Goal: Information Seeking & Learning: Learn about a topic

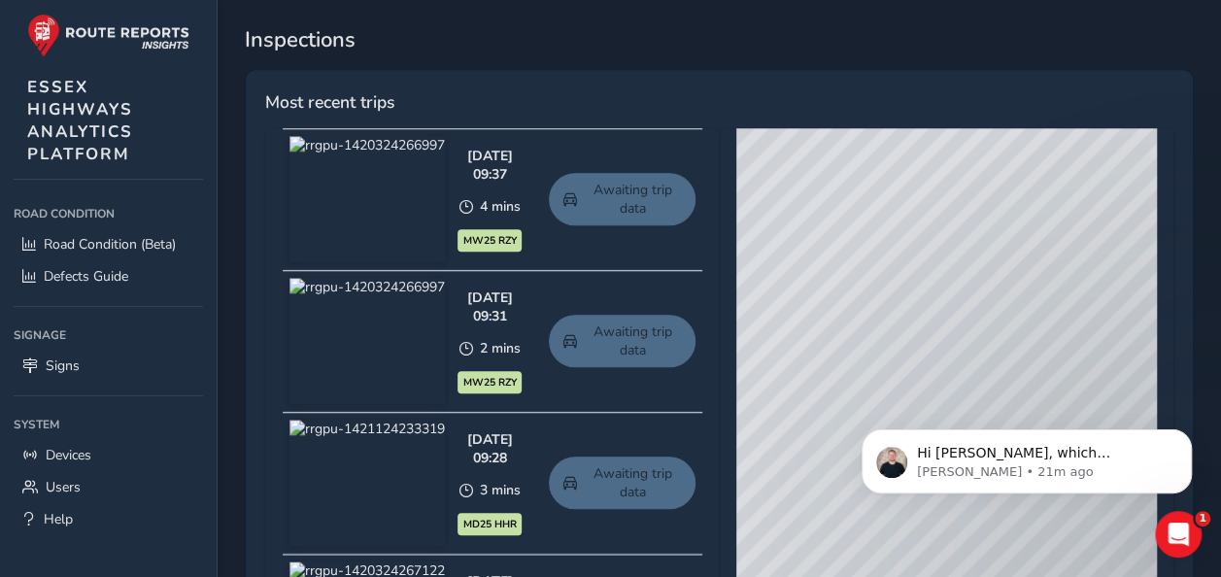
scroll to position [874, 0]
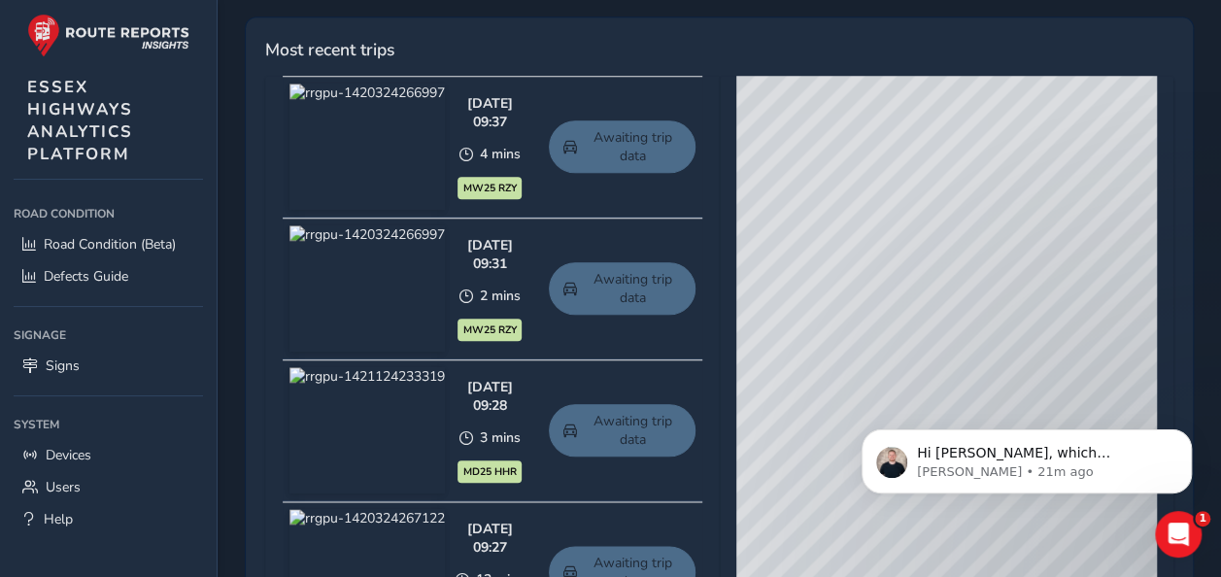
drag, startPoint x: 870, startPoint y: 308, endPoint x: 935, endPoint y: 161, distance: 160.5
click at [935, 162] on div "© Mapbox © OpenStreetMap Improve this map © Maxar" at bounding box center [946, 362] width 421 height 573
drag, startPoint x: 969, startPoint y: 274, endPoint x: 880, endPoint y: 336, distance: 108.9
click at [880, 336] on div "© Mapbox © OpenStreetMap Improve this map © Maxar" at bounding box center [946, 362] width 421 height 573
drag, startPoint x: 911, startPoint y: 321, endPoint x: 1015, endPoint y: 284, distance: 110.3
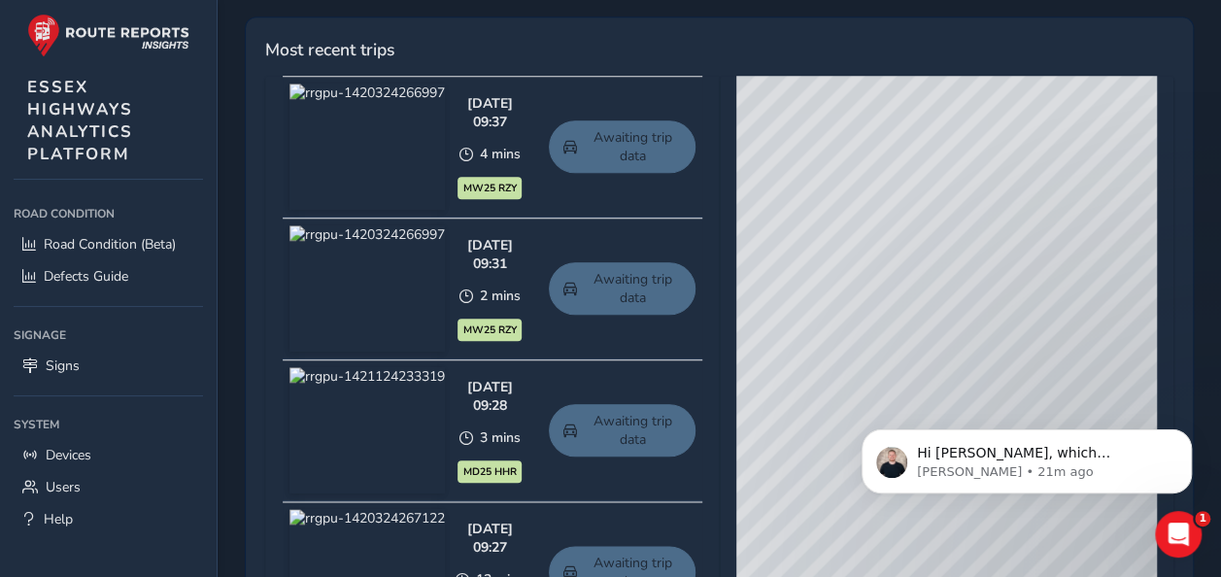
click at [1015, 284] on div "© Mapbox © OpenStreetMap Improve this map © Maxar" at bounding box center [946, 362] width 421 height 573
drag, startPoint x: 921, startPoint y: 318, endPoint x: 1053, endPoint y: 91, distance: 262.1
click at [1053, 91] on div "© Mapbox © OpenStreetMap Improve this map © Maxar" at bounding box center [946, 362] width 421 height 573
drag, startPoint x: 995, startPoint y: 291, endPoint x: 1047, endPoint y: 216, distance: 92.2
click at [1047, 216] on div "© Mapbox © OpenStreetMap Improve this map © Maxar" at bounding box center [946, 362] width 421 height 573
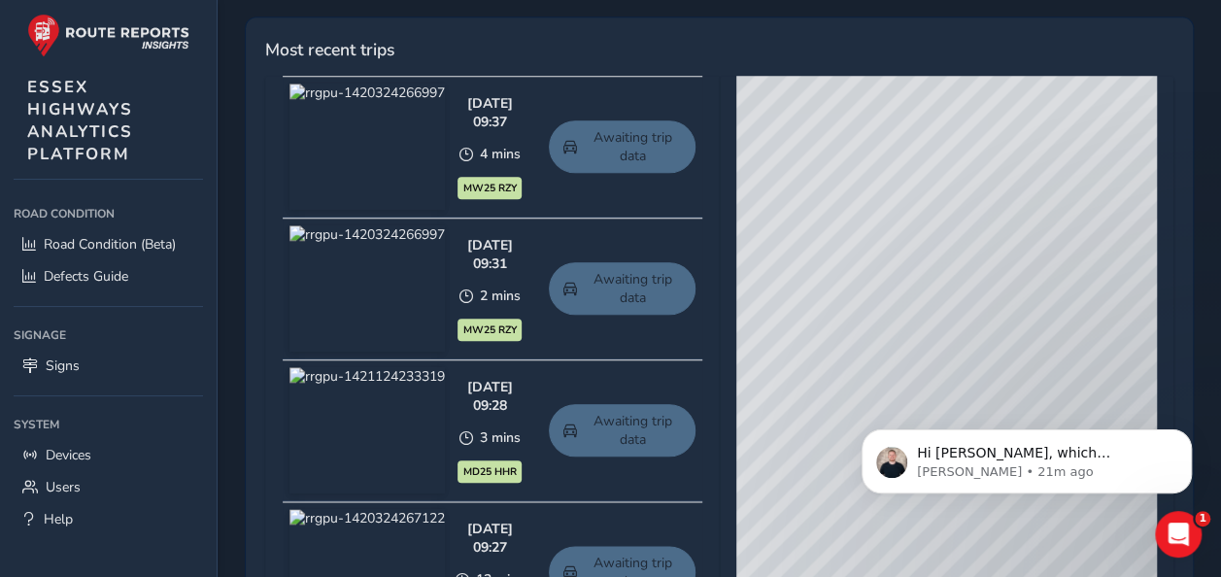
drag, startPoint x: 1006, startPoint y: 280, endPoint x: 1141, endPoint y: 301, distance: 136.7
click at [1141, 301] on div "© Mapbox © OpenStreetMap Improve this map © Maxar" at bounding box center [946, 362] width 421 height 573
drag, startPoint x: 956, startPoint y: 311, endPoint x: 1102, endPoint y: 304, distance: 145.9
click at [1102, 304] on div "© Mapbox © OpenStreetMap Improve this map © Maxar" at bounding box center [946, 362] width 421 height 573
drag, startPoint x: 949, startPoint y: 311, endPoint x: 1074, endPoint y: 304, distance: 125.5
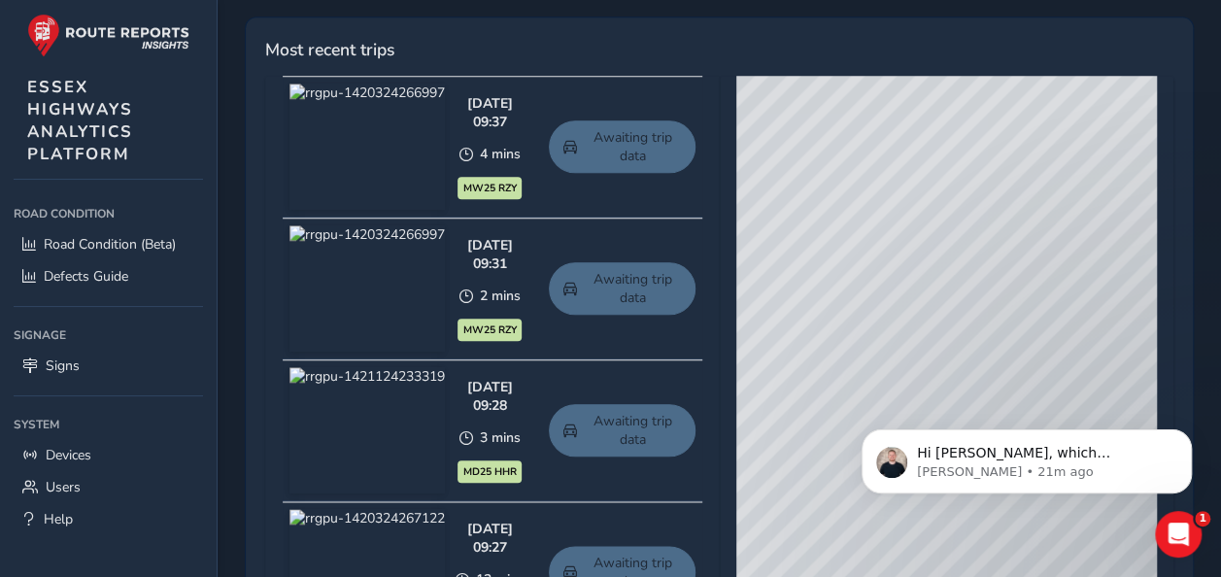
click at [1074, 304] on div "© Mapbox © OpenStreetMap Improve this map © Maxar" at bounding box center [946, 362] width 421 height 573
drag, startPoint x: 1039, startPoint y: 212, endPoint x: 979, endPoint y: 344, distance: 145.2
click at [979, 344] on div "© Mapbox © OpenStreetMap Improve this map © Maxar" at bounding box center [946, 362] width 421 height 573
drag, startPoint x: 1026, startPoint y: 290, endPoint x: 847, endPoint y: 338, distance: 185.0
click at [847, 338] on div "© Mapbox © OpenStreetMap Improve this map © Maxar" at bounding box center [946, 362] width 421 height 573
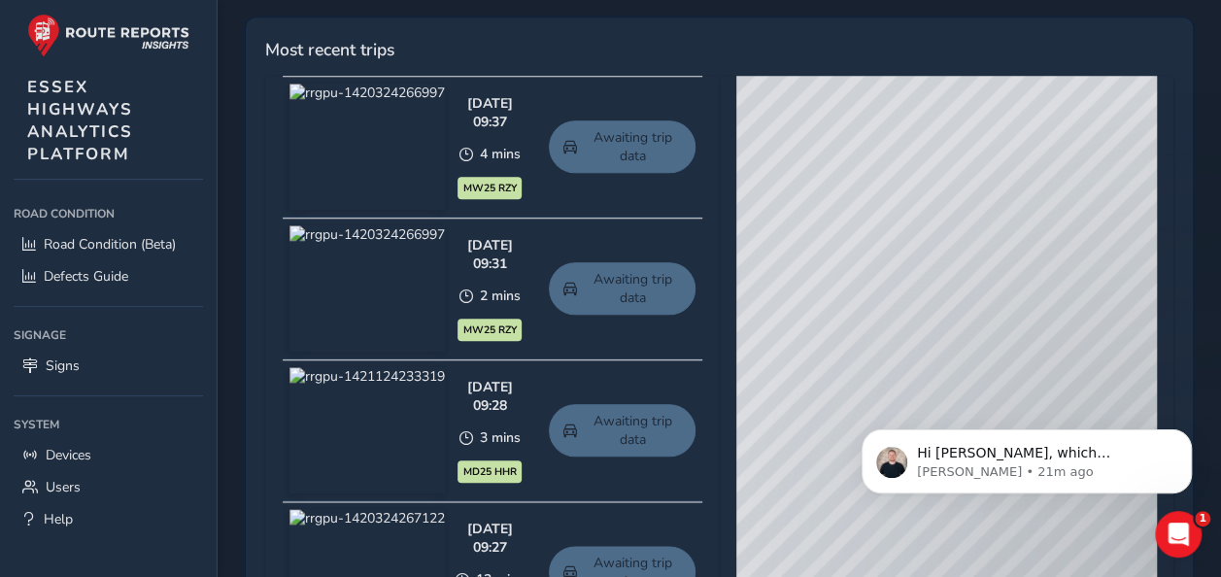
drag, startPoint x: 944, startPoint y: 291, endPoint x: 866, endPoint y: 317, distance: 81.7
click at [866, 317] on div "© Mapbox © OpenStreetMap Improve this map © Maxar" at bounding box center [946, 362] width 421 height 573
click at [905, 281] on div "© Mapbox © OpenStreetMap Improve this map © Maxar" at bounding box center [946, 362] width 421 height 573
click at [907, 281] on div "© Mapbox © OpenStreetMap Improve this map © Maxar" at bounding box center [946, 362] width 421 height 573
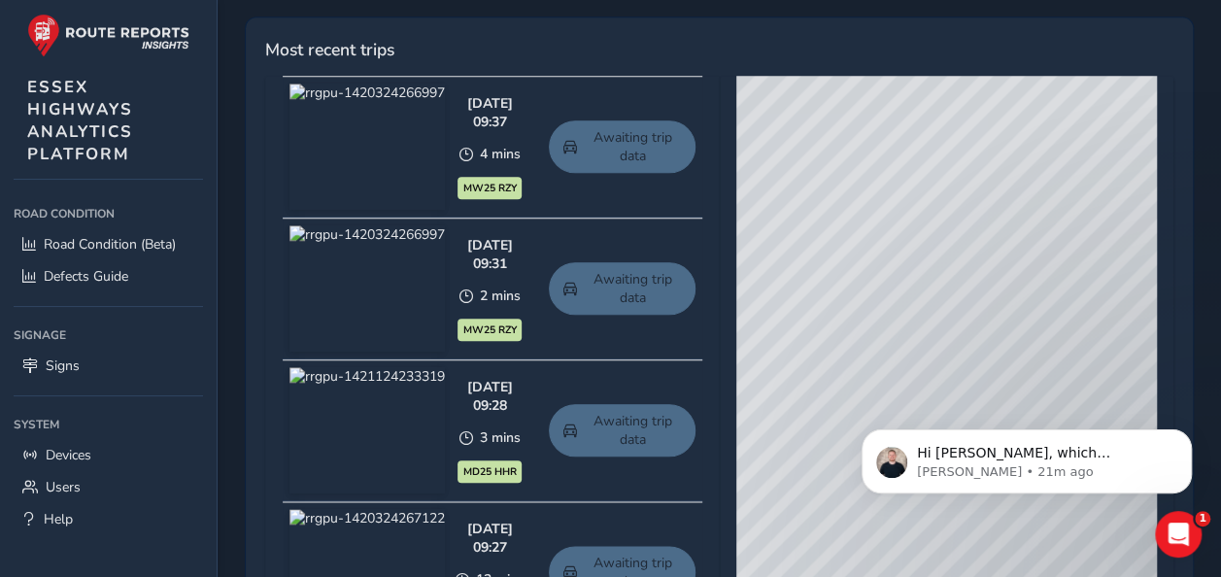
drag, startPoint x: 890, startPoint y: 281, endPoint x: 950, endPoint y: 267, distance: 61.7
click at [950, 269] on div "© Mapbox © OpenStreetMap Improve this map © Maxar" at bounding box center [946, 362] width 421 height 573
click at [928, 261] on div "© Mapbox © OpenStreetMap Improve this map © Maxar" at bounding box center [946, 362] width 421 height 573
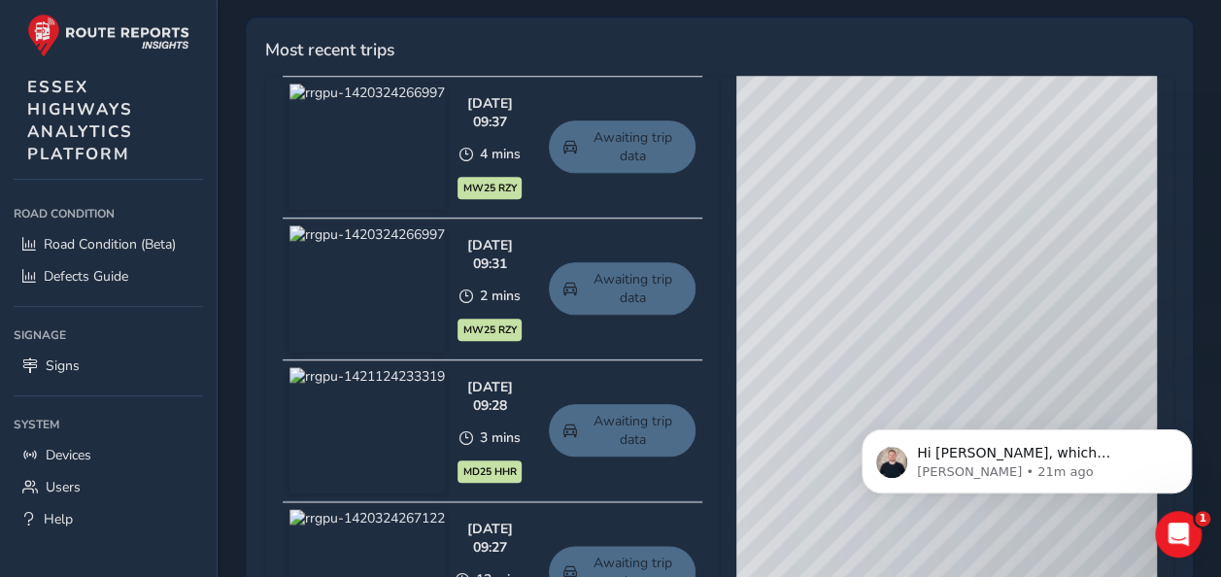
click at [928, 261] on div "© Mapbox © OpenStreetMap Improve this map © Maxar" at bounding box center [946, 362] width 421 height 573
drag, startPoint x: 984, startPoint y: 282, endPoint x: 1086, endPoint y: 253, distance: 106.1
click at [1086, 253] on div "© Mapbox © OpenStreetMap Improve this map © Maxar" at bounding box center [946, 362] width 421 height 573
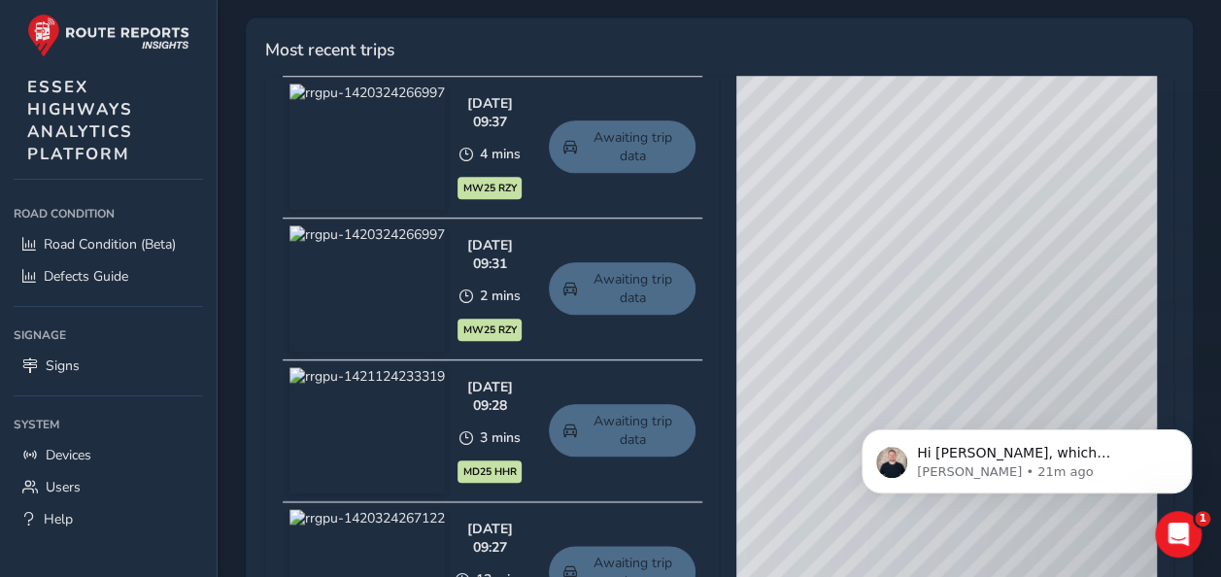
drag, startPoint x: 968, startPoint y: 253, endPoint x: 1136, endPoint y: 226, distance: 170.1
click at [1136, 226] on div "© Mapbox © OpenStreetMap Improve this map © Maxar" at bounding box center [946, 362] width 421 height 573
drag, startPoint x: 972, startPoint y: 260, endPoint x: 1066, endPoint y: 219, distance: 102.2
click at [1066, 219] on div "© Mapbox © OpenStreetMap Improve this map © Maxar" at bounding box center [946, 362] width 421 height 573
click at [1006, 207] on div "© Mapbox © OpenStreetMap Improve this map © Maxar" at bounding box center [946, 362] width 421 height 573
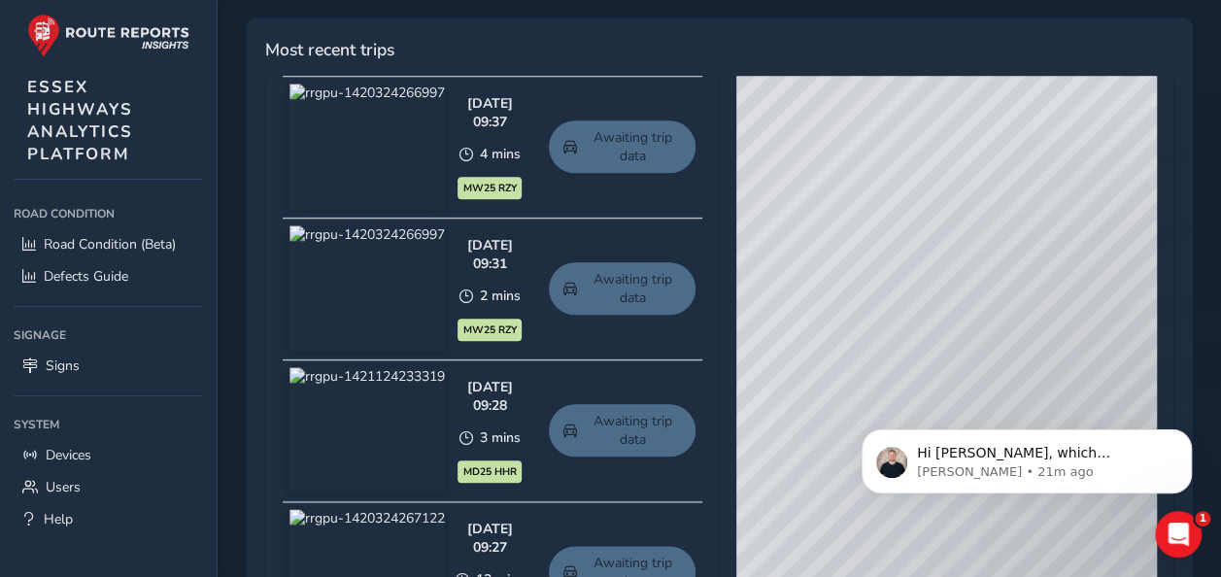
drag, startPoint x: 933, startPoint y: 206, endPoint x: 1063, endPoint y: 181, distance: 132.6
click at [1063, 181] on div "© Mapbox © OpenStreetMap Improve this map © Maxar" at bounding box center [946, 362] width 421 height 573
drag, startPoint x: 863, startPoint y: 243, endPoint x: 1103, endPoint y: 199, distance: 243.9
click at [1103, 199] on div "© Mapbox © OpenStreetMap Improve this map © Maxar" at bounding box center [946, 362] width 421 height 573
drag, startPoint x: 907, startPoint y: 237, endPoint x: 1039, endPoint y: 225, distance: 132.6
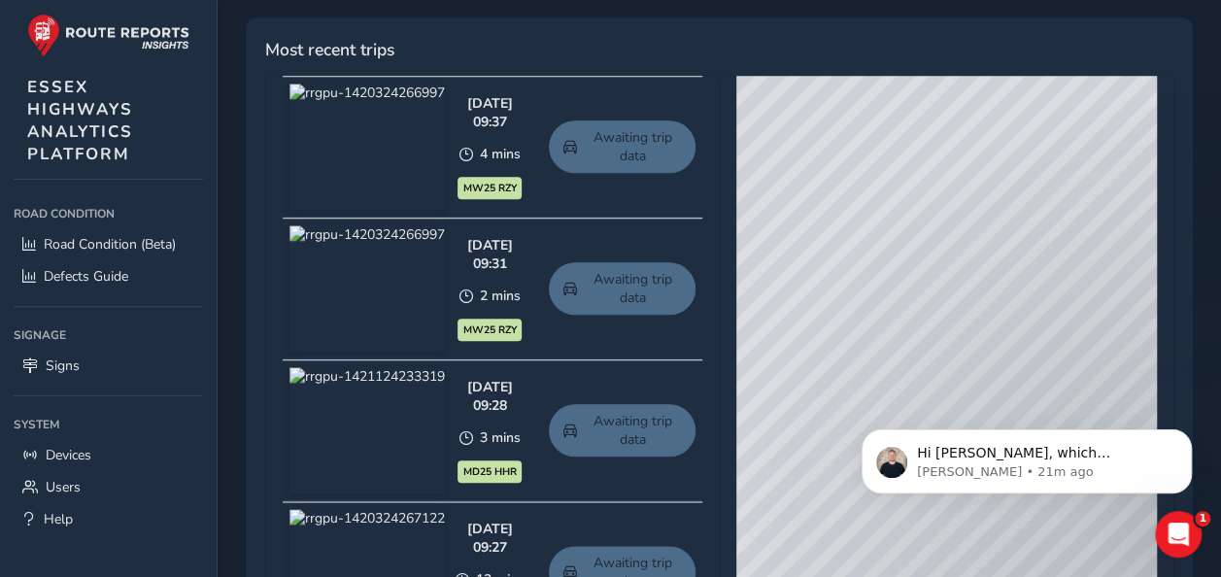
click at [1063, 221] on div "© Mapbox © OpenStreetMap Improve this map © Maxar" at bounding box center [946, 362] width 421 height 573
drag, startPoint x: 899, startPoint y: 237, endPoint x: 1129, endPoint y: 205, distance: 232.4
click at [1129, 205] on div "© Mapbox © OpenStreetMap Improve this map © Maxar" at bounding box center [946, 362] width 421 height 573
drag, startPoint x: 968, startPoint y: 229, endPoint x: 1142, endPoint y: 229, distance: 174.9
click at [1142, 229] on div "© Mapbox © OpenStreetMap Improve this map © Maxar" at bounding box center [946, 362] width 421 height 573
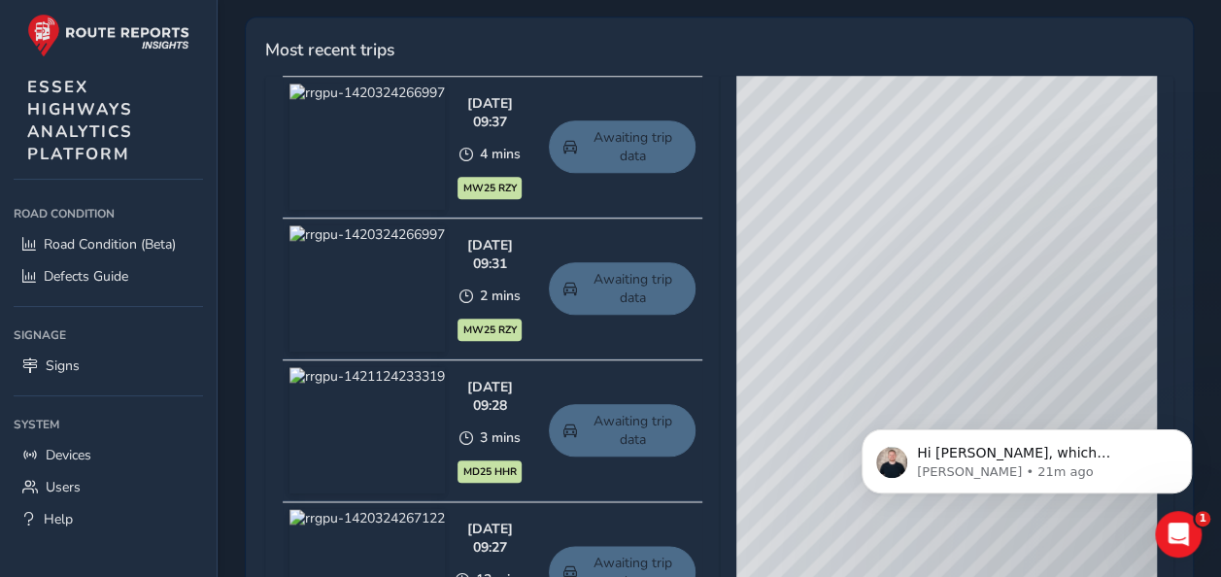
drag, startPoint x: 919, startPoint y: 243, endPoint x: 1034, endPoint y: 173, distance: 134.3
click at [1034, 173] on div "© Mapbox © OpenStreetMap Improve this map © Maxar" at bounding box center [946, 362] width 421 height 573
drag, startPoint x: 950, startPoint y: 206, endPoint x: 1075, endPoint y: 214, distance: 125.6
click at [1075, 214] on div "© Mapbox © OpenStreetMap Improve this map © Maxar" at bounding box center [946, 362] width 421 height 573
drag, startPoint x: 945, startPoint y: 214, endPoint x: 1119, endPoint y: 216, distance: 173.9
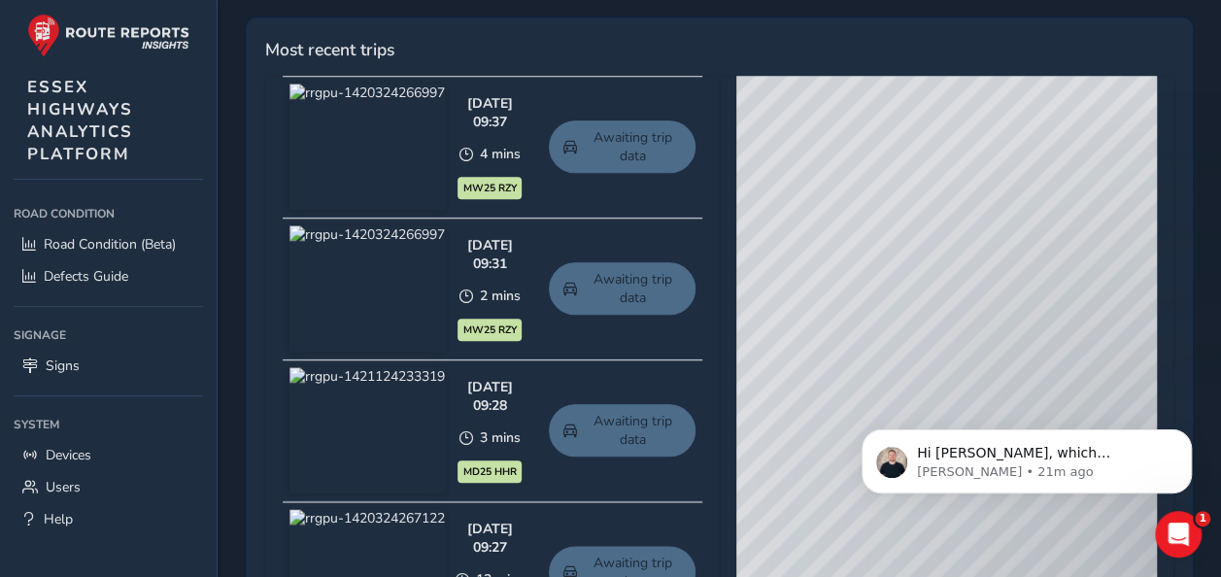
click at [1119, 216] on div "© Mapbox © OpenStreetMap Improve this map © Maxar" at bounding box center [946, 362] width 421 height 573
click at [1041, 234] on div "© Mapbox © OpenStreetMap Improve this map © Maxar" at bounding box center [946, 362] width 421 height 573
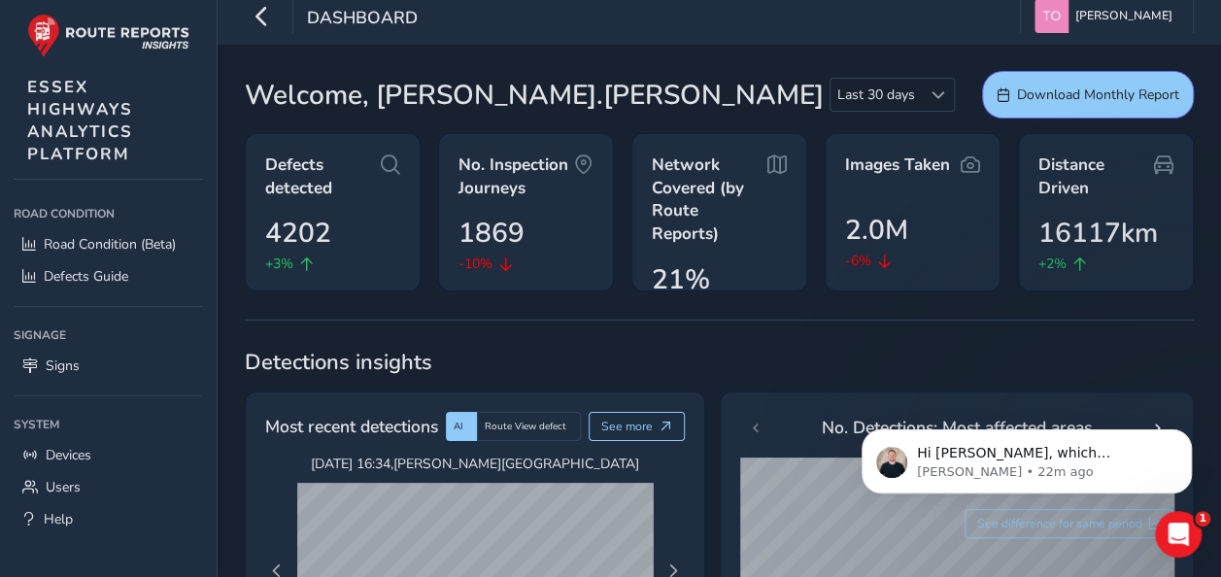
scroll to position [0, 0]
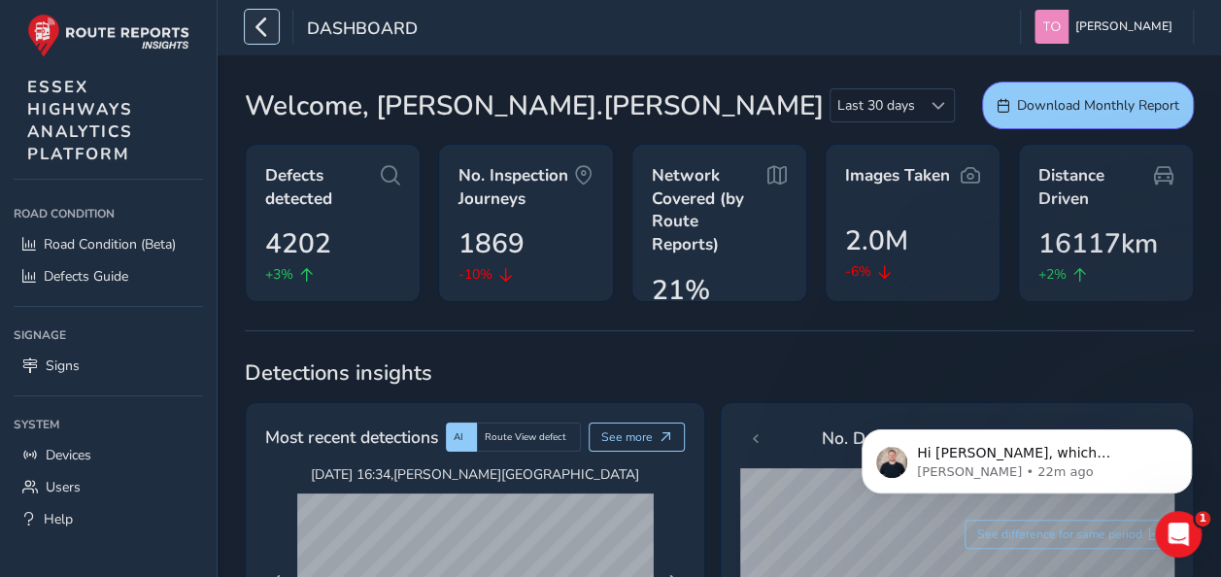
click at [268, 37] on icon "button" at bounding box center [262, 27] width 20 height 34
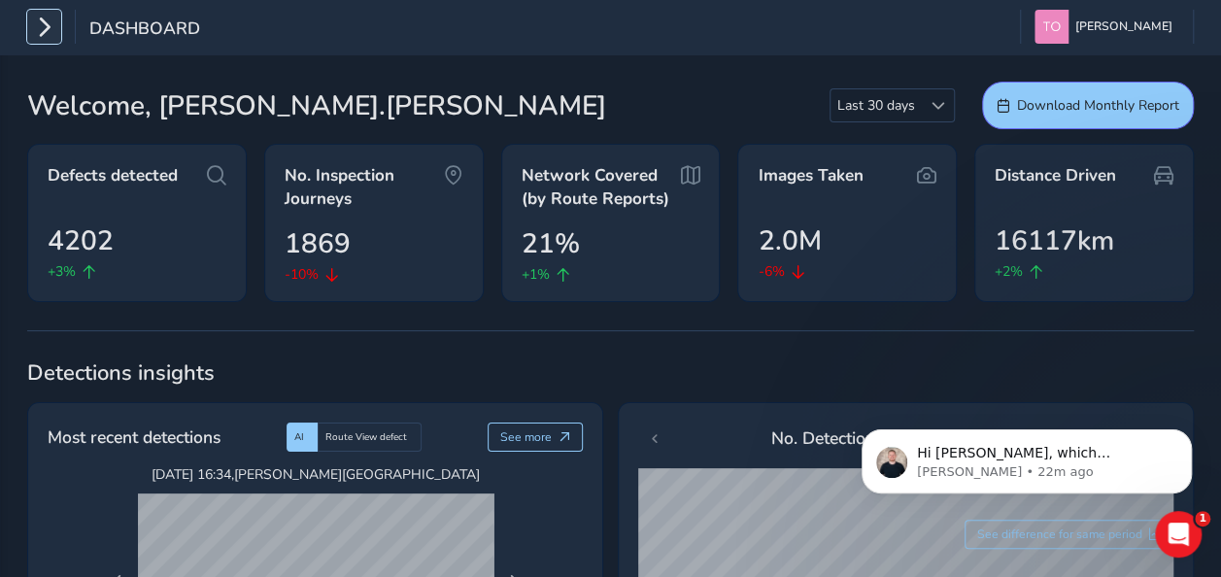
click at [49, 21] on icon "button" at bounding box center [44, 27] width 20 height 34
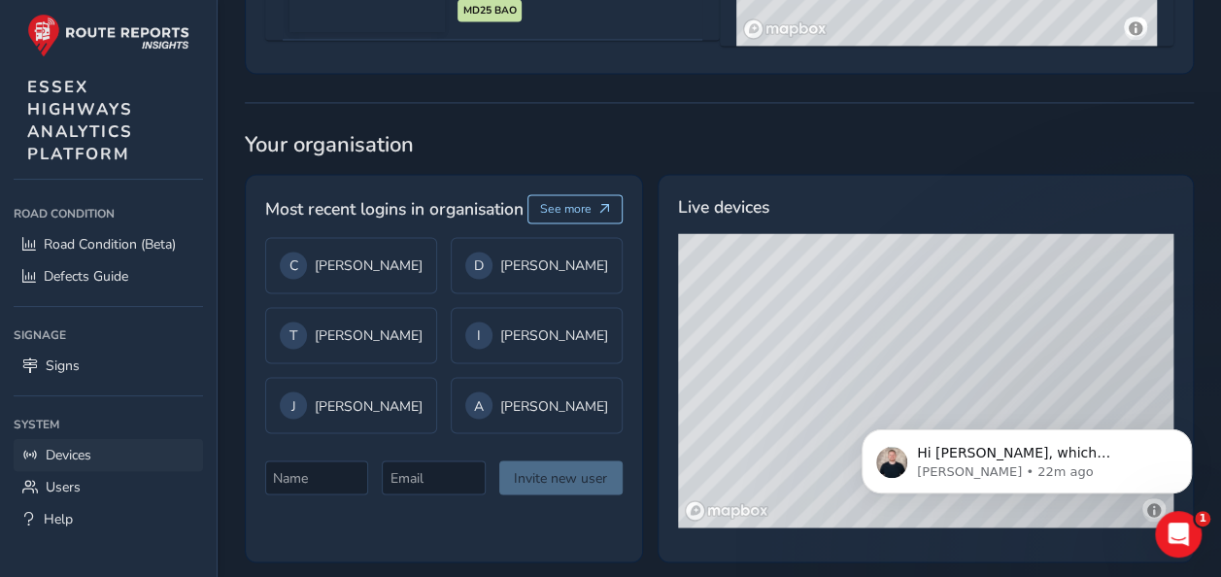
scroll to position [1489, 0]
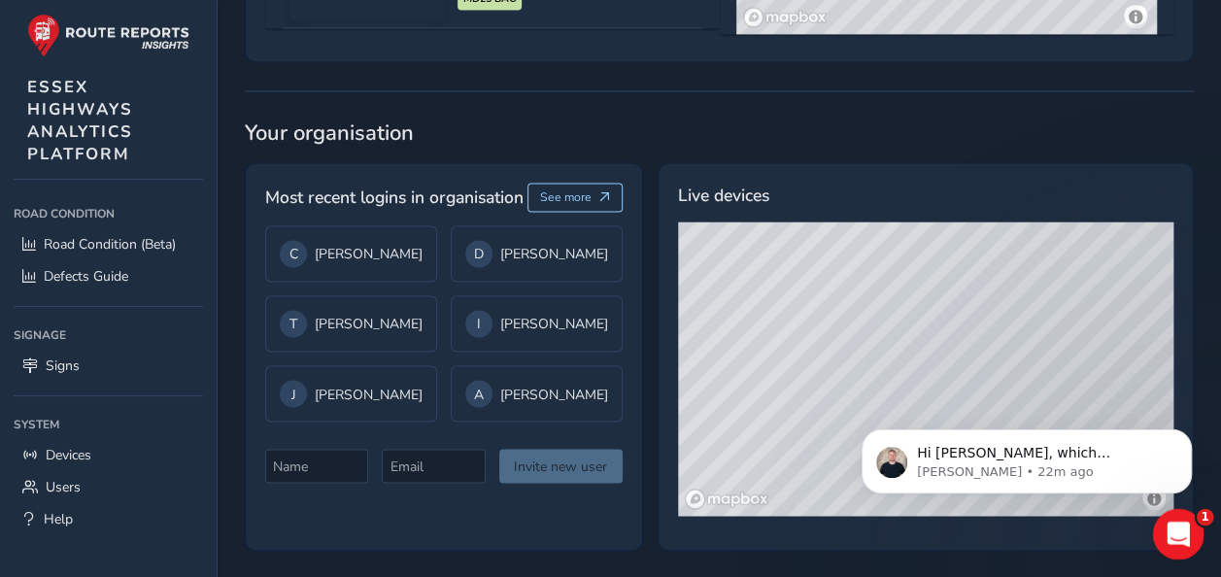
click at [1190, 526] on icon "Open Intercom Messenger" at bounding box center [1176, 532] width 32 height 32
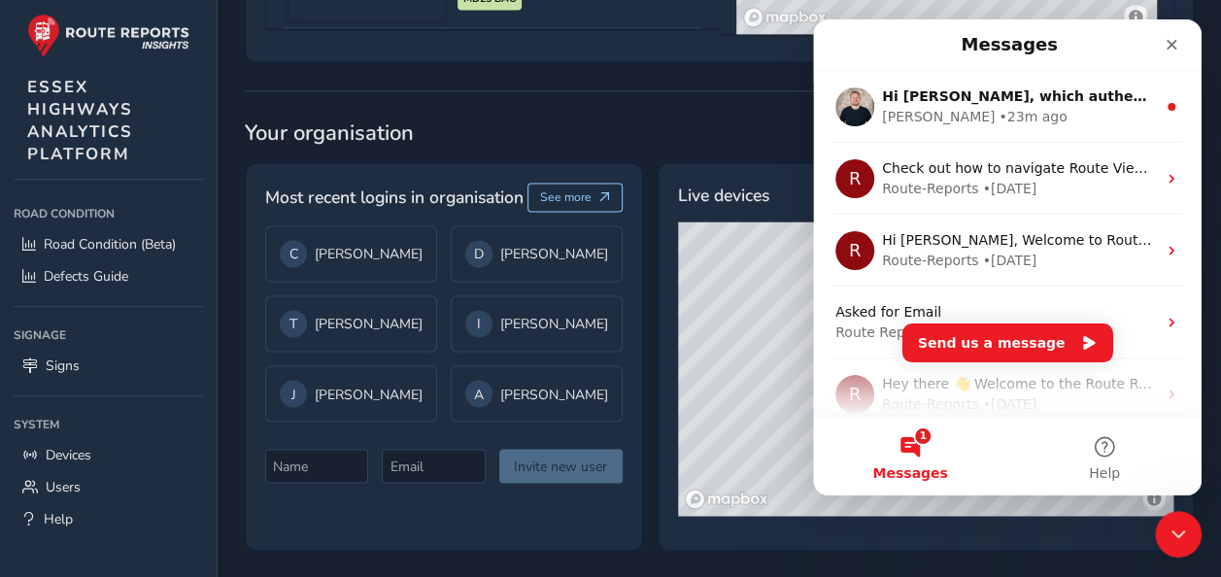
scroll to position [0, 0]
click at [1177, 51] on icon "Close" at bounding box center [1172, 45] width 16 height 16
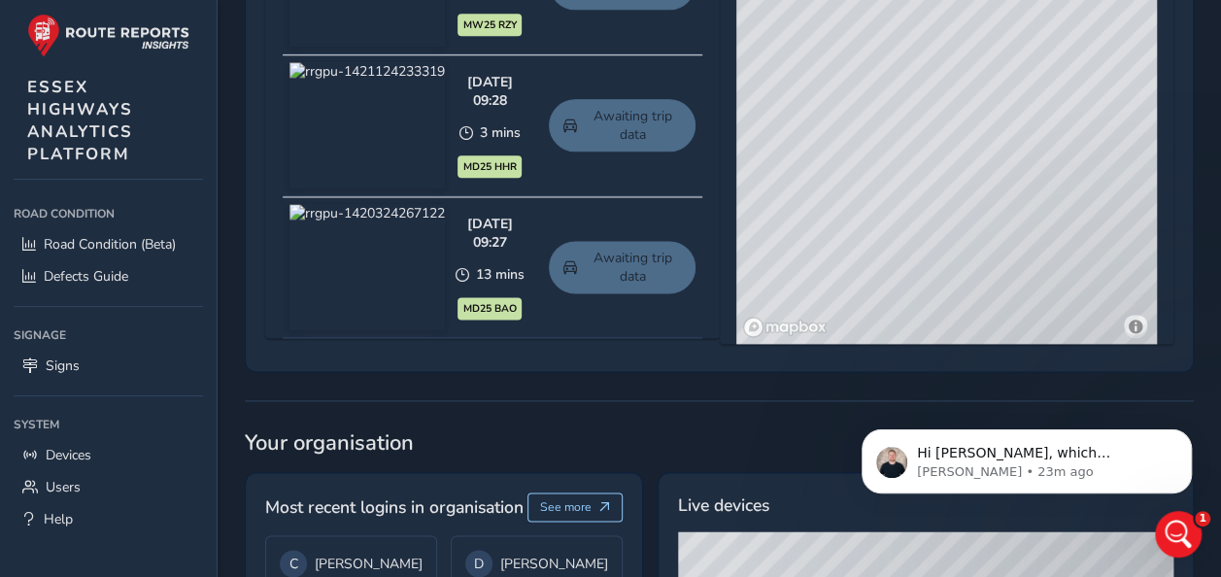
scroll to position [1101, 0]
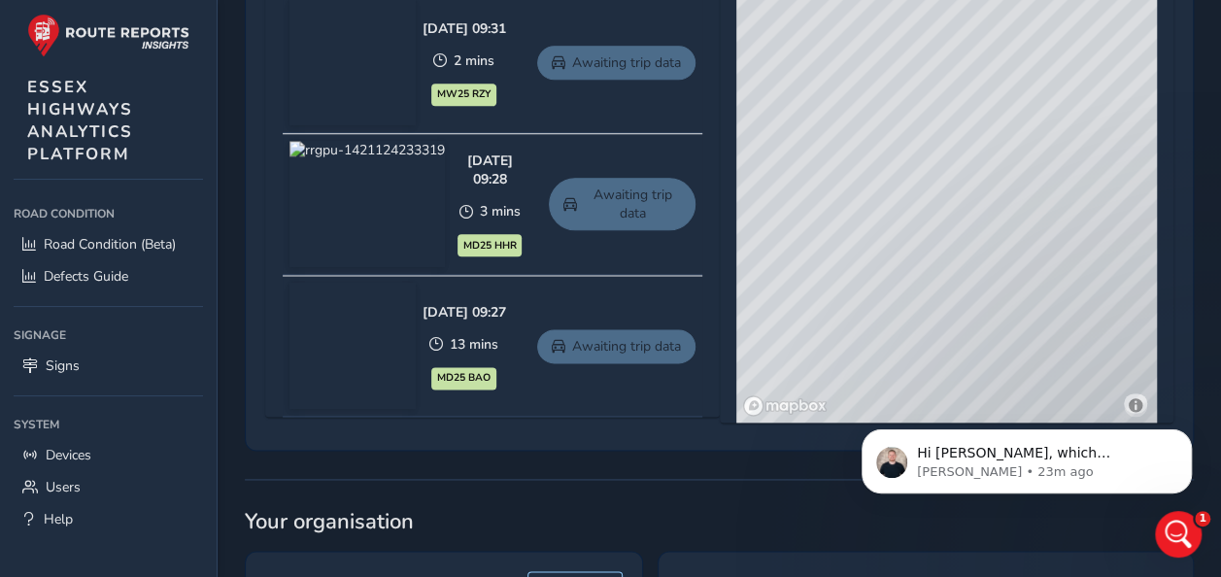
drag, startPoint x: 1852, startPoint y: 610, endPoint x: 1827, endPoint y: 773, distance: 165.1
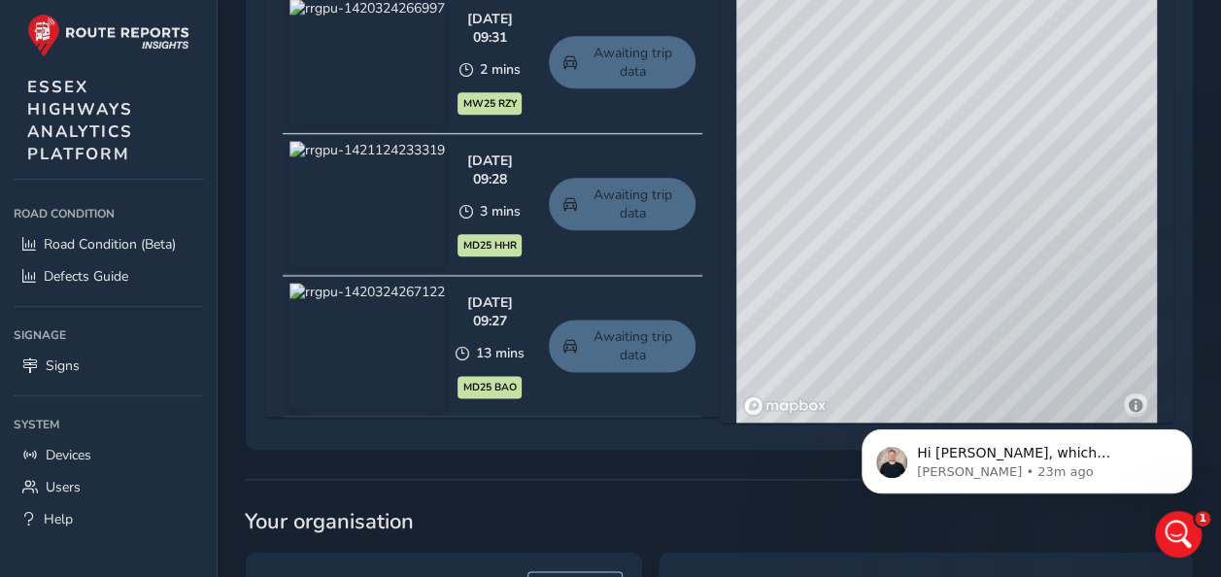
drag, startPoint x: 1842, startPoint y: 620, endPoint x: 1030, endPoint y: 400, distance: 841.2
drag, startPoint x: 1015, startPoint y: 183, endPoint x: 987, endPoint y: 371, distance: 190.5
click at [987, 371] on div "© Mapbox © OpenStreetMap Improve this map © Maxar" at bounding box center [946, 135] width 421 height 573
click at [996, 155] on div "© Mapbox © OpenStreetMap Improve this map © Maxar" at bounding box center [946, 135] width 421 height 573
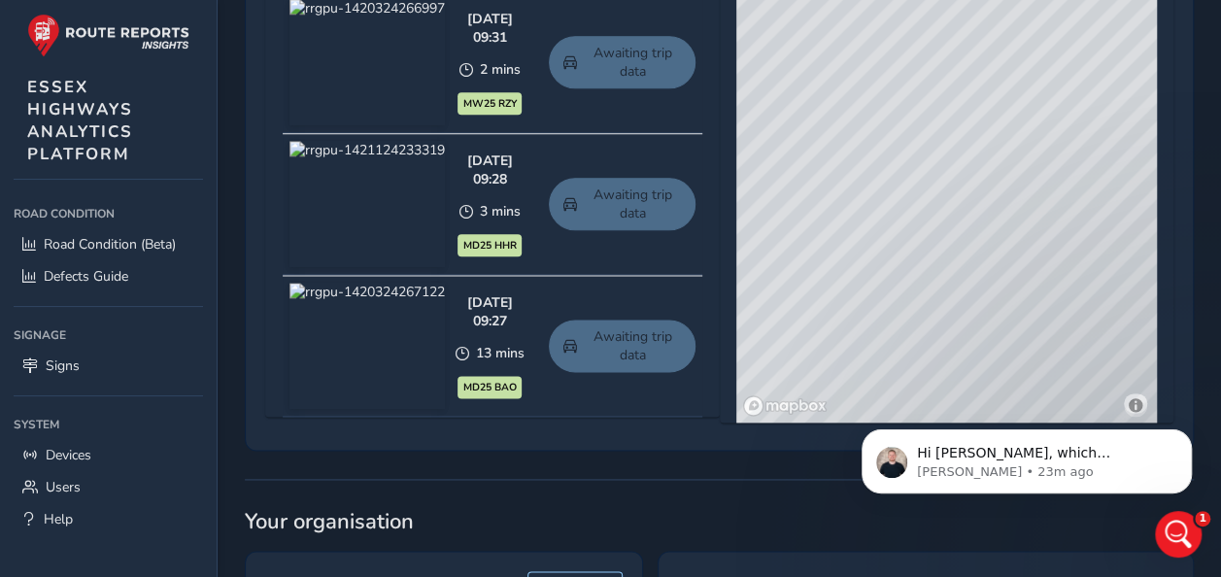
click at [996, 155] on div "© Mapbox © OpenStreetMap Improve this map © Maxar" at bounding box center [946, 135] width 421 height 573
click at [1124, 398] on body "Hi Tim, which authenticator app are you using? You should find the one time acc…" at bounding box center [1026, 456] width 373 height 120
click at [1126, 400] on body "Hi Tim, which authenticator app are you using? You should find the one time acc…" at bounding box center [1026, 456] width 373 height 120
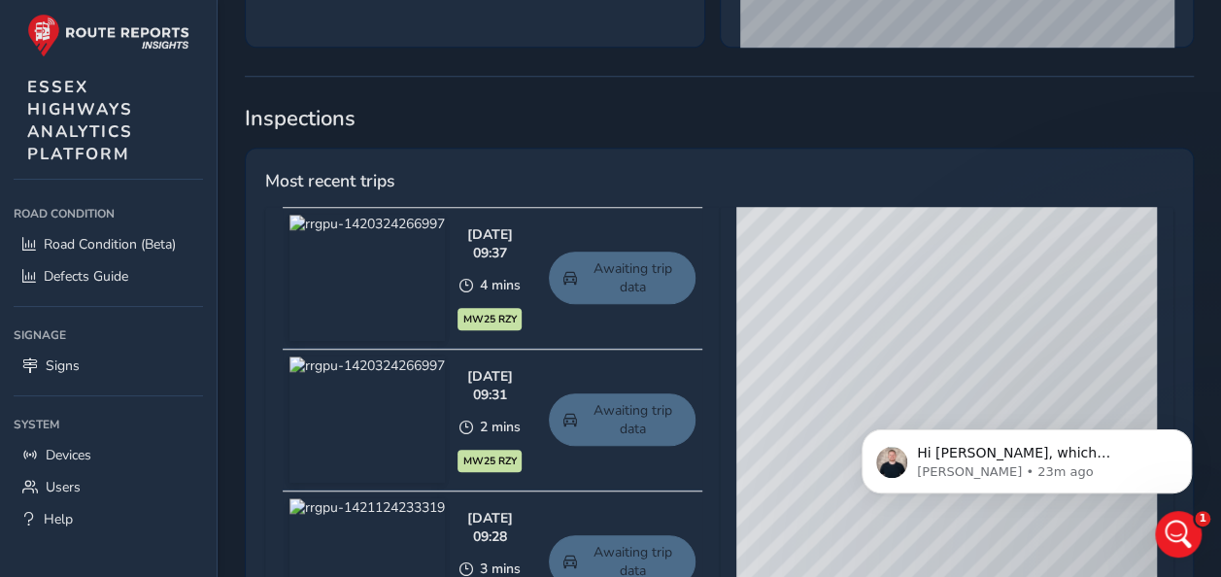
scroll to position [738, 0]
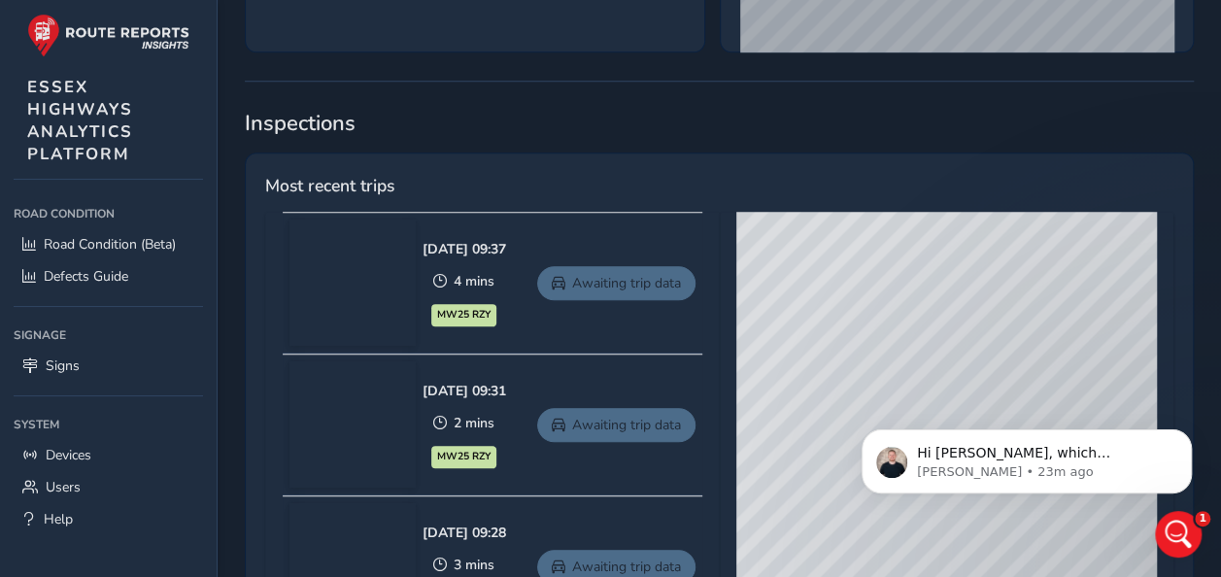
drag, startPoint x: 987, startPoint y: 338, endPoint x: 1002, endPoint y: 177, distance: 162.0
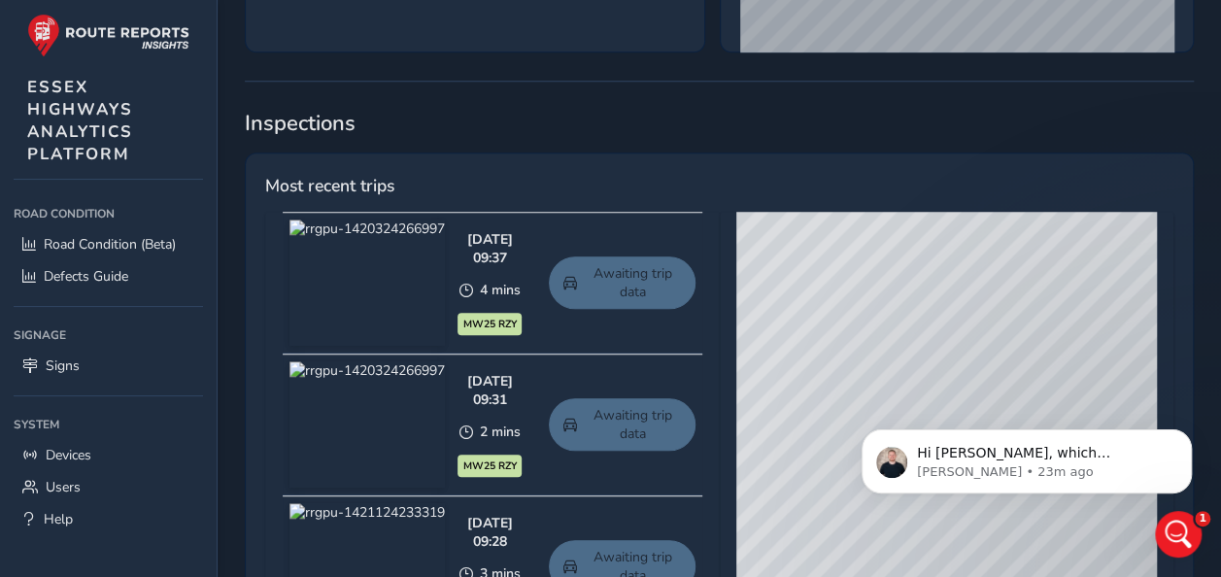
click at [1002, 177] on div "Most recent trips Oct 14 2025, 09:37 4 mins MW25 RZY Awaiting trip data Oct 14 …" at bounding box center [719, 483] width 949 height 661
click at [408, 279] on img at bounding box center [366, 283] width 155 height 126
click at [413, 309] on img at bounding box center [366, 283] width 155 height 126
click at [415, 309] on img at bounding box center [366, 283] width 155 height 126
click at [473, 291] on icon at bounding box center [466, 291] width 14 height 14
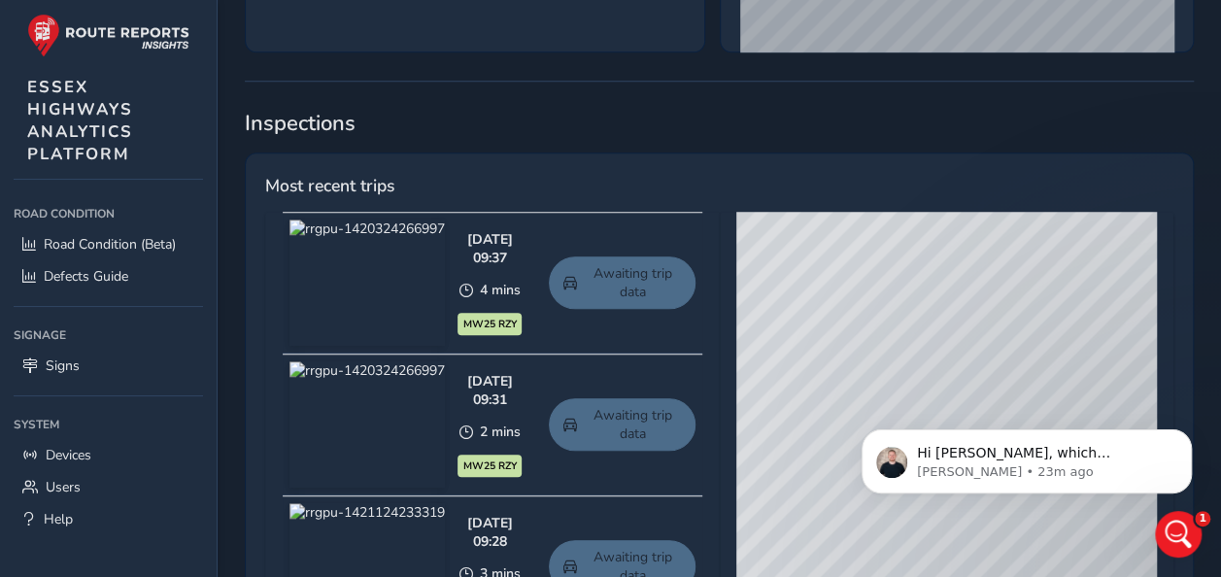
click at [633, 286] on link "Awaiting trip data" at bounding box center [622, 282] width 147 height 52
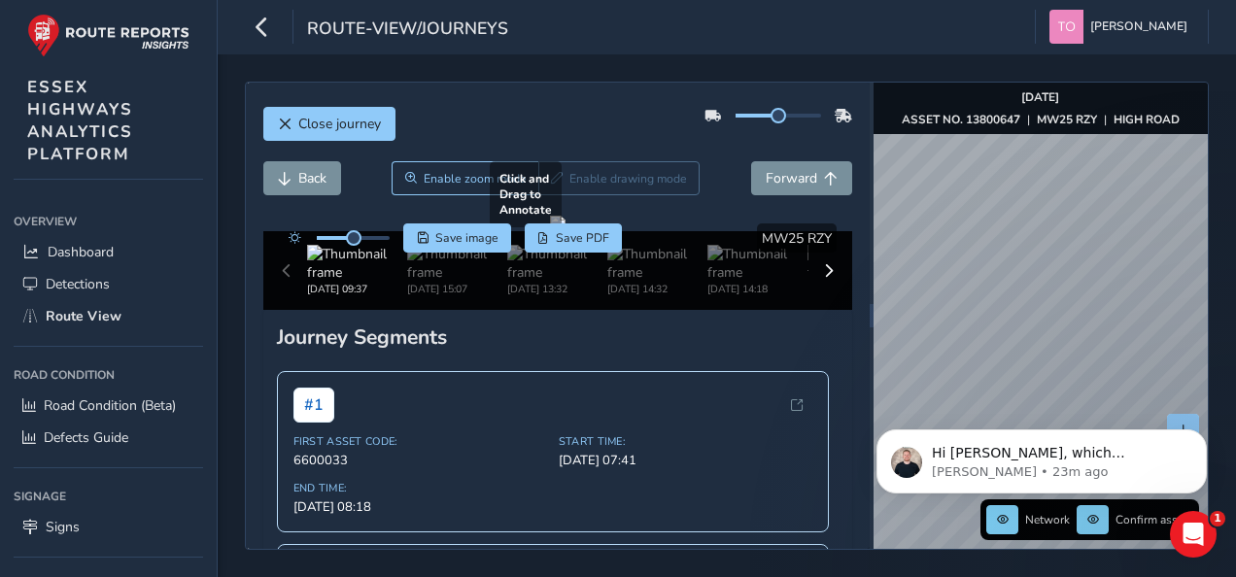
click at [814, 299] on div "Close journey Back Enable zoom mode Enable drawing mode Forward Click and Drag …" at bounding box center [727, 316] width 964 height 468
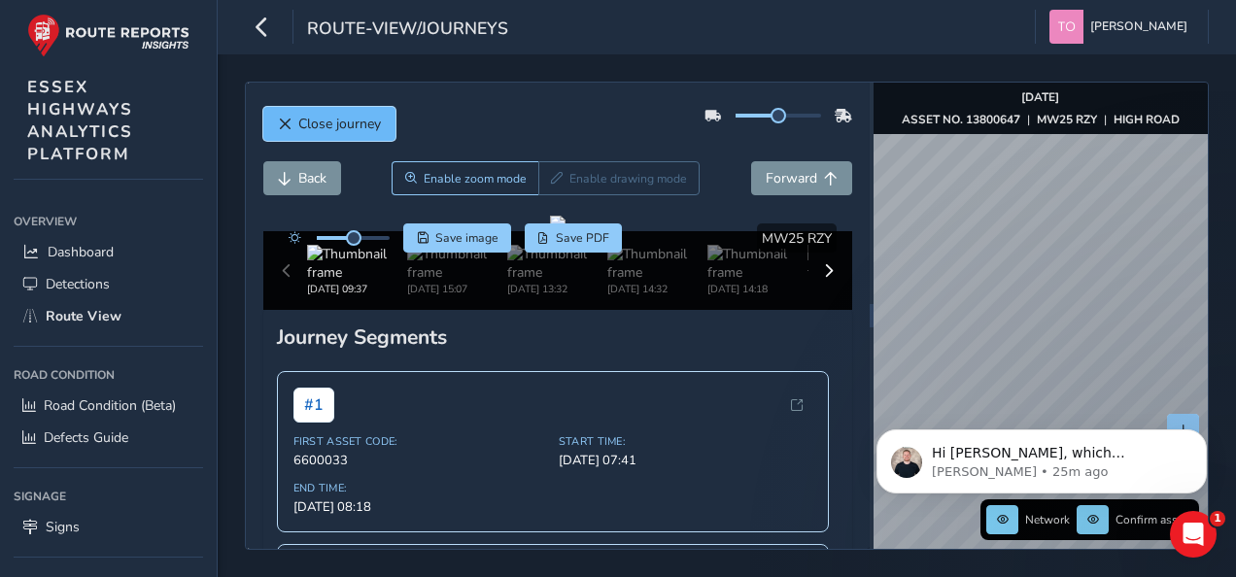
click at [299, 112] on button "Close journey" at bounding box center [329, 124] width 132 height 34
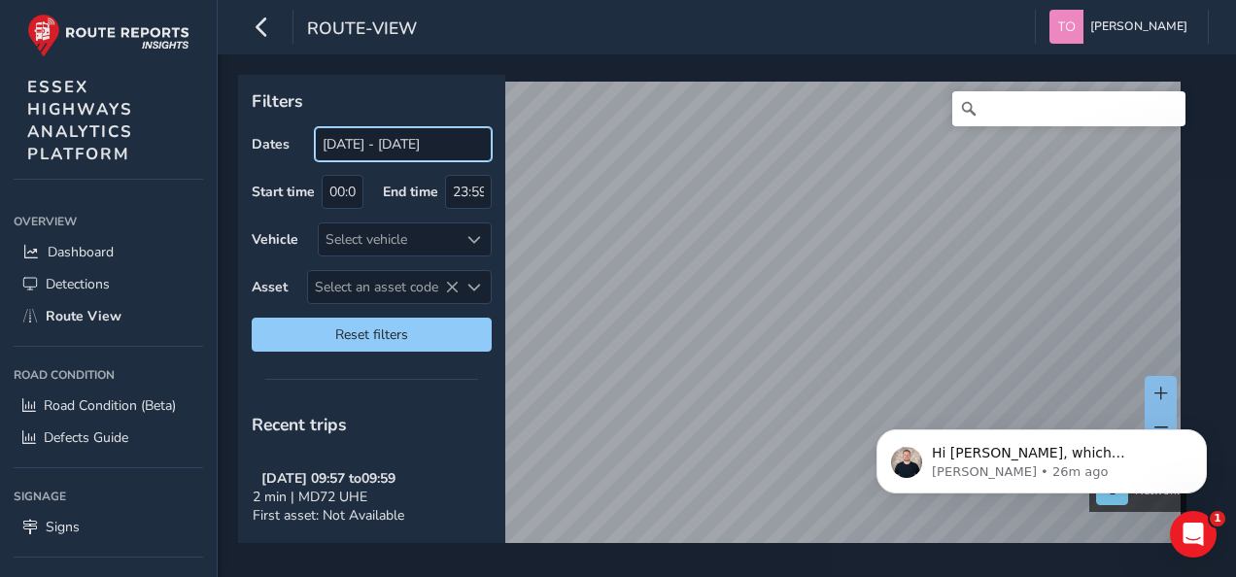
click at [356, 142] on input "[DATE] - [DATE]" at bounding box center [403, 144] width 177 height 34
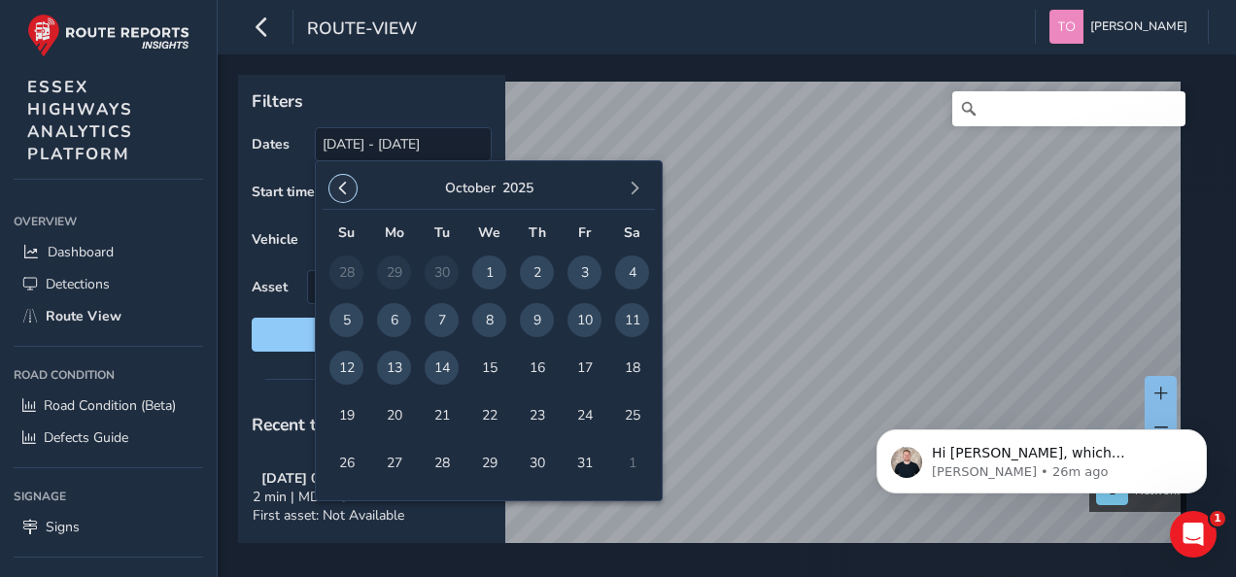
click at [341, 184] on span "button" at bounding box center [343, 189] width 14 height 14
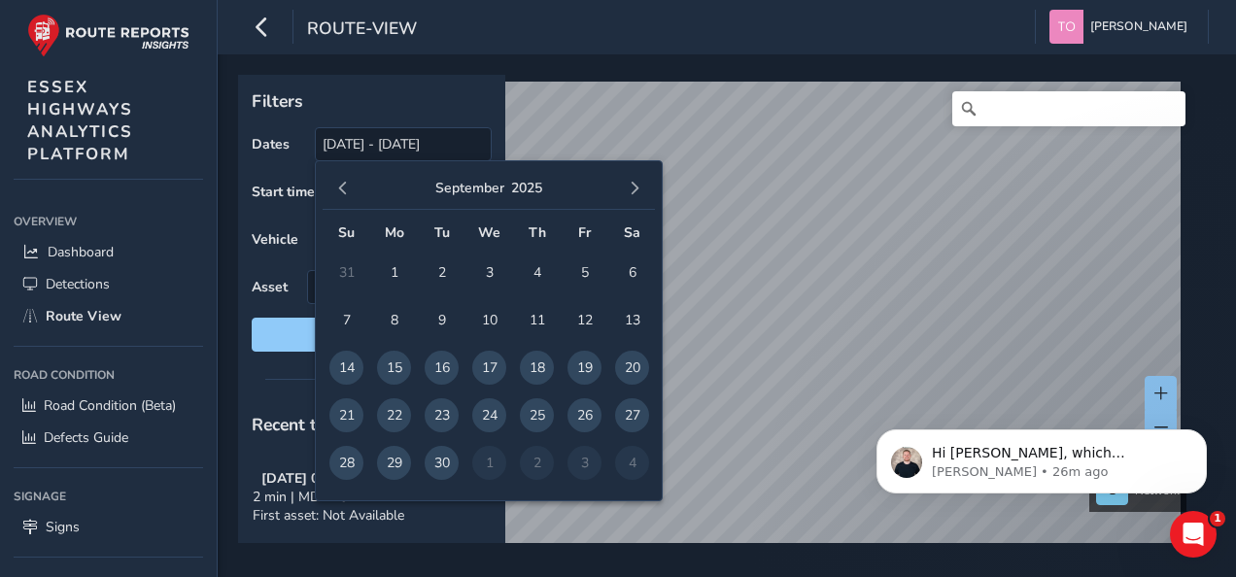
click at [341, 184] on span "button" at bounding box center [343, 189] width 14 height 14
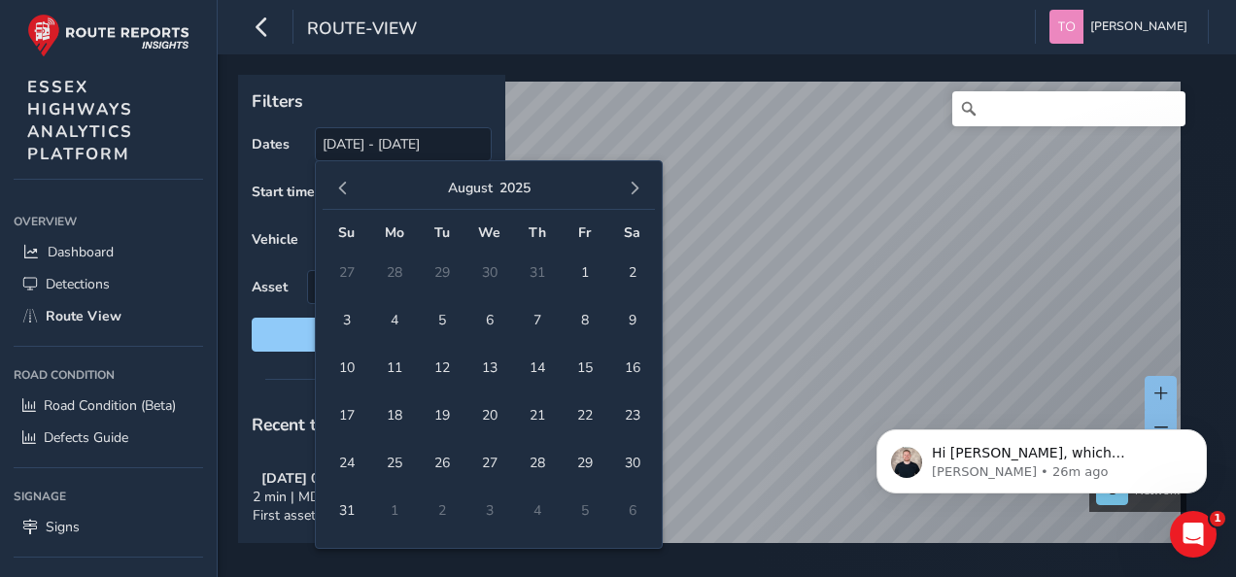
click at [341, 184] on span "button" at bounding box center [343, 189] width 14 height 14
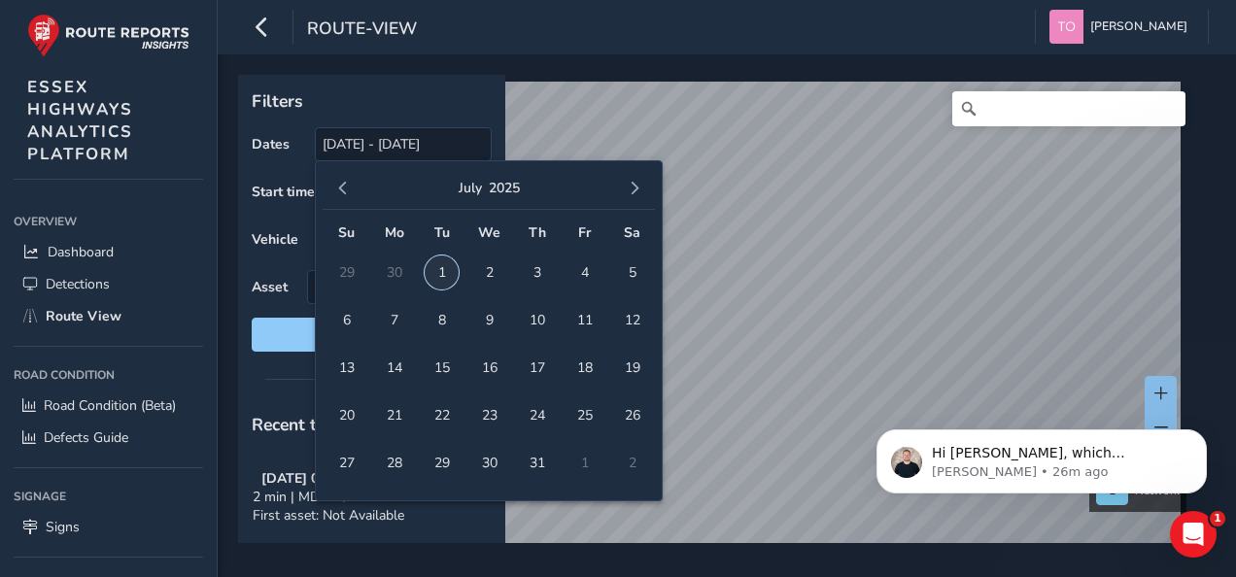
click at [448, 275] on span "1" at bounding box center [442, 272] width 34 height 34
click at [410, 140] on input "[DATE]" at bounding box center [403, 144] width 177 height 34
click at [644, 184] on button "button" at bounding box center [634, 188] width 27 height 27
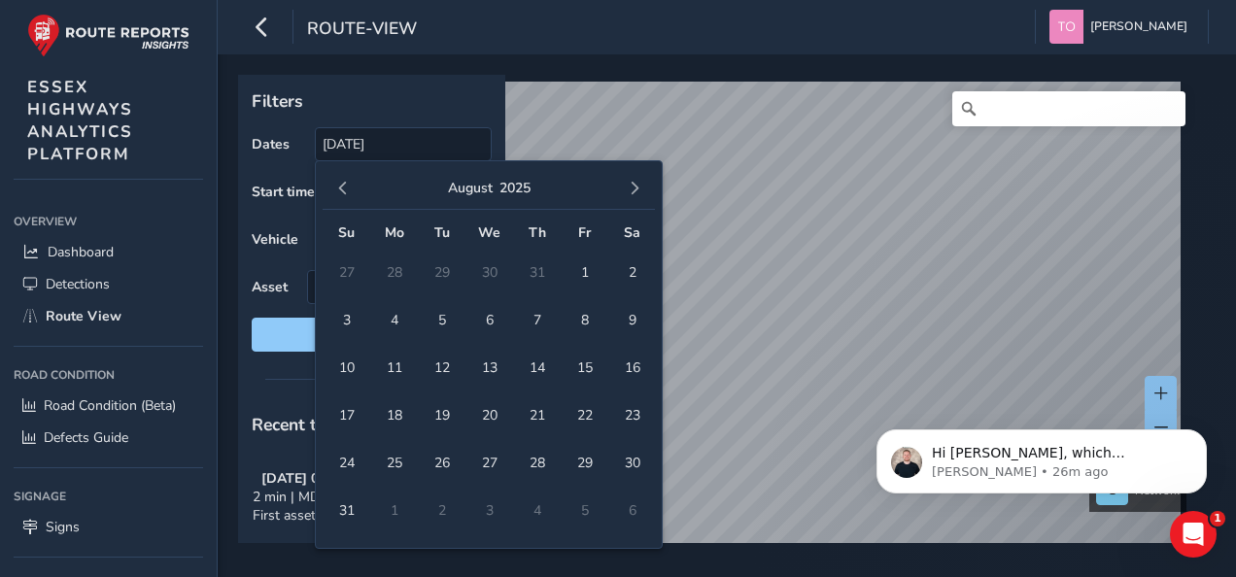
click at [450, 124] on div "Filters Dates [DATE] Start time 00:00 End time 23:59 Vehicle Select vehicle Ass…" at bounding box center [371, 220] width 267 height 290
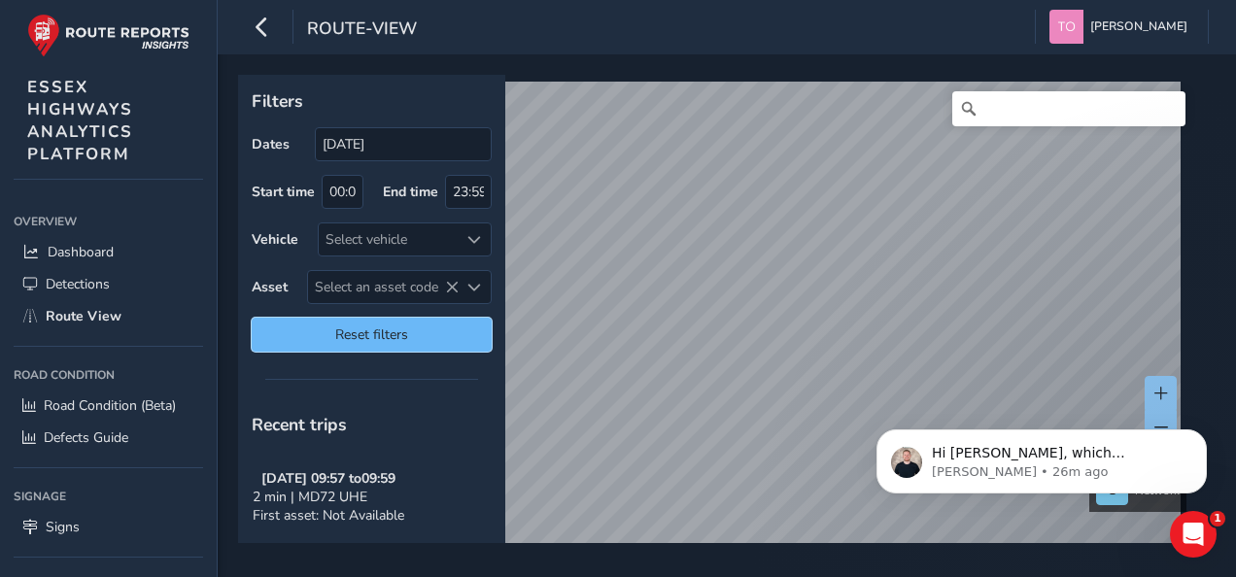
click at [391, 332] on span "Reset filters" at bounding box center [371, 334] width 211 height 18
click at [385, 325] on span "Reset filters" at bounding box center [371, 334] width 211 height 18
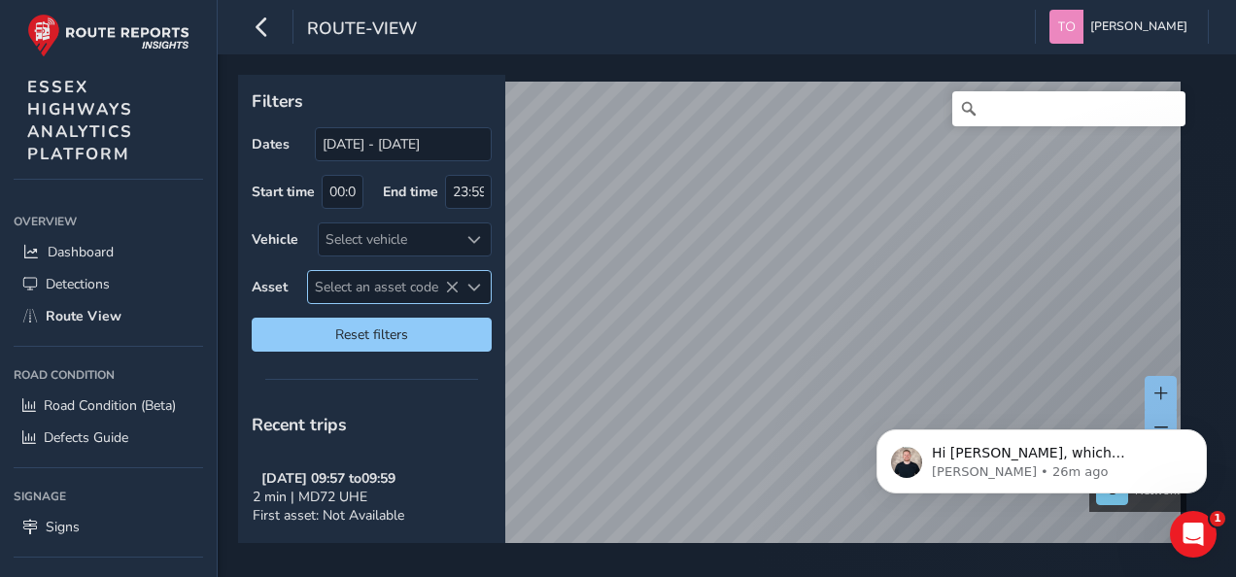
click at [474, 284] on span "Select an asset code" at bounding box center [474, 288] width 14 height 14
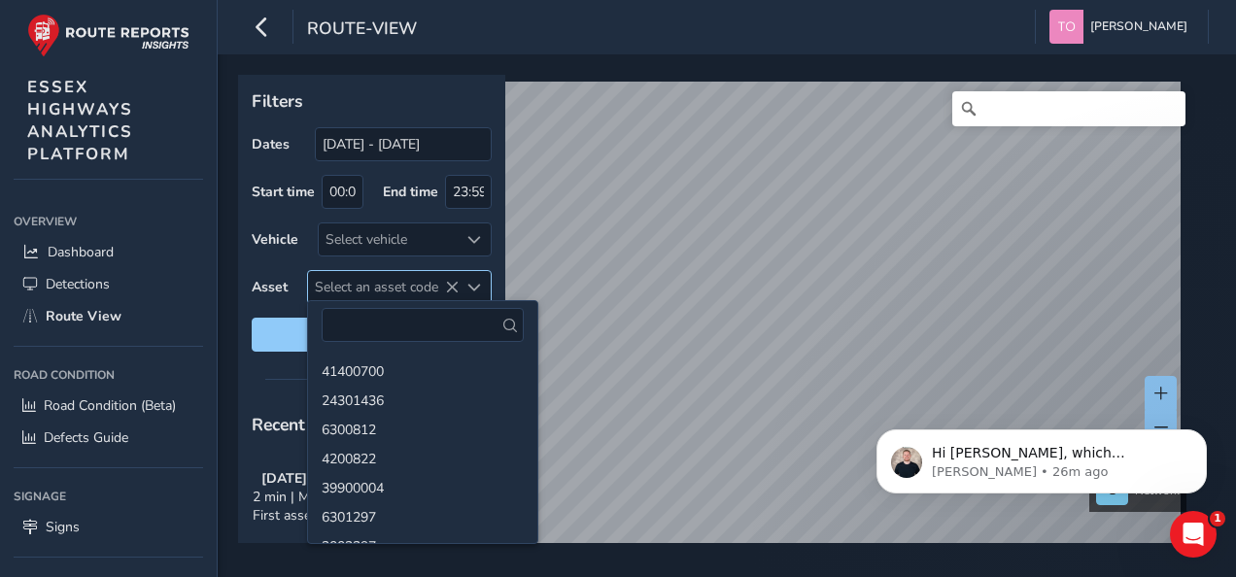
click at [472, 284] on span "Select an asset code" at bounding box center [474, 288] width 14 height 14
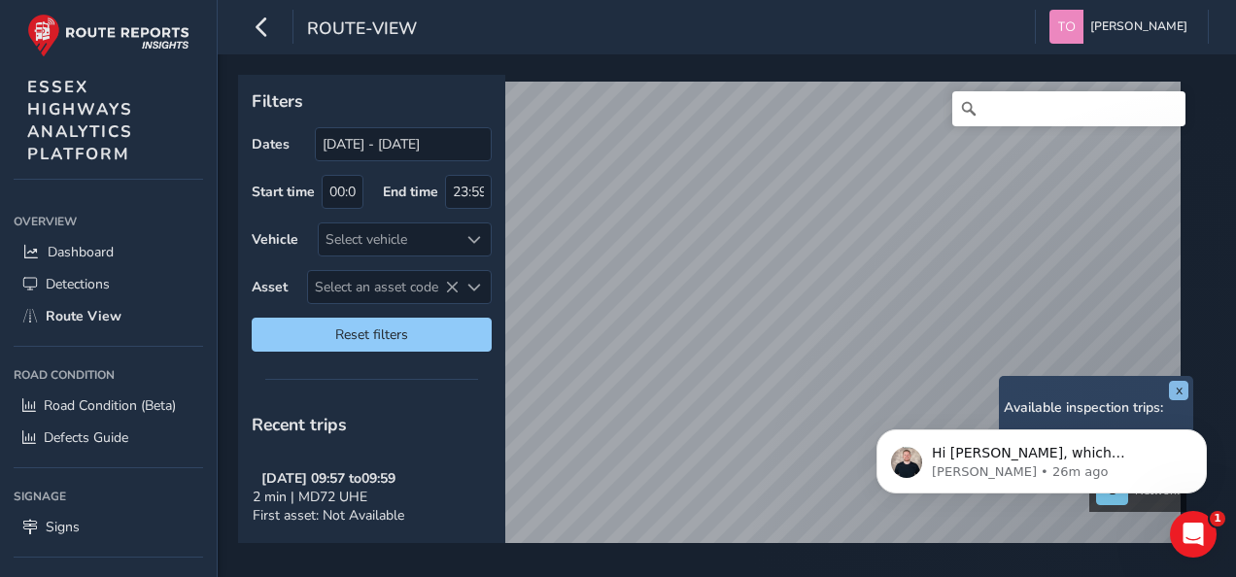
click at [1002, 378] on div "x Available inspection trips: [DATE] 11:08" at bounding box center [1096, 414] width 194 height 77
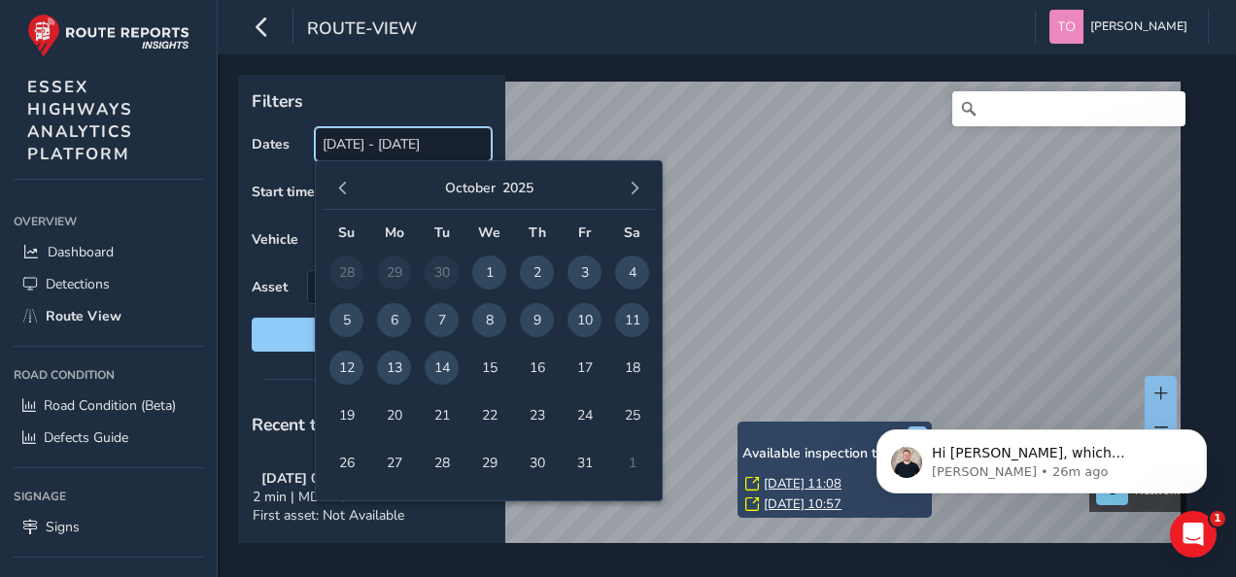
click at [357, 148] on input "[DATE] - [DATE]" at bounding box center [403, 144] width 177 height 34
click at [338, 182] on span "button" at bounding box center [343, 189] width 14 height 14
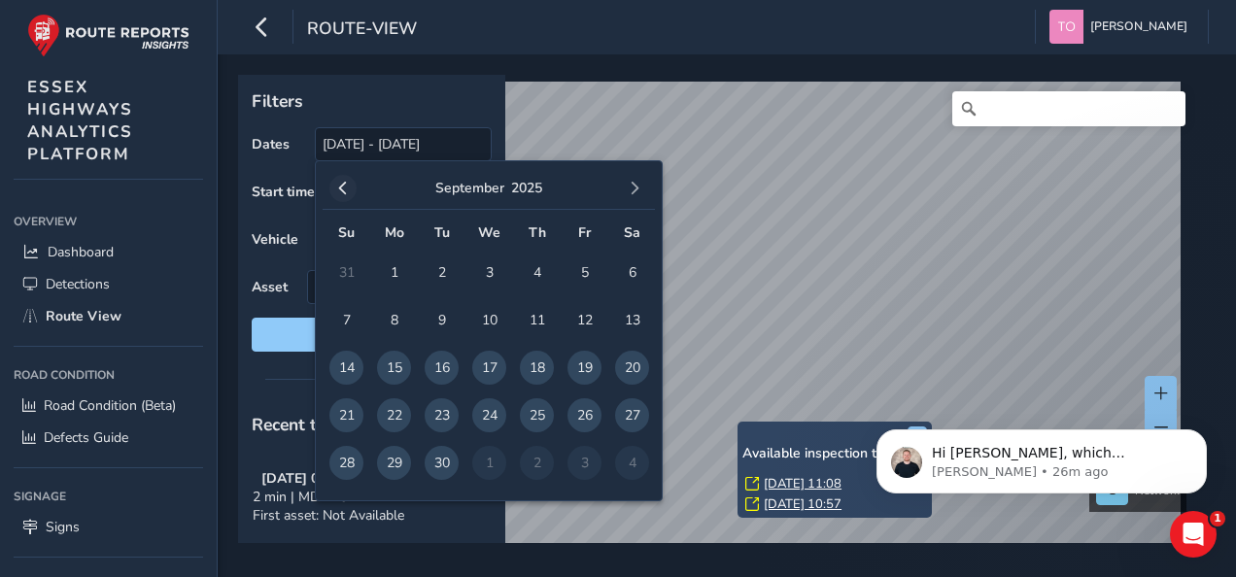
click at [336, 188] on span "button" at bounding box center [343, 189] width 14 height 14
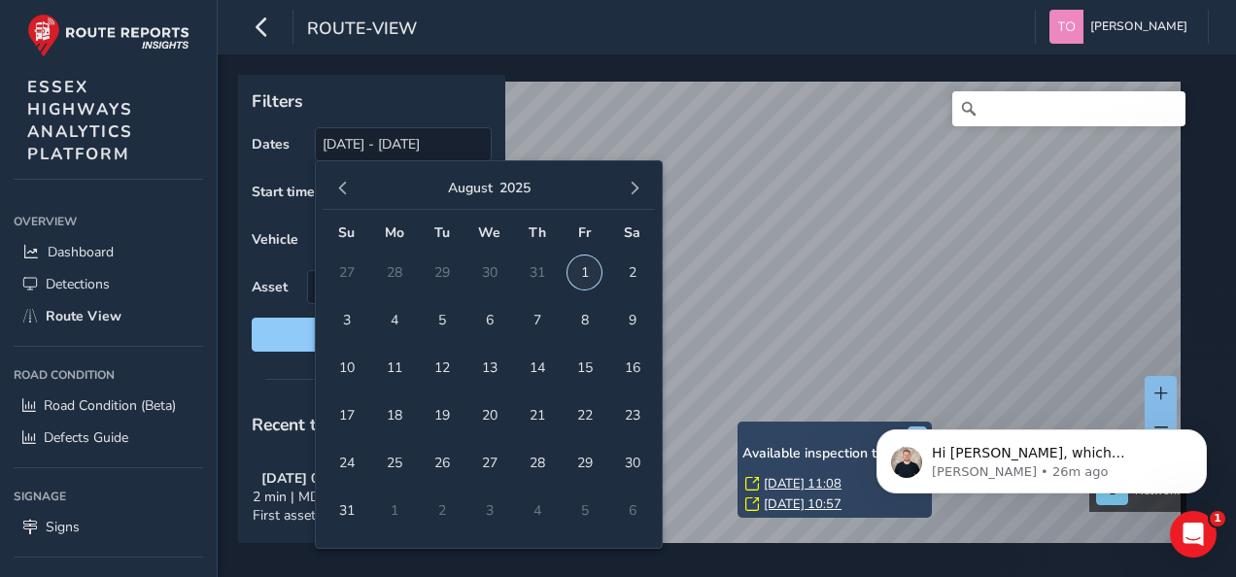
click at [587, 280] on span "1" at bounding box center [584, 272] width 34 height 34
click at [424, 148] on input "[DATE]" at bounding box center [403, 144] width 177 height 34
click at [342, 183] on span "button" at bounding box center [343, 189] width 14 height 14
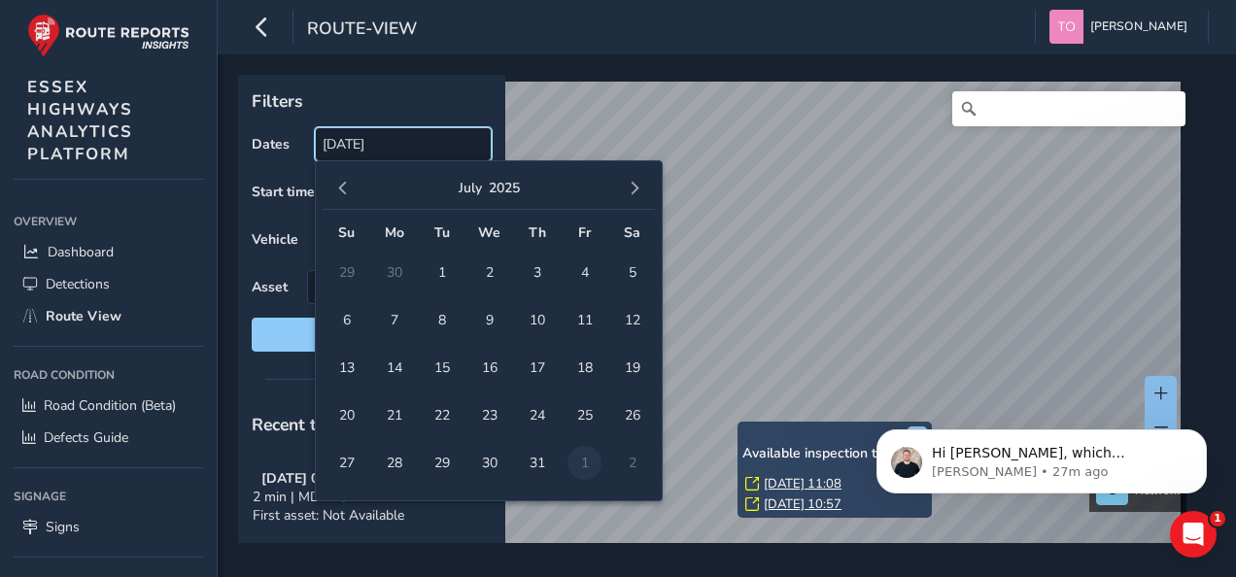
click at [406, 144] on input "[DATE]" at bounding box center [403, 144] width 177 height 34
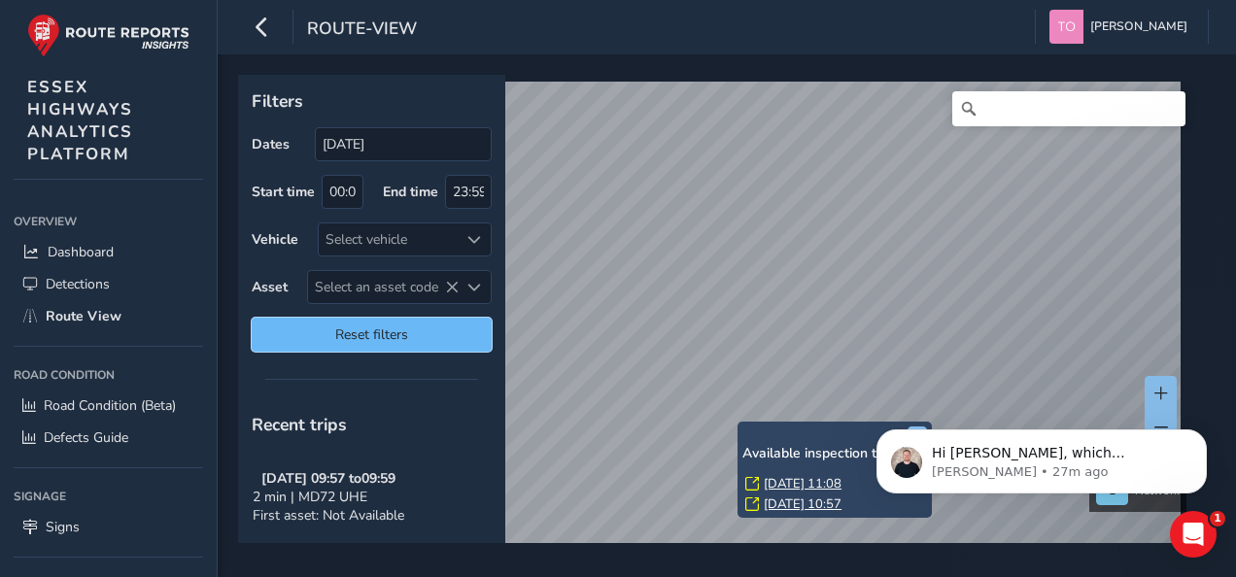
click at [387, 334] on span "Reset filters" at bounding box center [371, 334] width 211 height 18
type input "[DATE] - [DATE]"
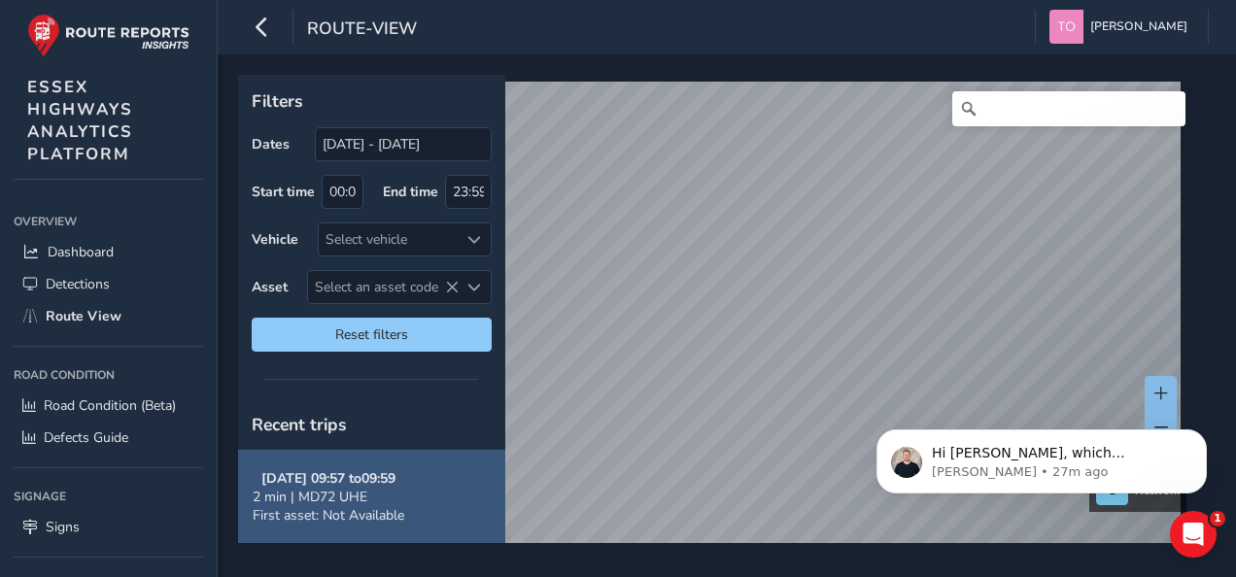
click at [375, 481] on strong "[DATE] 09:57 to 09:59" at bounding box center [328, 478] width 134 height 18
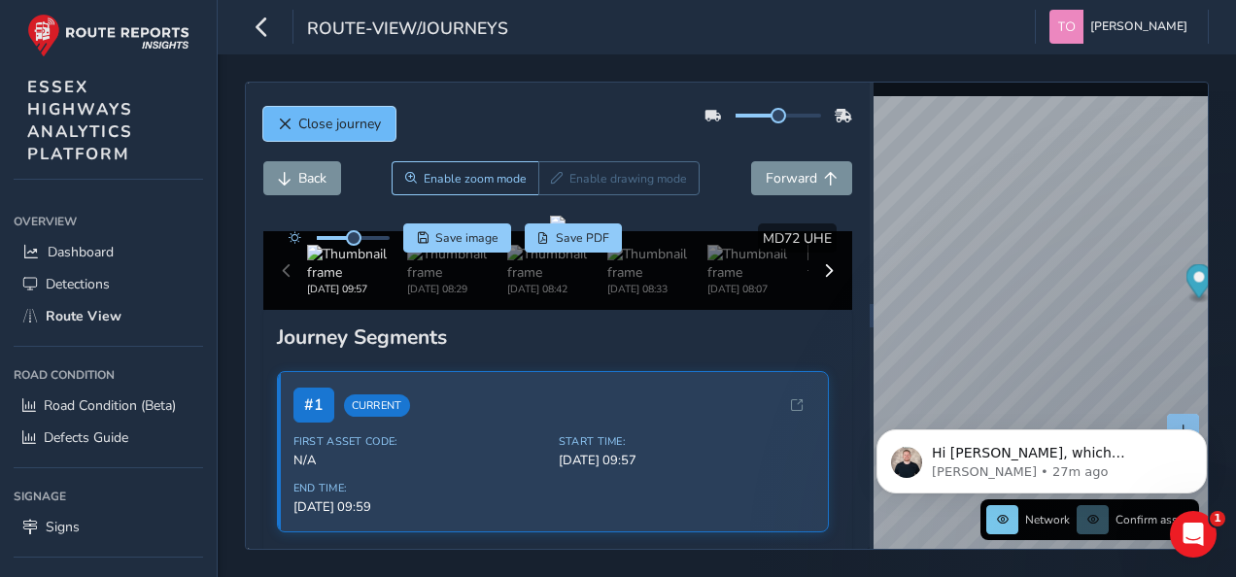
click at [332, 127] on span "Close journey" at bounding box center [339, 124] width 83 height 18
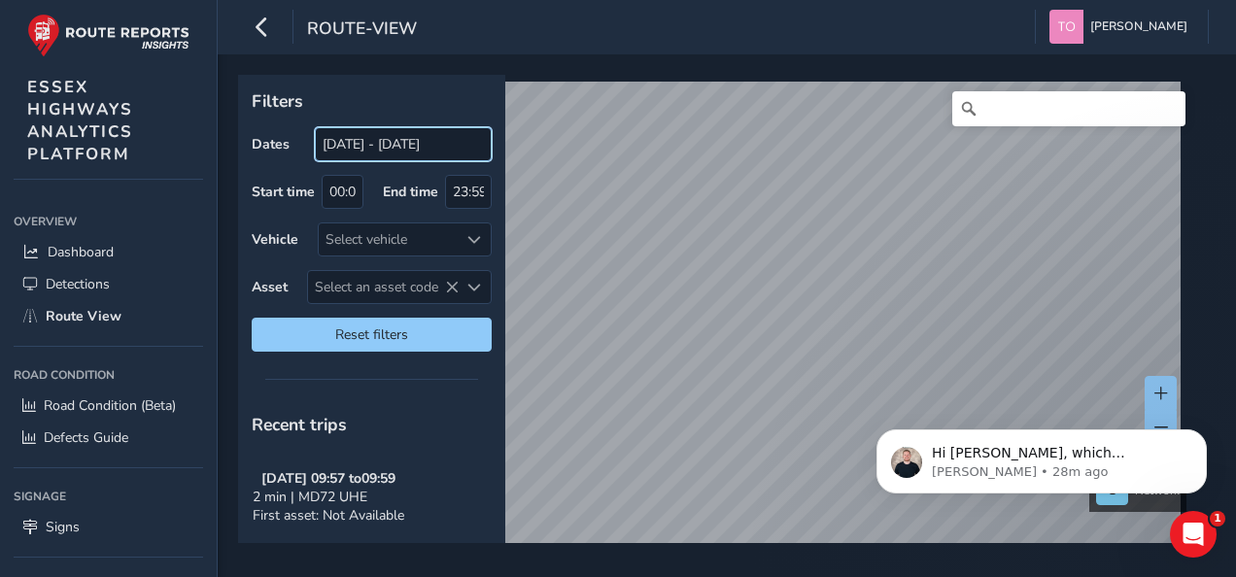
click at [360, 140] on input "[DATE] - [DATE]" at bounding box center [403, 144] width 177 height 34
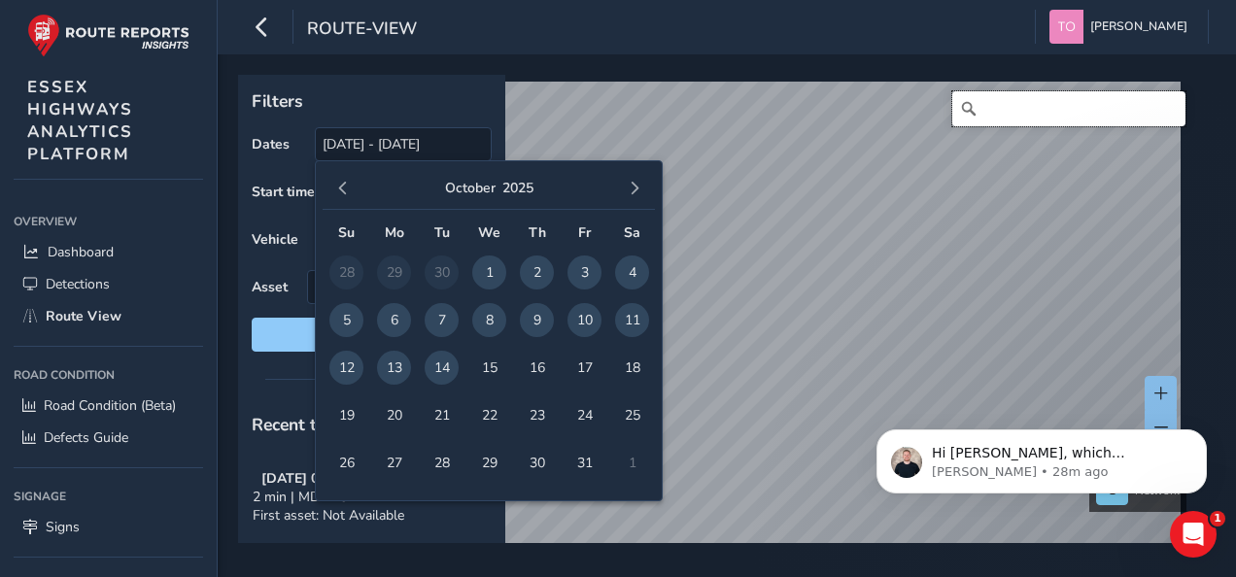
click at [1037, 118] on input "Search" at bounding box center [1068, 108] width 233 height 35
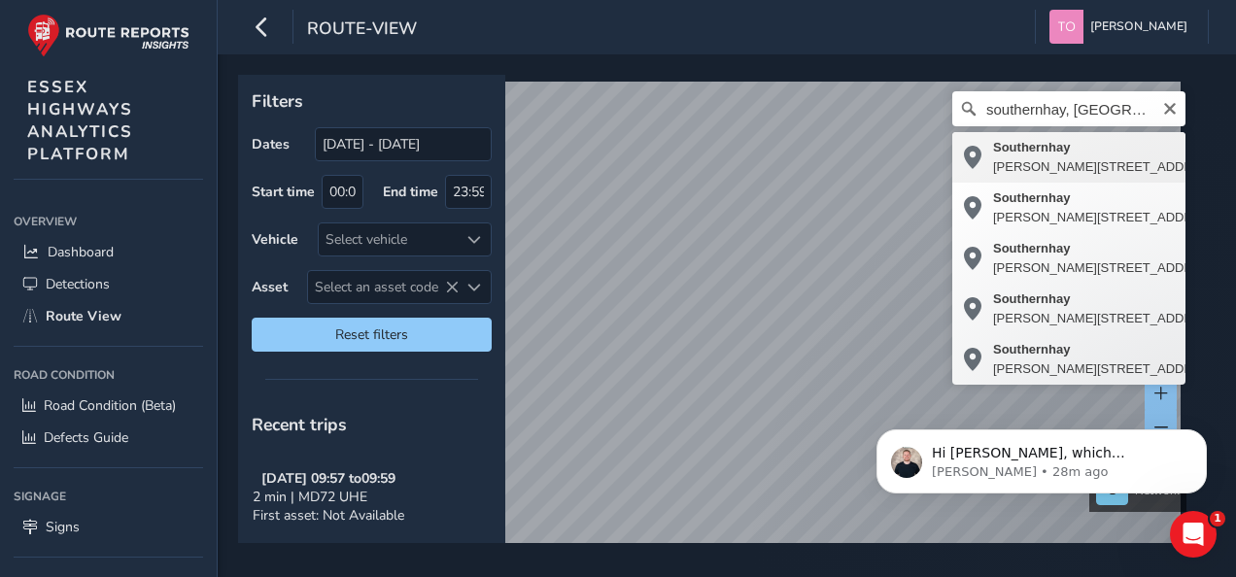
type input "Southernhay, [PERSON_NAME][GEOGRAPHIC_DATA], [GEOGRAPHIC_DATA], [GEOGRAPHIC_DAT…"
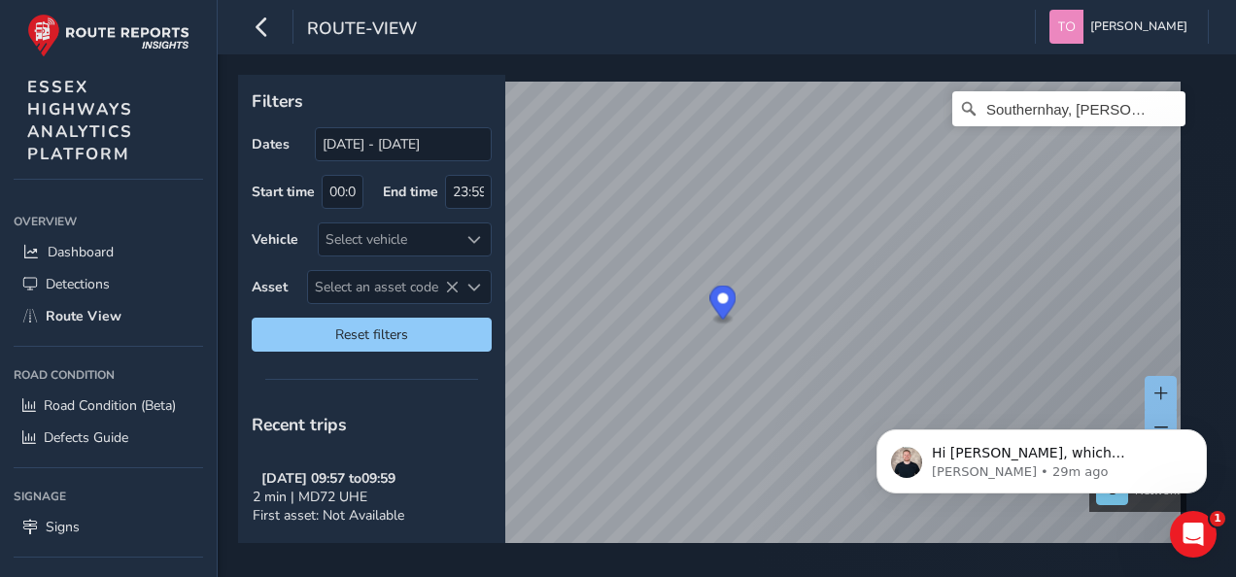
drag, startPoint x: 912, startPoint y: 389, endPoint x: 806, endPoint y: 266, distance: 161.8
click at [847, 389] on html "Hi [PERSON_NAME], which authenticator app are you using? You should find the on…" at bounding box center [1041, 457] width 389 height 136
drag, startPoint x: 983, startPoint y: 401, endPoint x: 861, endPoint y: 251, distance: 194.0
click at [861, 389] on html "Hi [PERSON_NAME], which authenticator app are you using? You should find the on…" at bounding box center [1041, 457] width 389 height 136
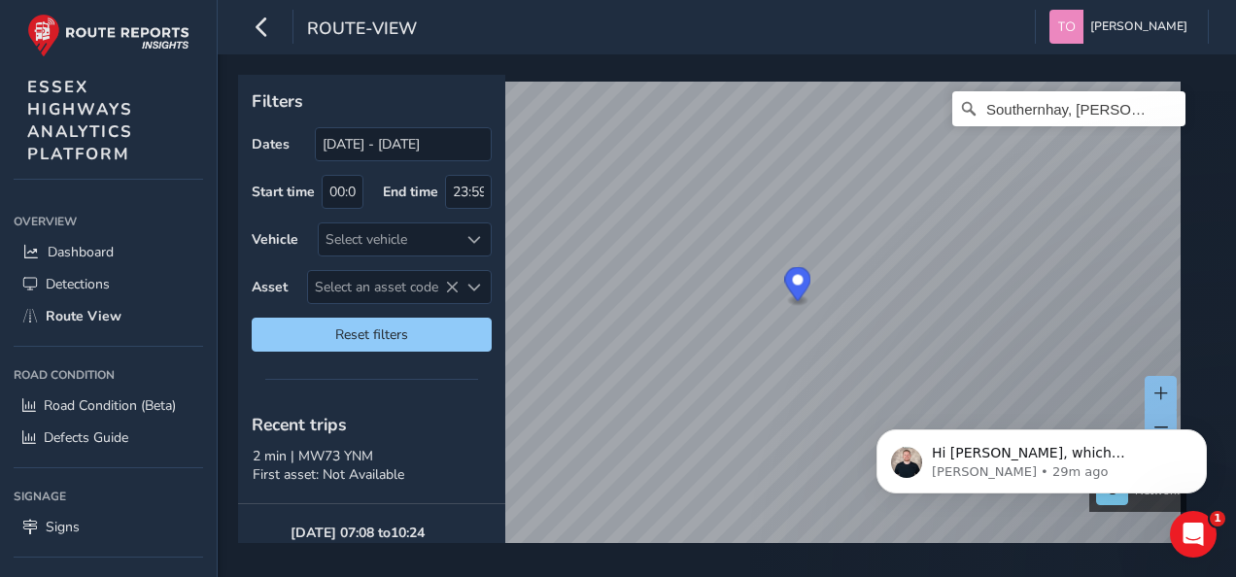
scroll to position [829, 0]
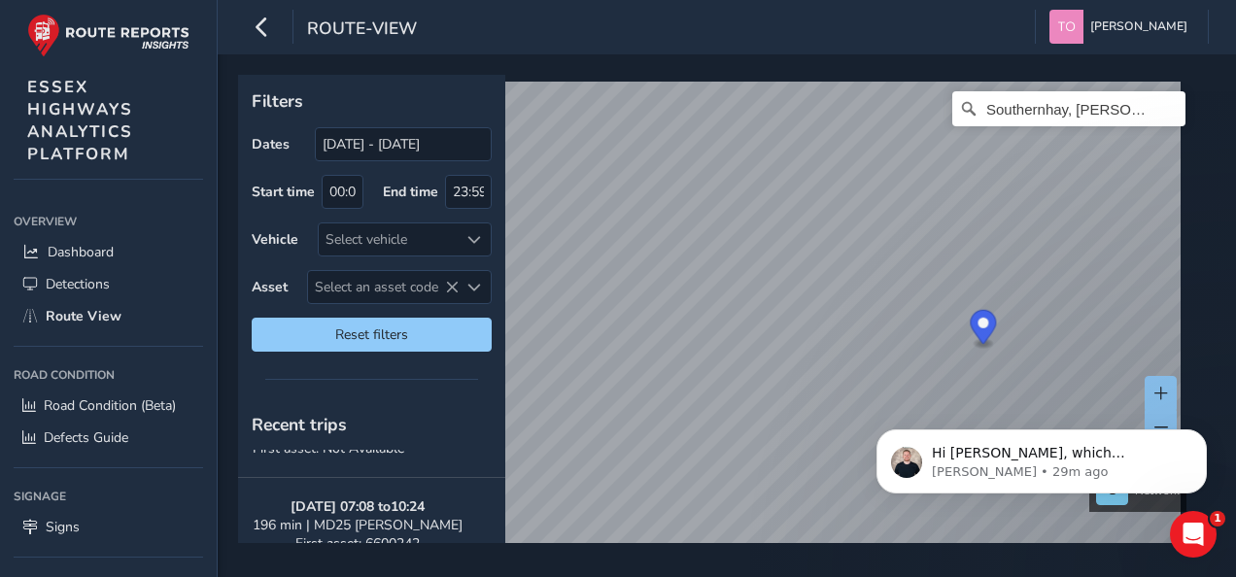
click at [1188, 310] on div "Network [GEOGRAPHIC_DATA], [PERSON_NAME][GEOGRAPHIC_DATA], [GEOGRAPHIC_DATA], […" at bounding box center [720, 309] width 964 height 468
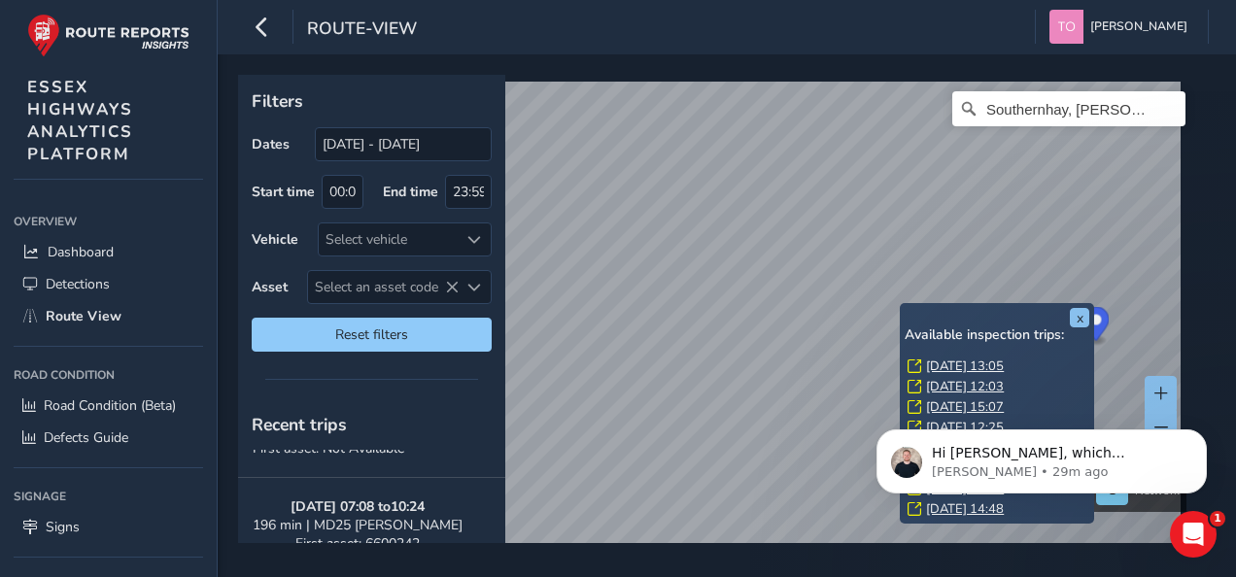
click at [902, 307] on div "x Available inspection trips: [DATE] 13:05 [DATE] 12:03 [DATE] 15:07 [DATE] 12:…" at bounding box center [997, 413] width 194 height 221
click at [950, 367] on link "[DATE] 13:05" at bounding box center [965, 365] width 78 height 17
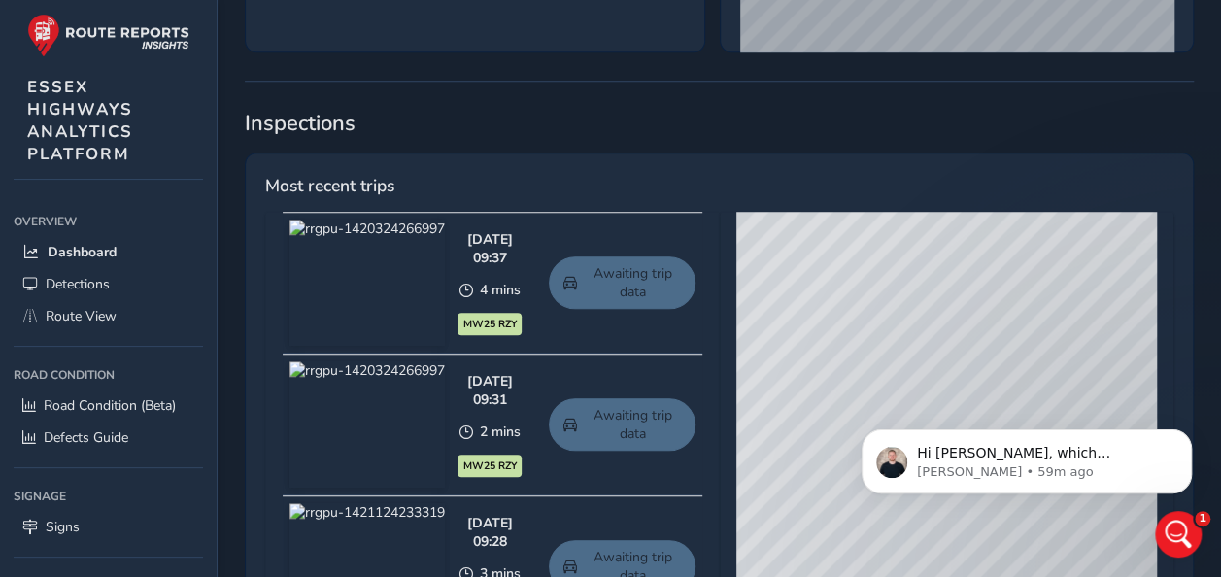
scroll to position [161, 0]
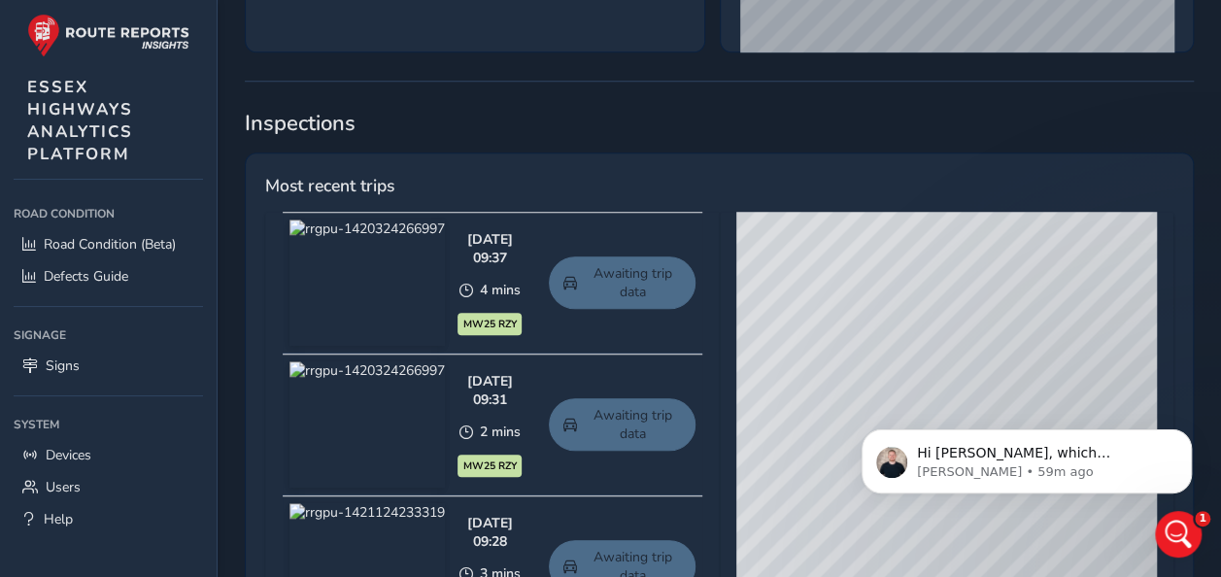
drag, startPoint x: 834, startPoint y: 295, endPoint x: 727, endPoint y: 253, distance: 116.0
click at [727, 253] on div "© Mapbox © OpenStreetMap Improve this map © Maxar" at bounding box center [947, 498] width 455 height 573
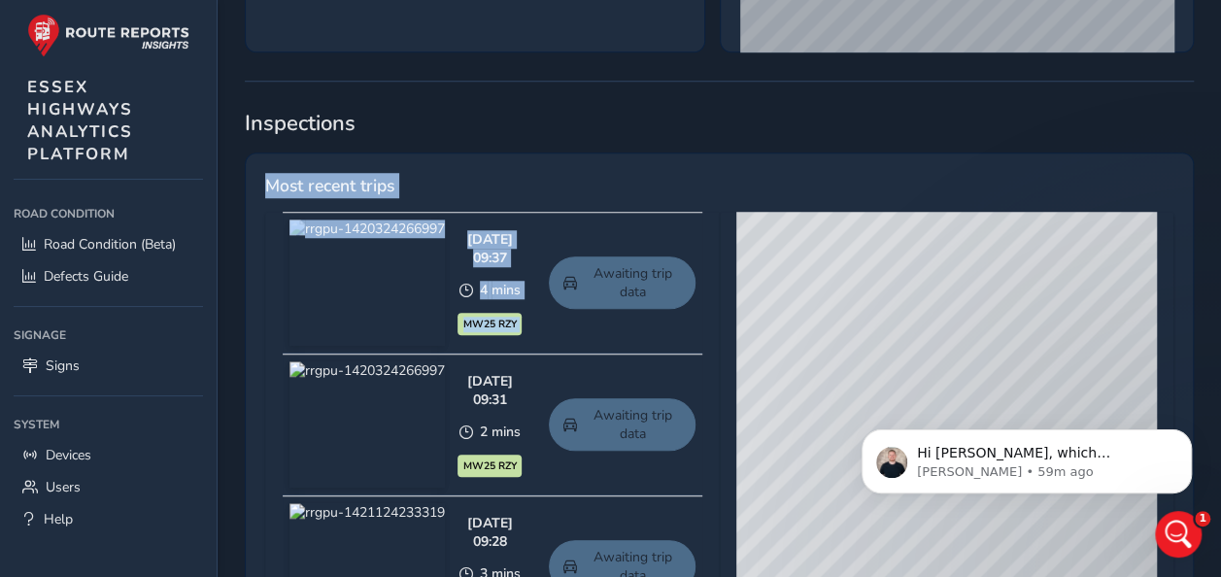
drag, startPoint x: 748, startPoint y: 115, endPoint x: 675, endPoint y: 342, distance: 238.7
click at [675, 342] on div "Detections insights Most recent detections AI Route View defect See more Oct 13…" at bounding box center [719, 460] width 949 height 1681
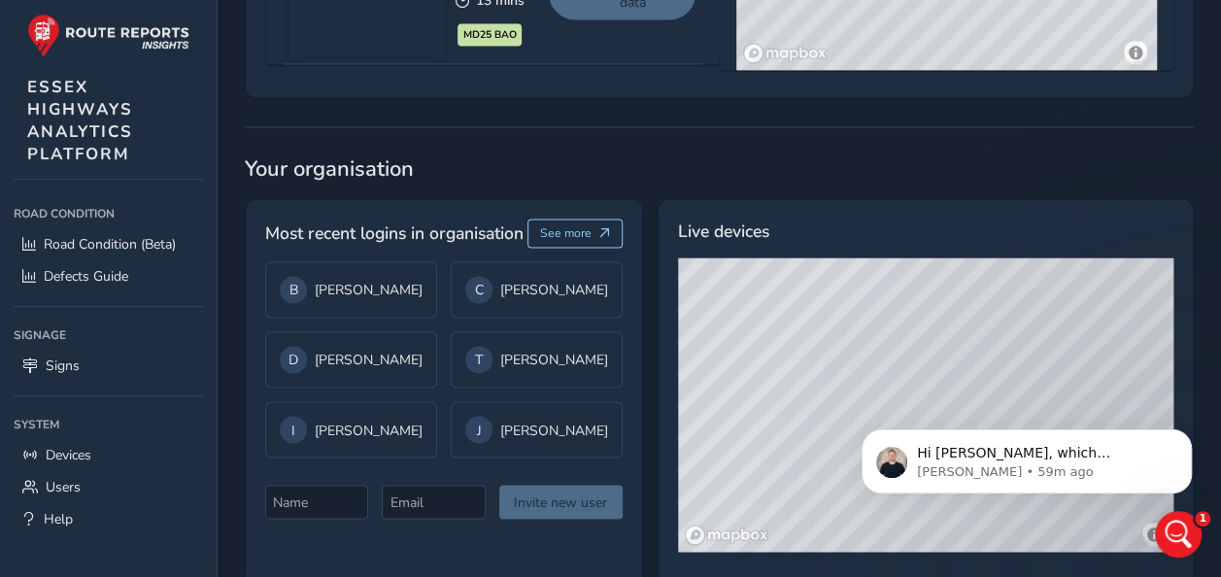
scroll to position [1489, 0]
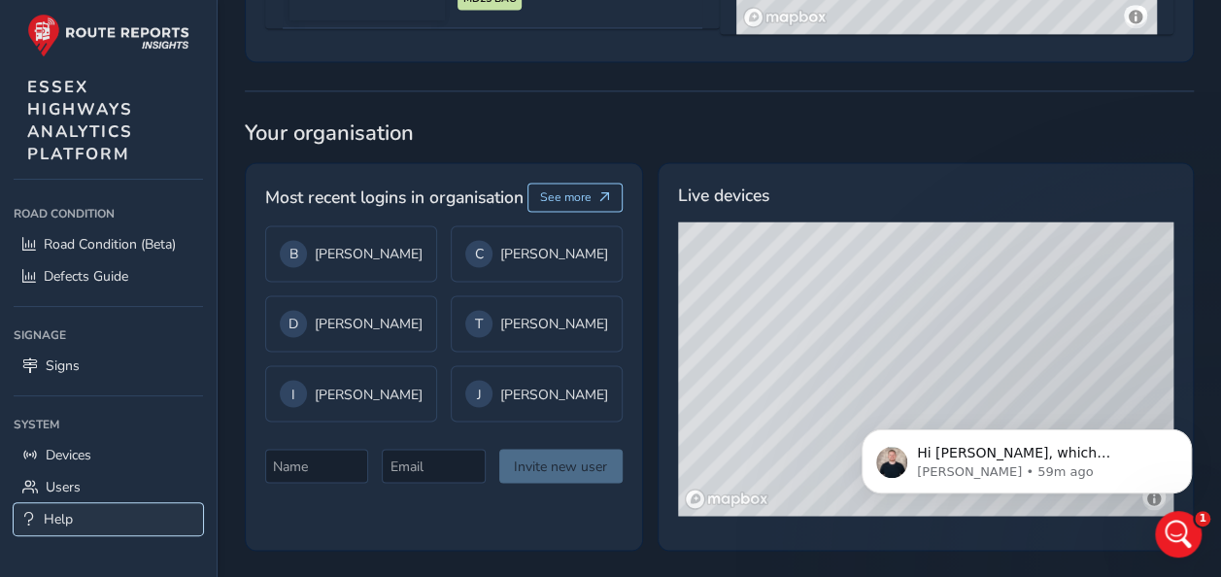
click at [70, 510] on span "Help" at bounding box center [58, 519] width 29 height 18
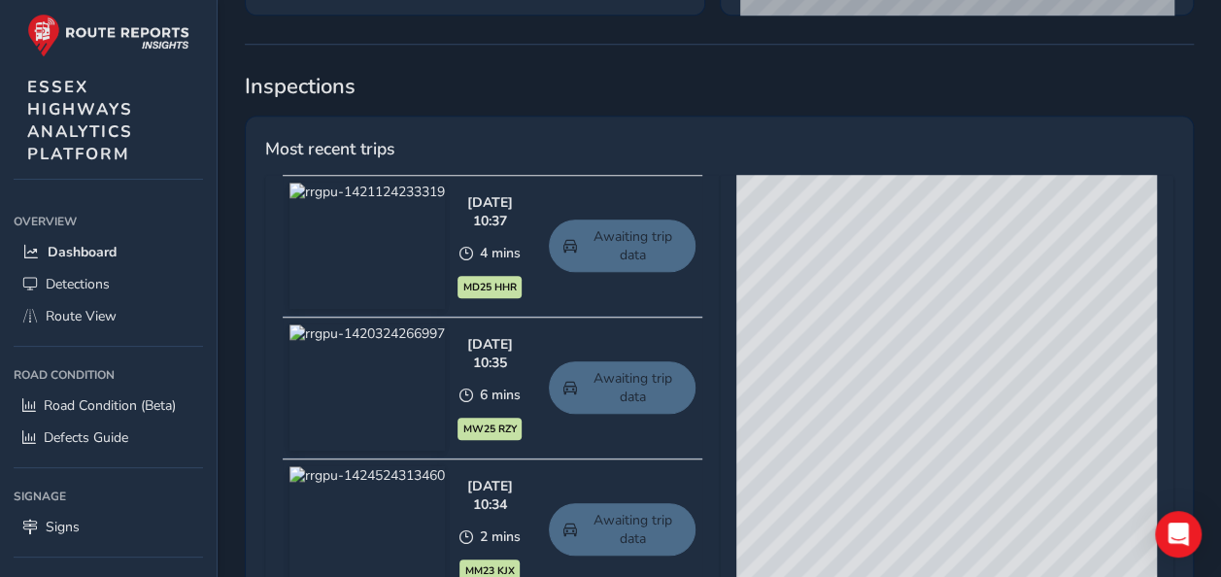
scroll to position [777, 0]
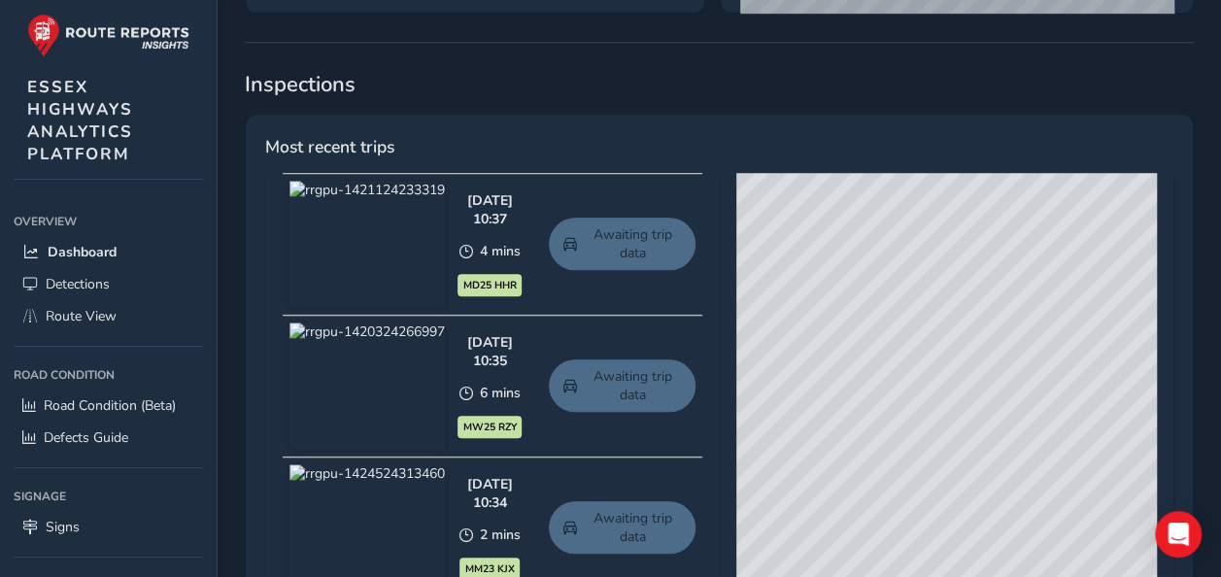
drag, startPoint x: 985, startPoint y: 428, endPoint x: 883, endPoint y: 325, distance: 144.9
click at [883, 325] on div "© Mapbox © OpenStreetMap Improve this map © Maxar" at bounding box center [946, 459] width 421 height 573
click at [1078, 188] on div "© Mapbox © OpenStreetMap Improve this map © Maxar" at bounding box center [946, 459] width 421 height 573
click at [957, 321] on div "© Mapbox © OpenStreetMap Improve this map © Maxar" at bounding box center [946, 459] width 421 height 573
click at [958, 320] on div "© Mapbox © OpenStreetMap Improve this map © Maxar" at bounding box center [946, 459] width 421 height 573
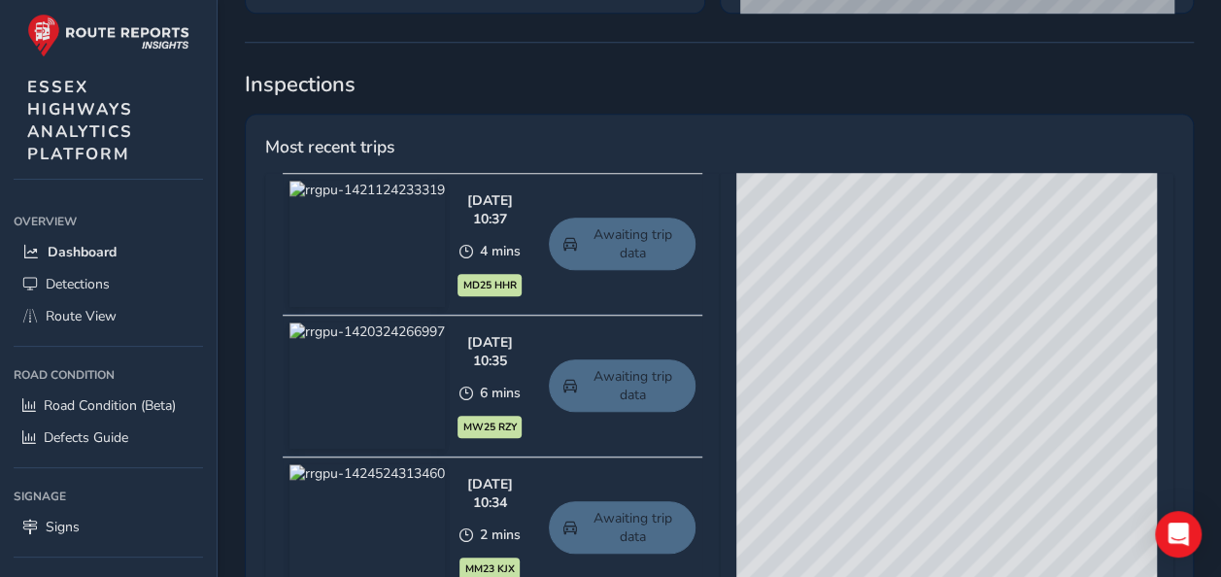
drag, startPoint x: 1024, startPoint y: 288, endPoint x: 840, endPoint y: 462, distance: 253.5
click at [843, 462] on div "© Mapbox © OpenStreetMap Improve this map © Maxar" at bounding box center [946, 459] width 421 height 573
drag, startPoint x: 901, startPoint y: 398, endPoint x: 708, endPoint y: 371, distance: 195.2
click at [708, 371] on div "Oct 14 2025, 10:37 4 mins MD25 HHR Awaiting trip data Oct 14 2025, 10:35 6 mins…" at bounding box center [719, 470] width 908 height 594
drag, startPoint x: 1004, startPoint y: 412, endPoint x: 682, endPoint y: 381, distance: 324.0
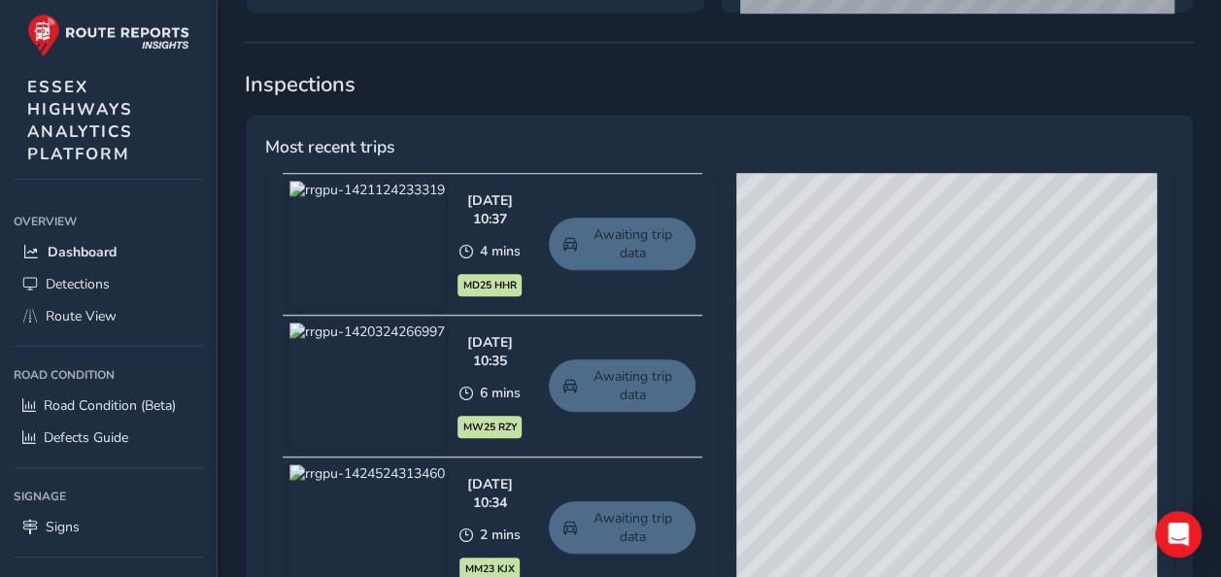
click at [682, 381] on div "Oct 14 2025, 10:37 4 mins MD25 HHR Awaiting trip data Oct 14 2025, 10:35 6 mins…" at bounding box center [719, 470] width 908 height 594
drag, startPoint x: 1042, startPoint y: 367, endPoint x: 783, endPoint y: 478, distance: 282.0
click at [783, 478] on div "© Mapbox © OpenStreetMap Improve this map © Maxar" at bounding box center [946, 459] width 421 height 573
drag, startPoint x: 974, startPoint y: 367, endPoint x: 732, endPoint y: 505, distance: 278.4
click at [732, 505] on div "© Mapbox © OpenStreetMap Improve this map © Maxar" at bounding box center [947, 459] width 455 height 573
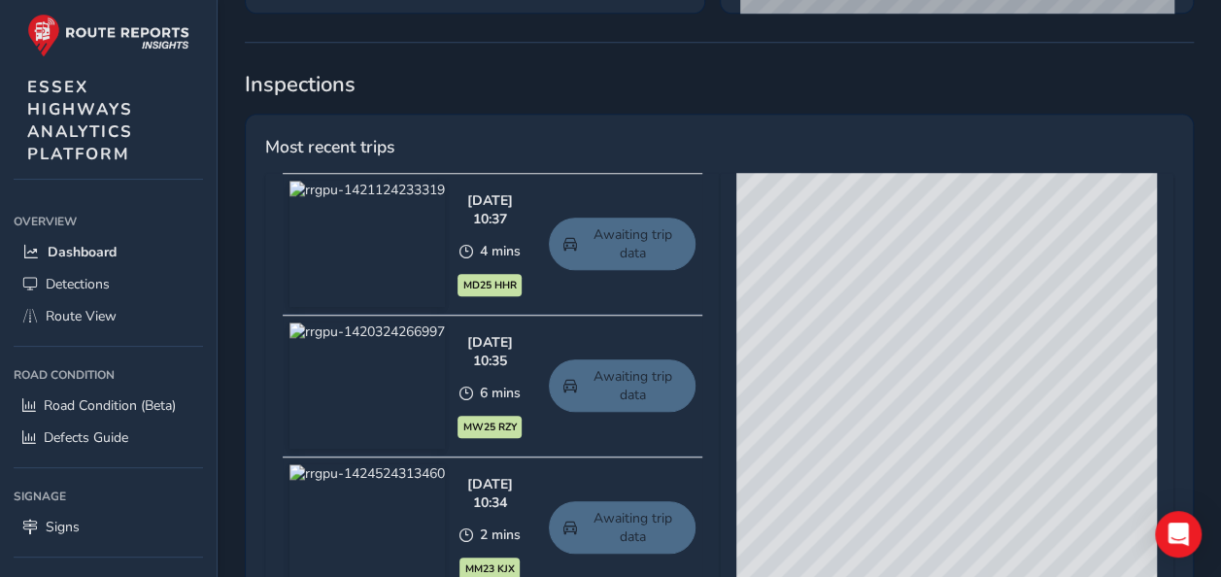
drag, startPoint x: 866, startPoint y: 349, endPoint x: 653, endPoint y: 352, distance: 212.8
click at [649, 355] on div "Oct 14 2025, 10:37 4 mins MD25 HHR Awaiting trip data Oct 14 2025, 10:35 6 mins…" at bounding box center [719, 470] width 908 height 594
drag, startPoint x: 901, startPoint y: 382, endPoint x: 1090, endPoint y: 425, distance: 193.5
click at [1090, 425] on div "© Mapbox © OpenStreetMap Improve this map © Maxar" at bounding box center [946, 459] width 421 height 573
drag, startPoint x: 841, startPoint y: 413, endPoint x: 1091, endPoint y: 406, distance: 249.7
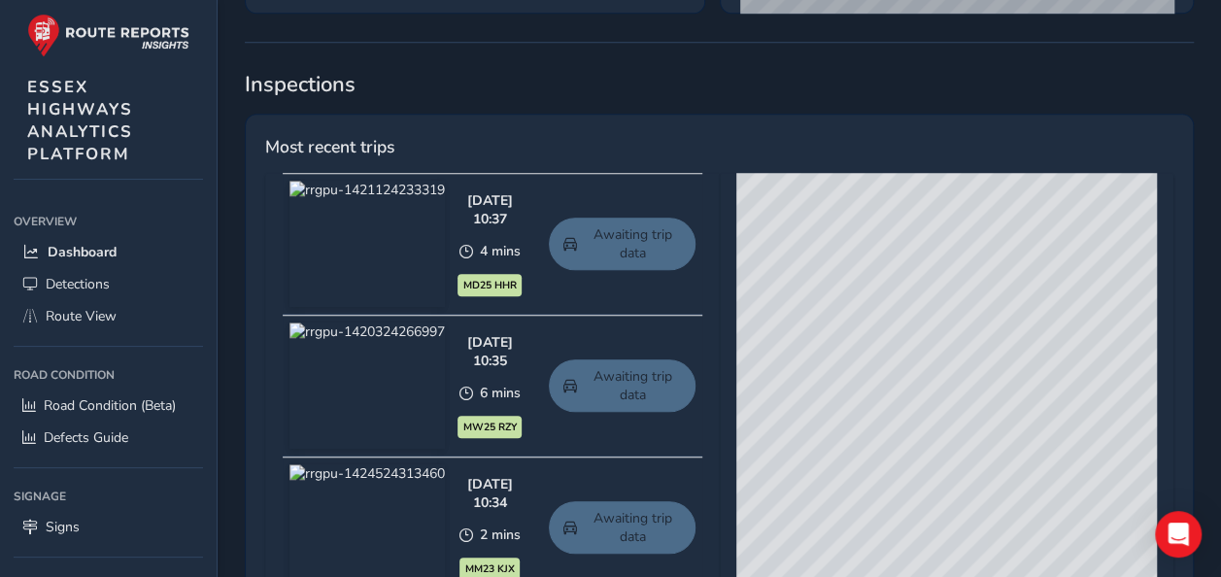
click at [1090, 406] on div "© Mapbox © OpenStreetMap Improve this map © Maxar" at bounding box center [946, 459] width 421 height 573
drag, startPoint x: 931, startPoint y: 390, endPoint x: 1031, endPoint y: 402, distance: 100.8
click at [1031, 402] on div "© Mapbox © OpenStreetMap Improve this map © Maxar" at bounding box center [946, 459] width 421 height 573
drag, startPoint x: 848, startPoint y: 320, endPoint x: 1121, endPoint y: 373, distance: 278.1
click at [1121, 373] on div "© Mapbox © OpenStreetMap Improve this map © Maxar" at bounding box center [946, 459] width 421 height 573
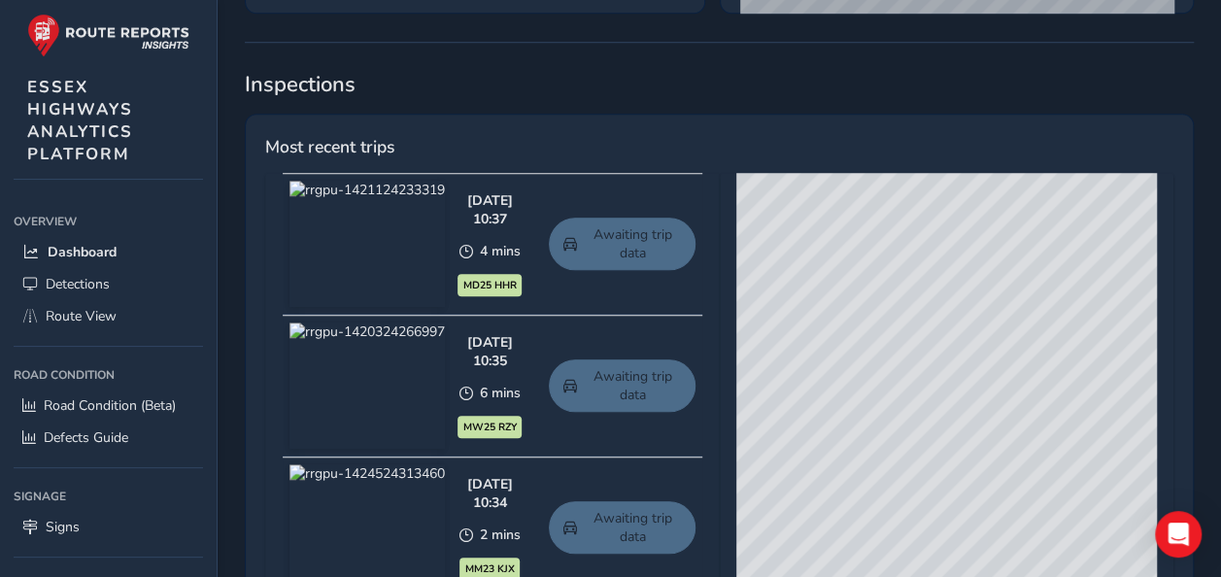
drag, startPoint x: 901, startPoint y: 360, endPoint x: 1090, endPoint y: 247, distance: 220.1
click at [1090, 247] on div "© Mapbox © OpenStreetMap Improve this map © Maxar" at bounding box center [946, 459] width 421 height 573
drag, startPoint x: 894, startPoint y: 373, endPoint x: 997, endPoint y: 307, distance: 122.3
click at [997, 307] on div "© Mapbox © OpenStreetMap Improve this map © Maxar" at bounding box center [946, 459] width 421 height 573
drag, startPoint x: 942, startPoint y: 342, endPoint x: 1004, endPoint y: 398, distance: 83.9
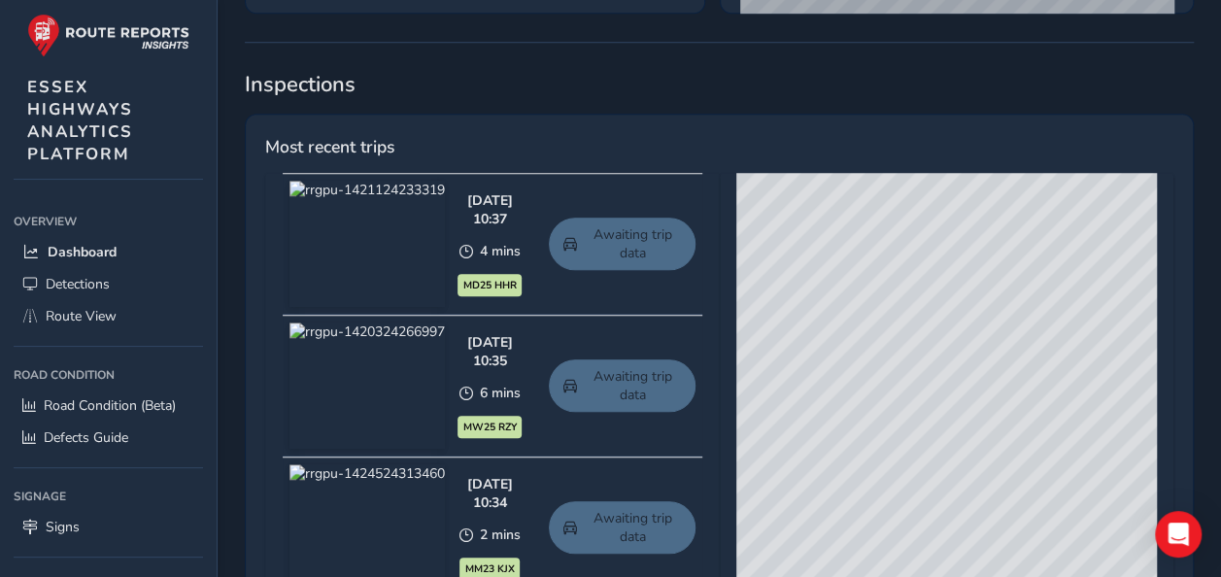
click at [1004, 398] on div "© Mapbox © OpenStreetMap Improve this map © Maxar" at bounding box center [946, 459] width 421 height 573
drag, startPoint x: 1026, startPoint y: 385, endPoint x: 1210, endPoint y: 365, distance: 185.6
click at [1210, 365] on div "Welcome, Tim.olley Last 30 days Last 30 days Download Monthly Report Defects de…" at bounding box center [719, 283] width 1003 height 2013
drag, startPoint x: 1078, startPoint y: 356, endPoint x: 973, endPoint y: 377, distance: 107.1
click at [1150, 346] on div "© Mapbox © OpenStreetMap Improve this map © Maxar" at bounding box center [946, 459] width 421 height 573
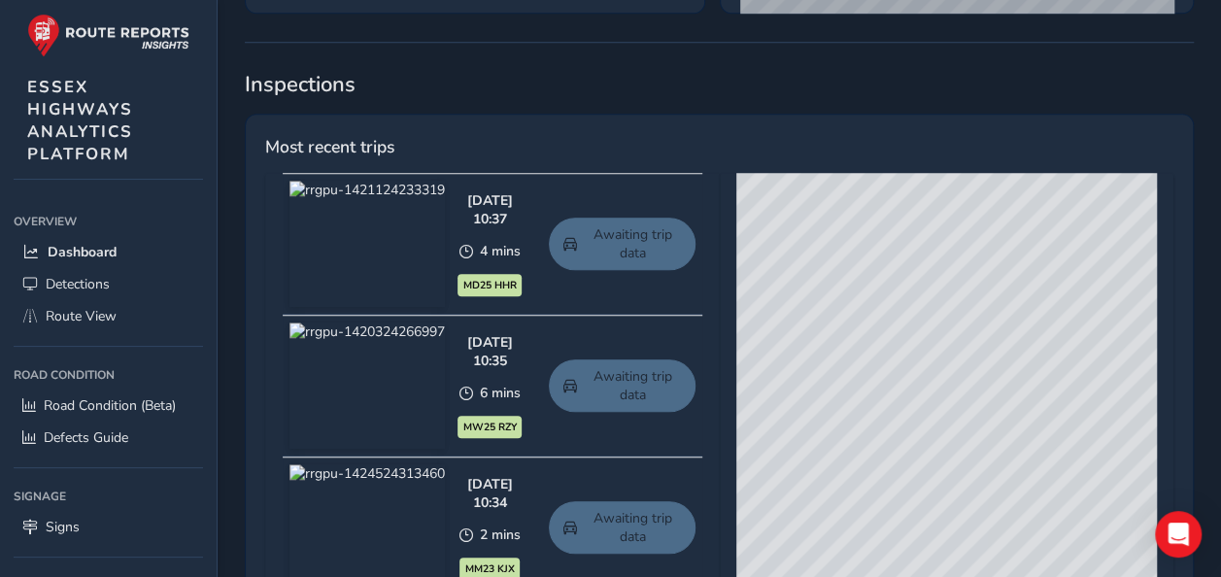
drag, startPoint x: 968, startPoint y: 511, endPoint x: 977, endPoint y: 329, distance: 181.9
click at [974, 356] on div "© Mapbox © OpenStreetMap Improve this map © Maxar" at bounding box center [946, 459] width 421 height 573
drag, startPoint x: 1025, startPoint y: 459, endPoint x: 958, endPoint y: 361, distance: 118.0
click at [958, 361] on div "© Mapbox © OpenStreetMap Improve this map © Maxar" at bounding box center [946, 459] width 421 height 573
drag, startPoint x: 876, startPoint y: 359, endPoint x: 1010, endPoint y: 300, distance: 146.6
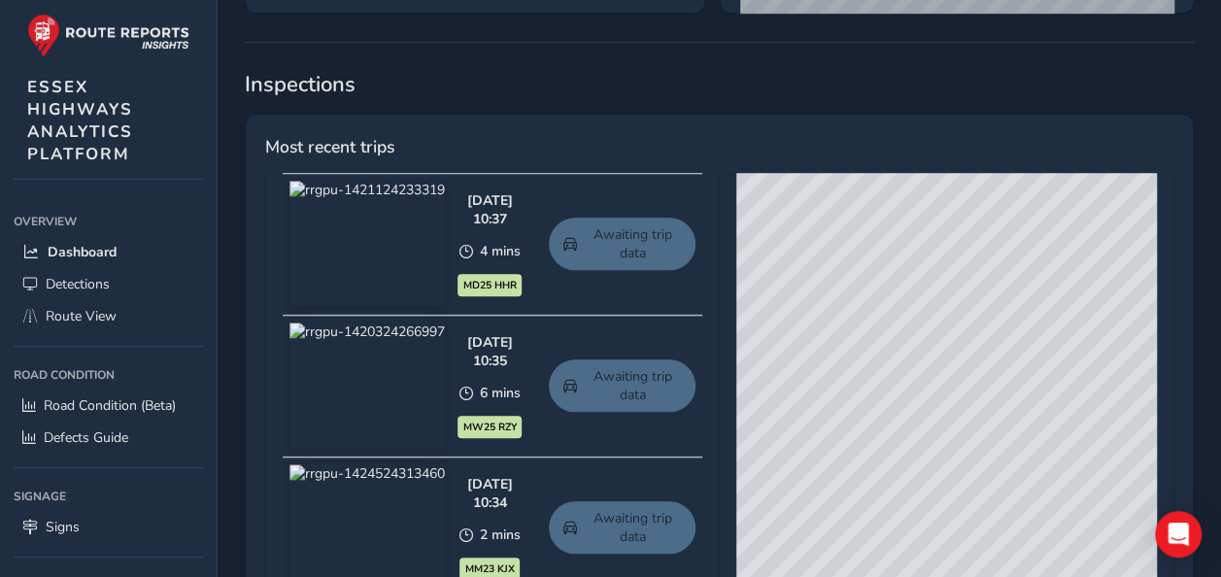
click at [1010, 300] on div "© Mapbox © OpenStreetMap Improve this map © Maxar" at bounding box center [946, 459] width 421 height 573
drag, startPoint x: 1046, startPoint y: 357, endPoint x: 995, endPoint y: 410, distance: 73.5
click at [995, 410] on div "© Mapbox © OpenStreetMap Improve this map © Maxar" at bounding box center [946, 459] width 421 height 573
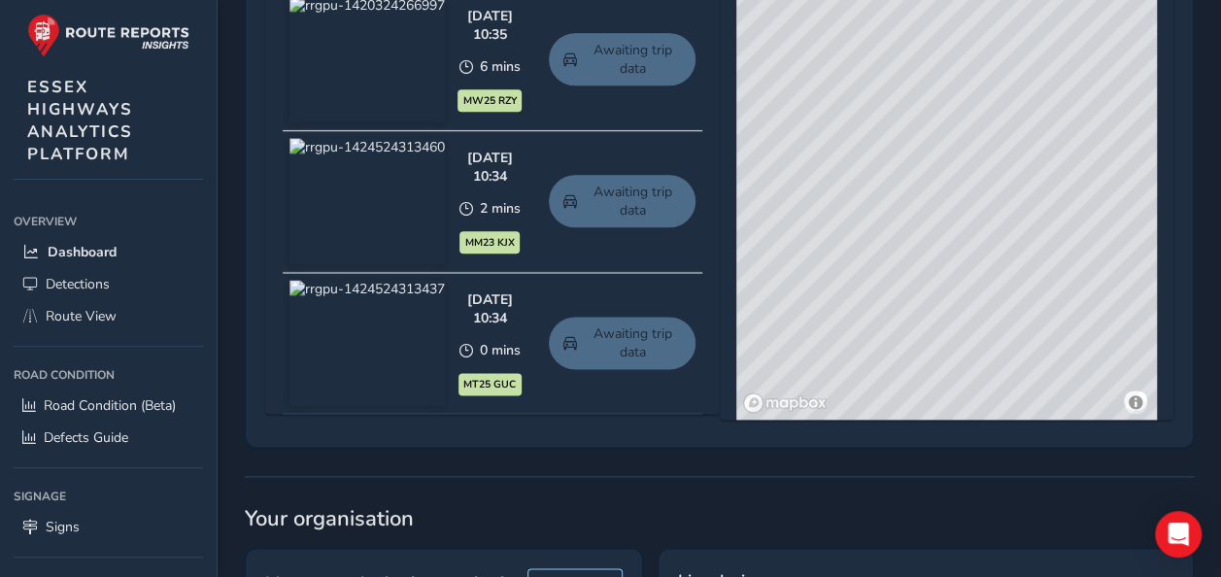
scroll to position [1099, 0]
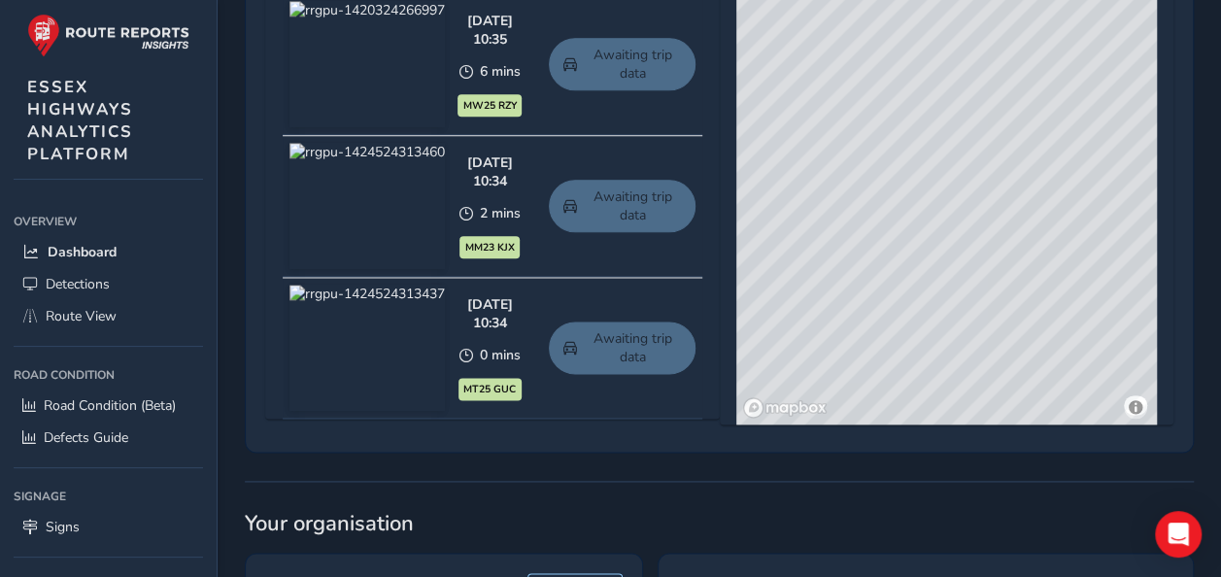
drag, startPoint x: 978, startPoint y: 188, endPoint x: 969, endPoint y: 357, distance: 169.2
click at [969, 357] on div "© Mapbox © OpenStreetMap Improve this map © Maxar" at bounding box center [946, 137] width 421 height 573
click at [80, 313] on span "Route View" at bounding box center [81, 316] width 71 height 18
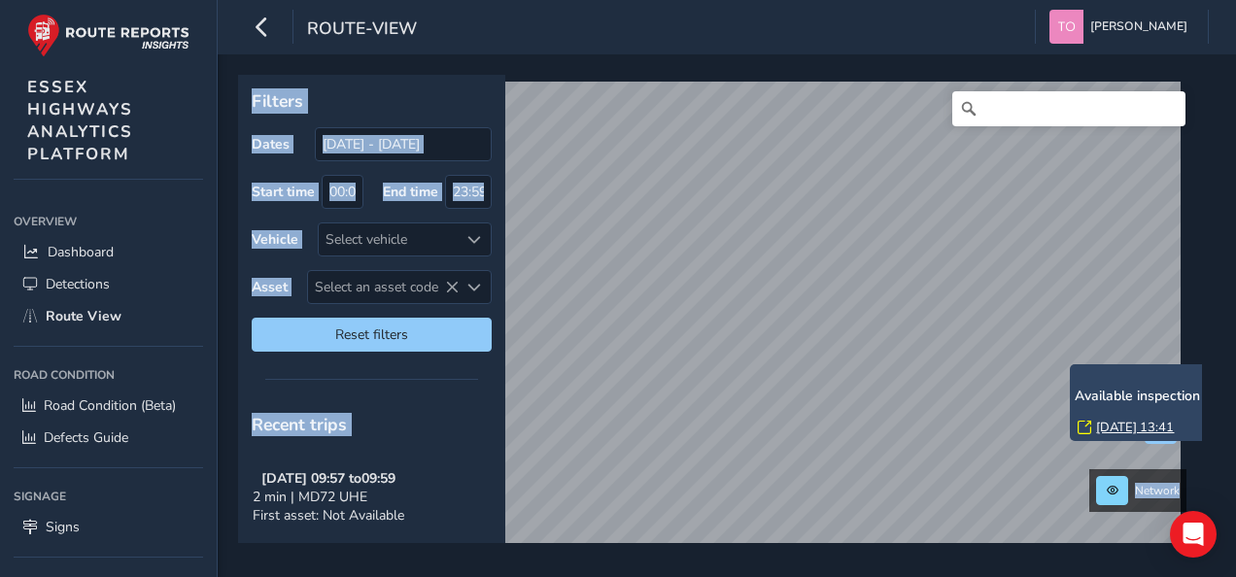
scroll to position [44, 0]
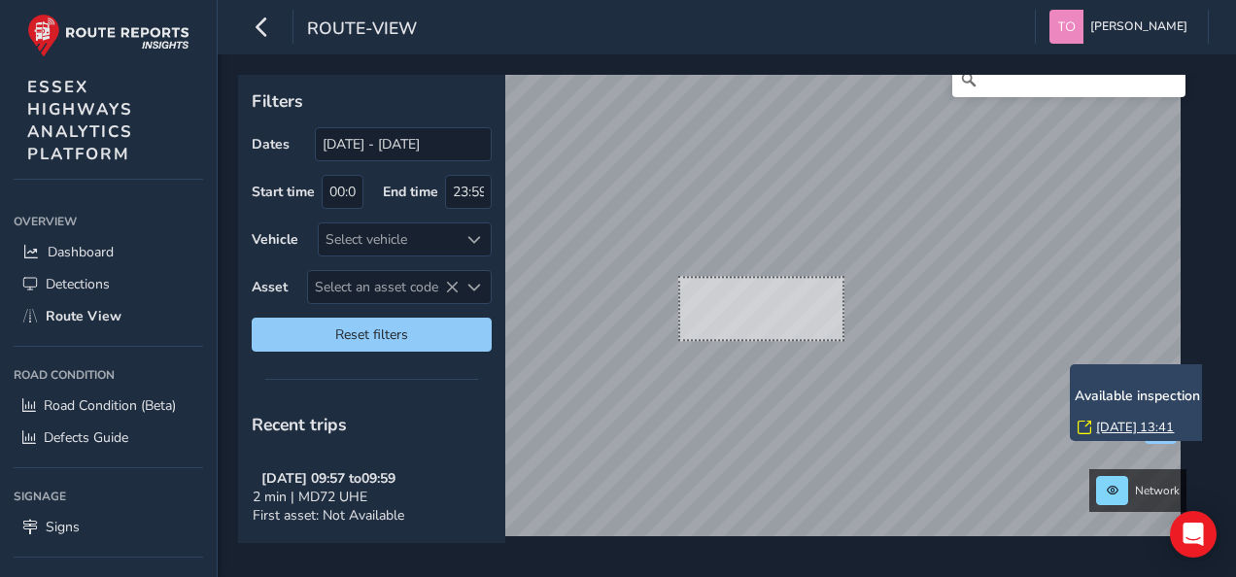
scroll to position [29, 0]
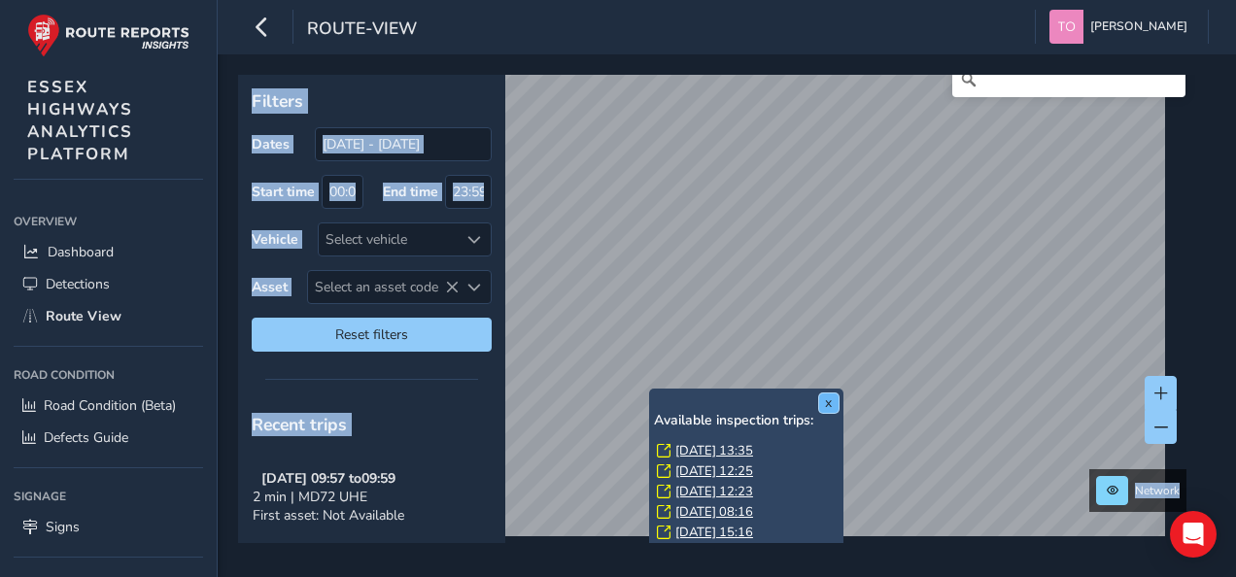
click at [832, 405] on button "x" at bounding box center [828, 402] width 19 height 19
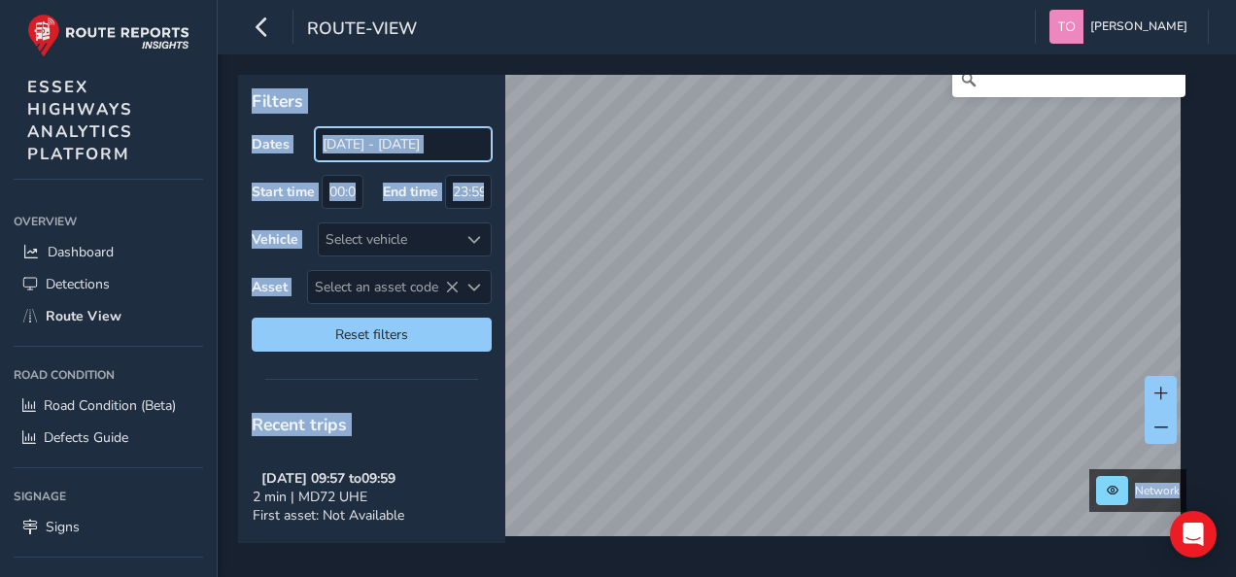
click at [385, 139] on input "[DATE] - [DATE]" at bounding box center [403, 144] width 177 height 34
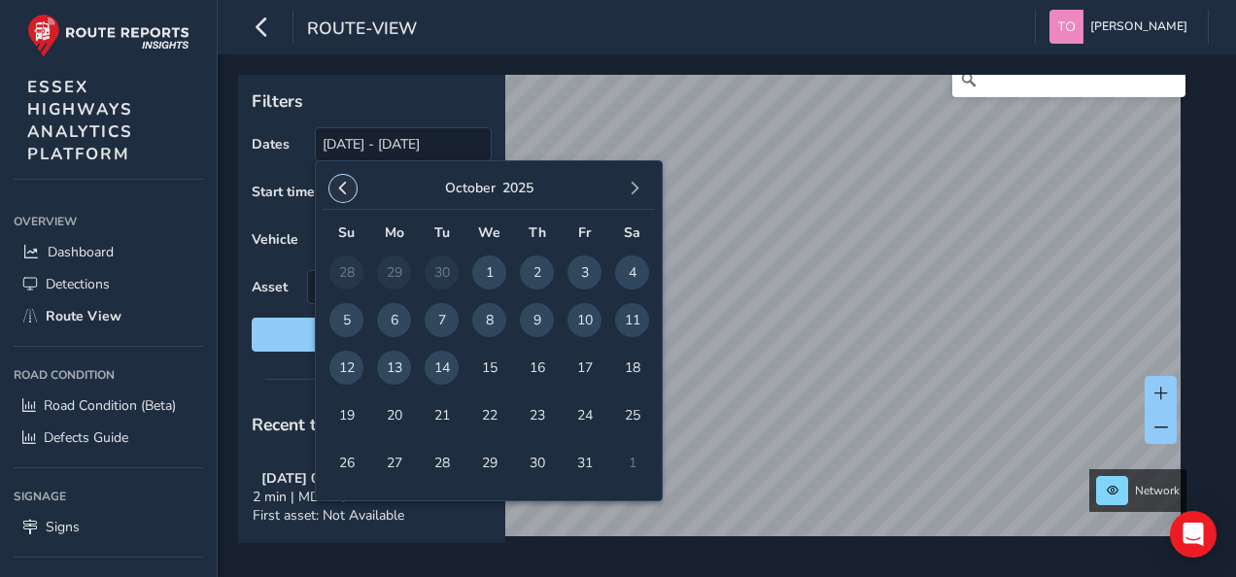
click at [340, 194] on span "button" at bounding box center [343, 189] width 14 height 14
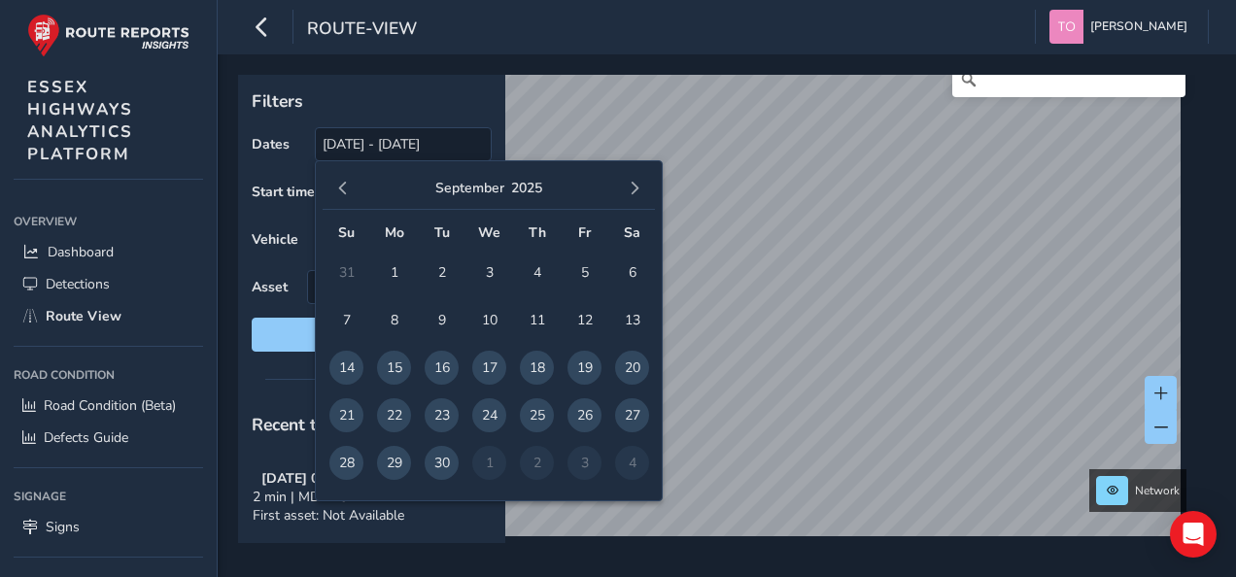
click at [340, 194] on span "button" at bounding box center [343, 189] width 14 height 14
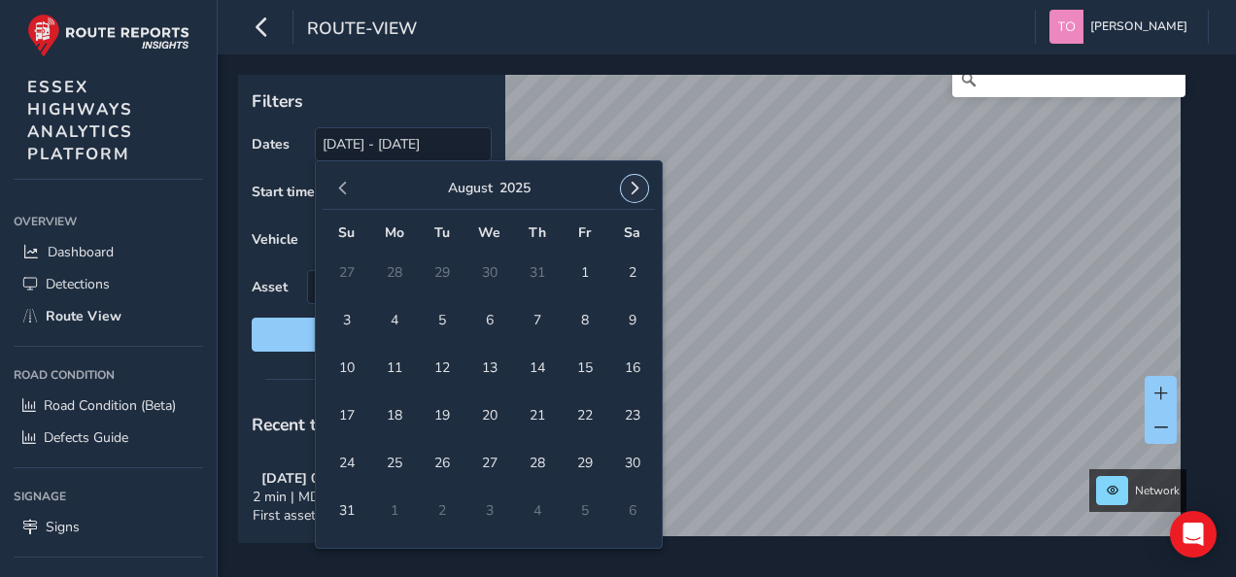
click at [630, 183] on span "button" at bounding box center [635, 189] width 14 height 14
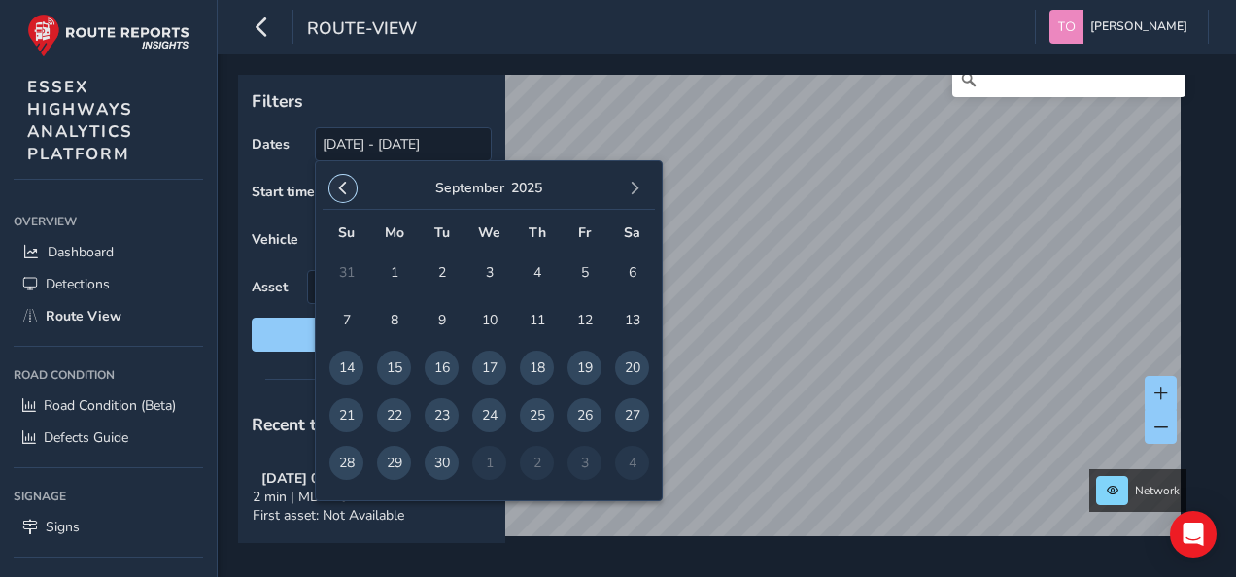
click at [345, 192] on span "button" at bounding box center [343, 189] width 14 height 14
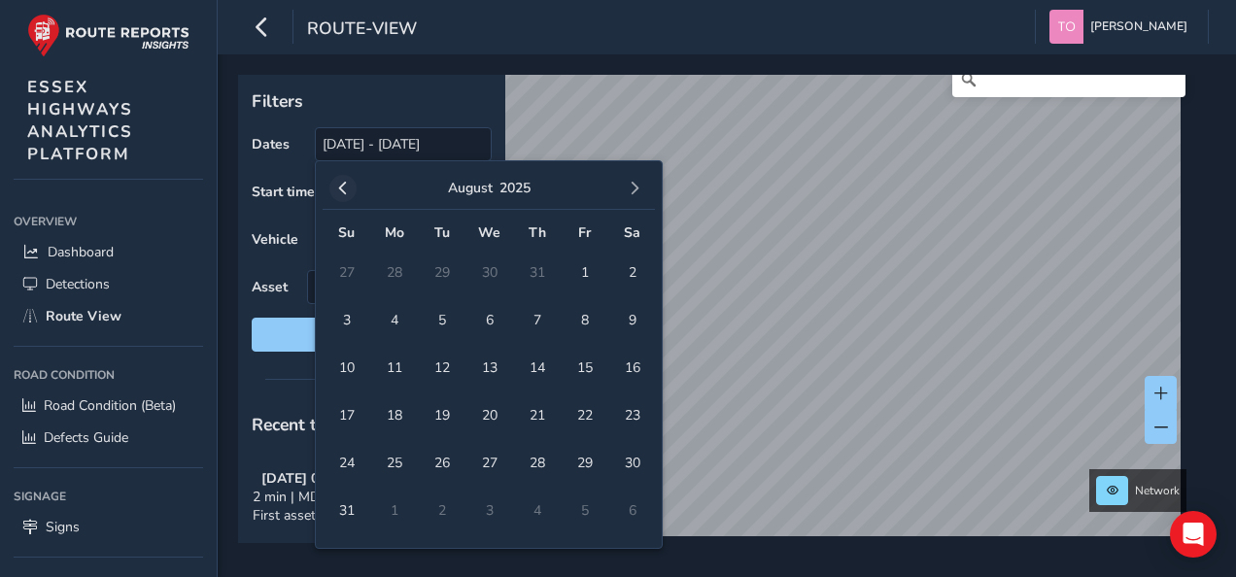
click at [344, 191] on span "button" at bounding box center [343, 189] width 14 height 14
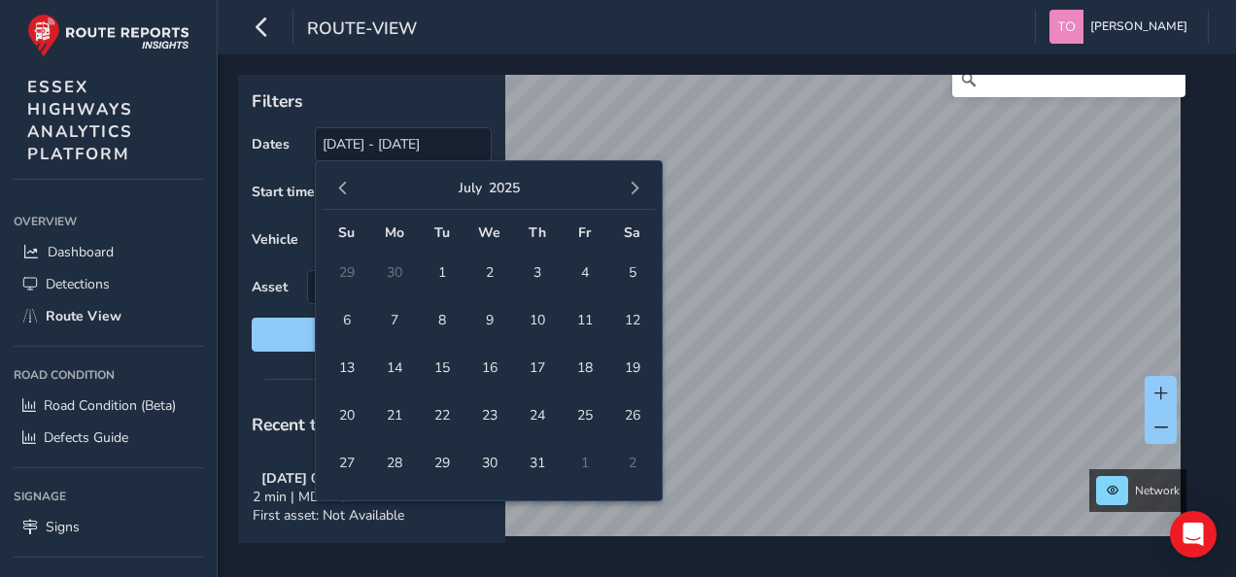
click at [344, 191] on span "button" at bounding box center [343, 189] width 14 height 14
click at [640, 191] on span "button" at bounding box center [635, 189] width 14 height 14
click at [638, 191] on span "button" at bounding box center [635, 189] width 14 height 14
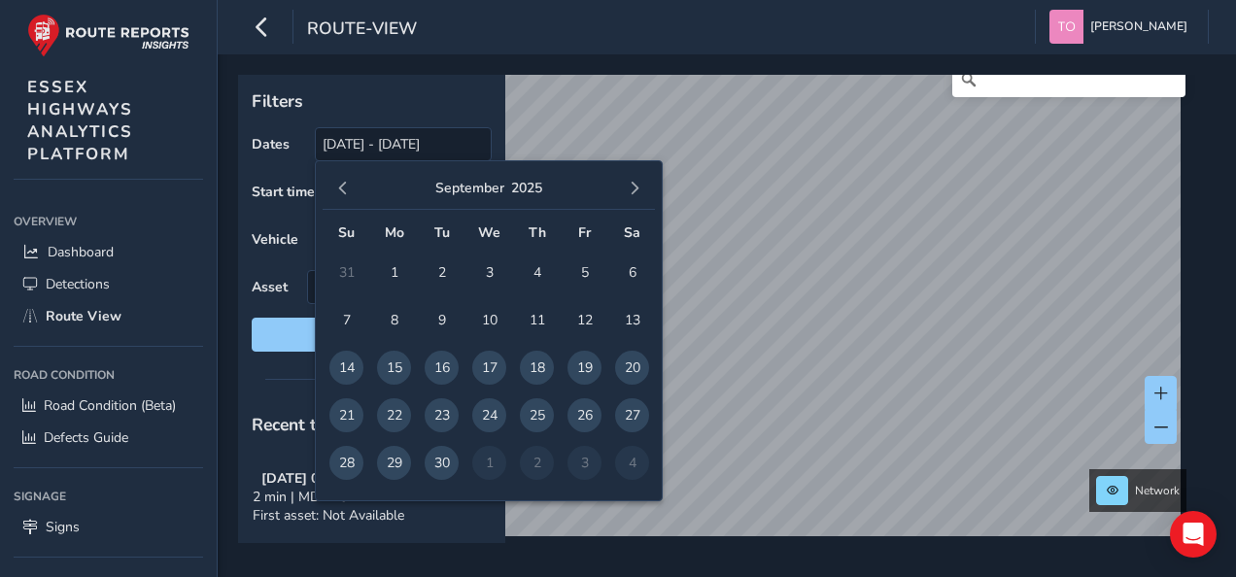
click at [598, 175] on div "September 2025" at bounding box center [489, 189] width 332 height 42
click at [474, 107] on p "Filters" at bounding box center [372, 100] width 240 height 25
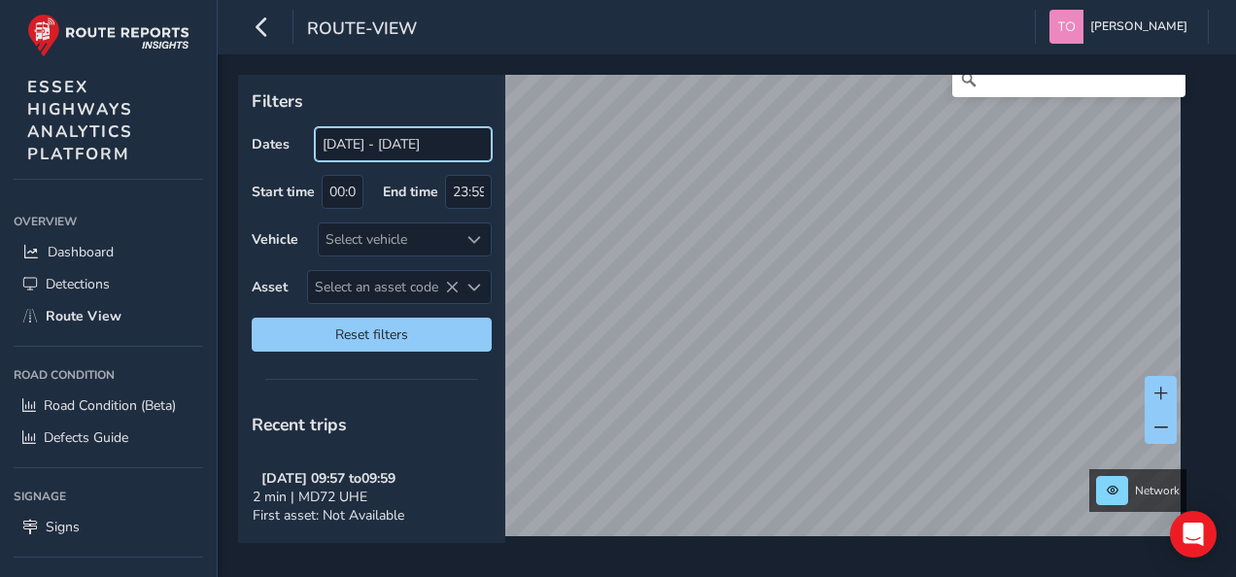
click at [363, 141] on input "[DATE] - [DATE]" at bounding box center [403, 144] width 177 height 34
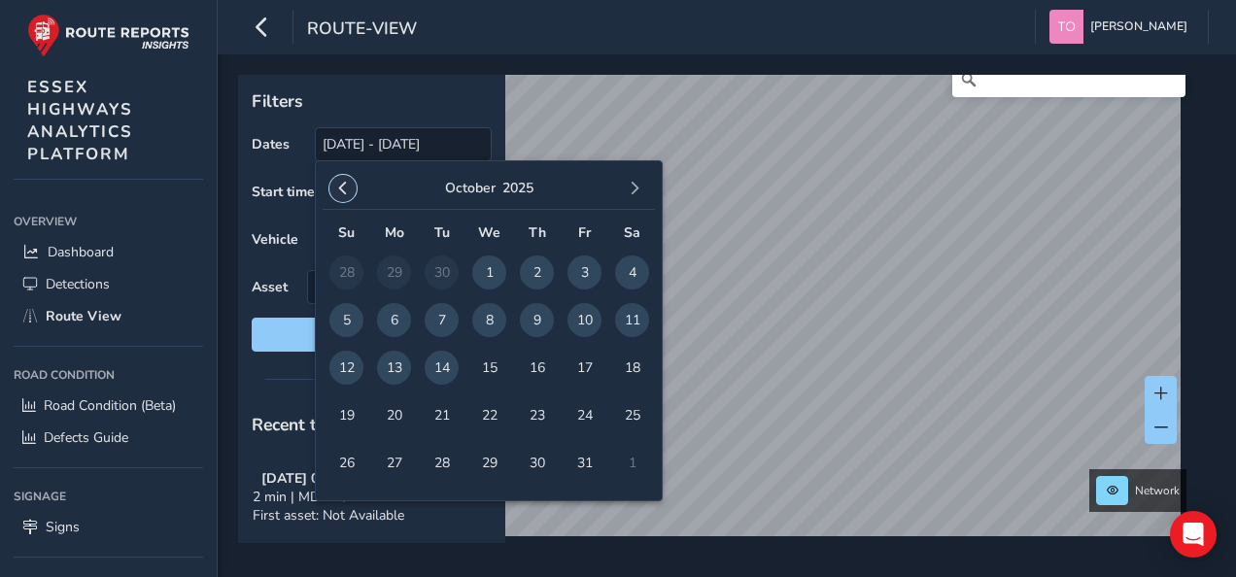
click at [341, 187] on span "button" at bounding box center [343, 189] width 14 height 14
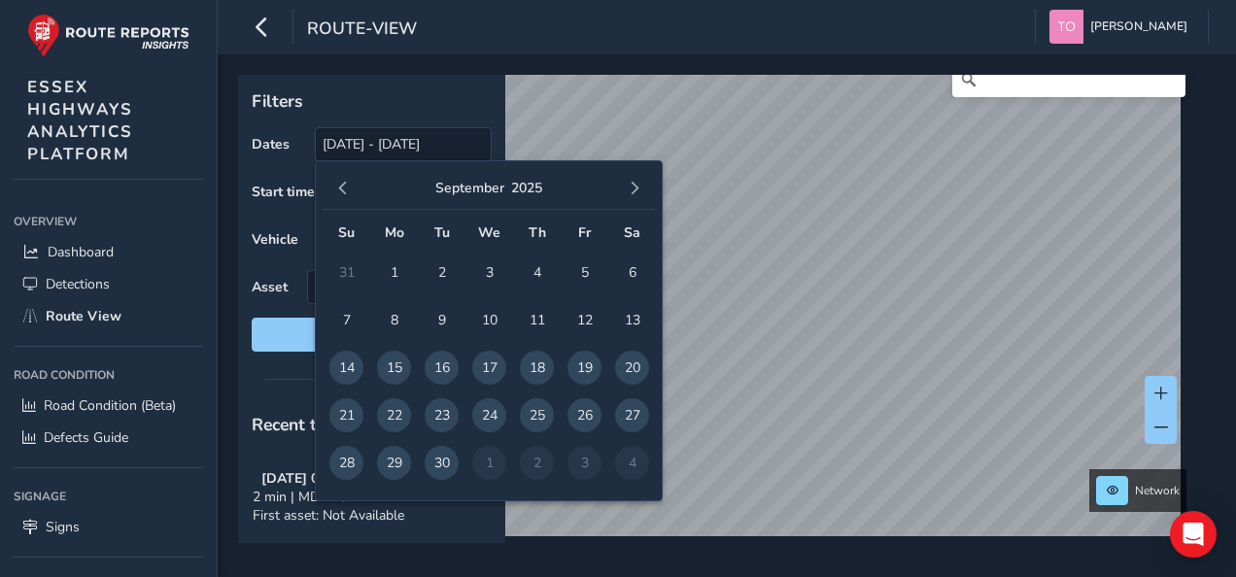
click at [341, 187] on span "button" at bounding box center [343, 189] width 14 height 14
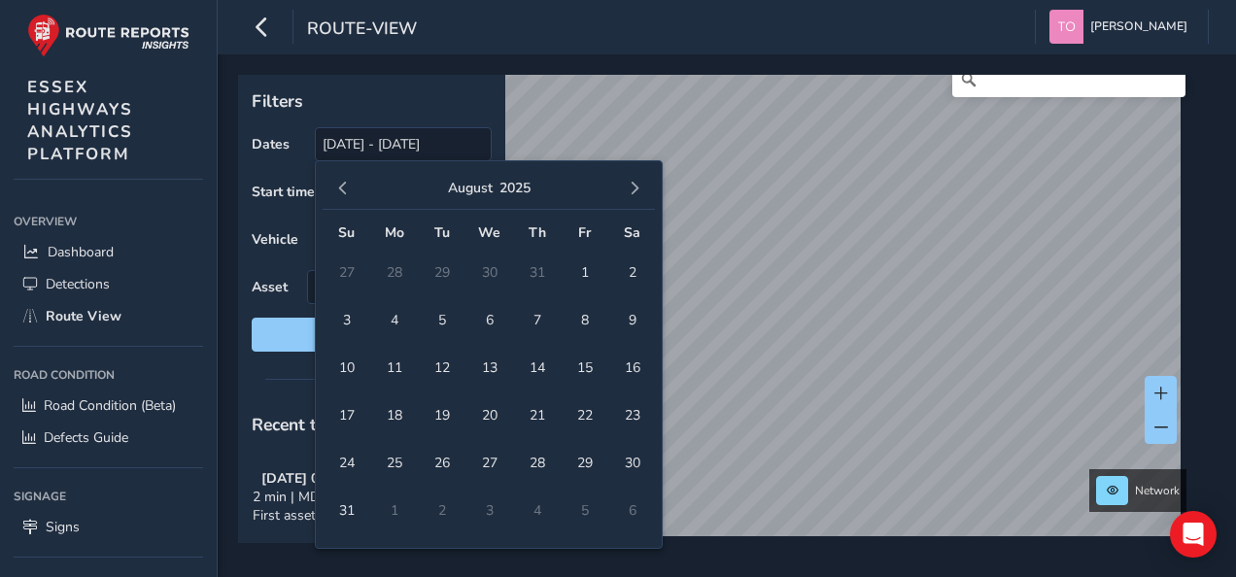
click at [341, 187] on span "button" at bounding box center [343, 189] width 14 height 14
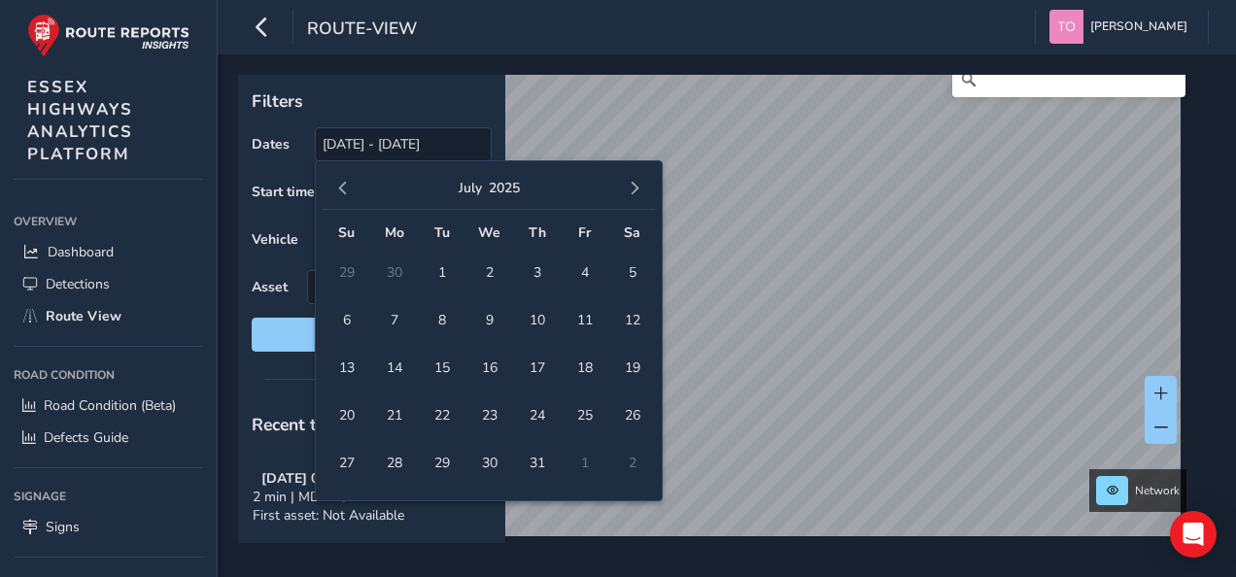
click at [341, 187] on span "button" at bounding box center [343, 189] width 14 height 14
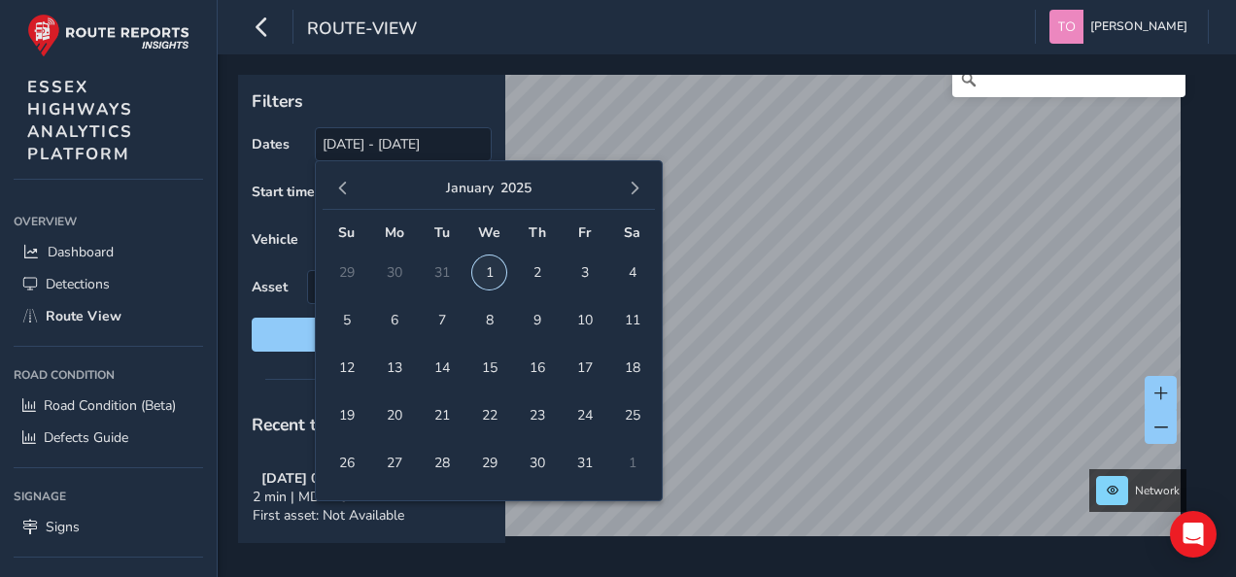
click at [493, 275] on span "1" at bounding box center [489, 272] width 34 height 34
click at [631, 190] on span "button" at bounding box center [635, 189] width 14 height 14
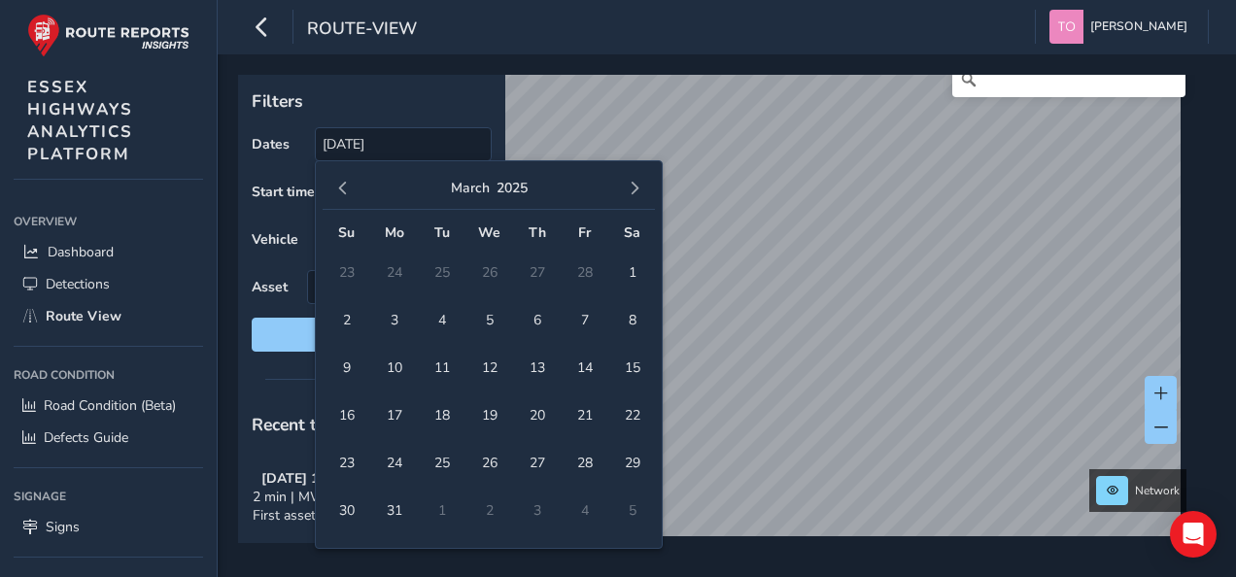
click at [631, 190] on span "button" at bounding box center [635, 189] width 14 height 14
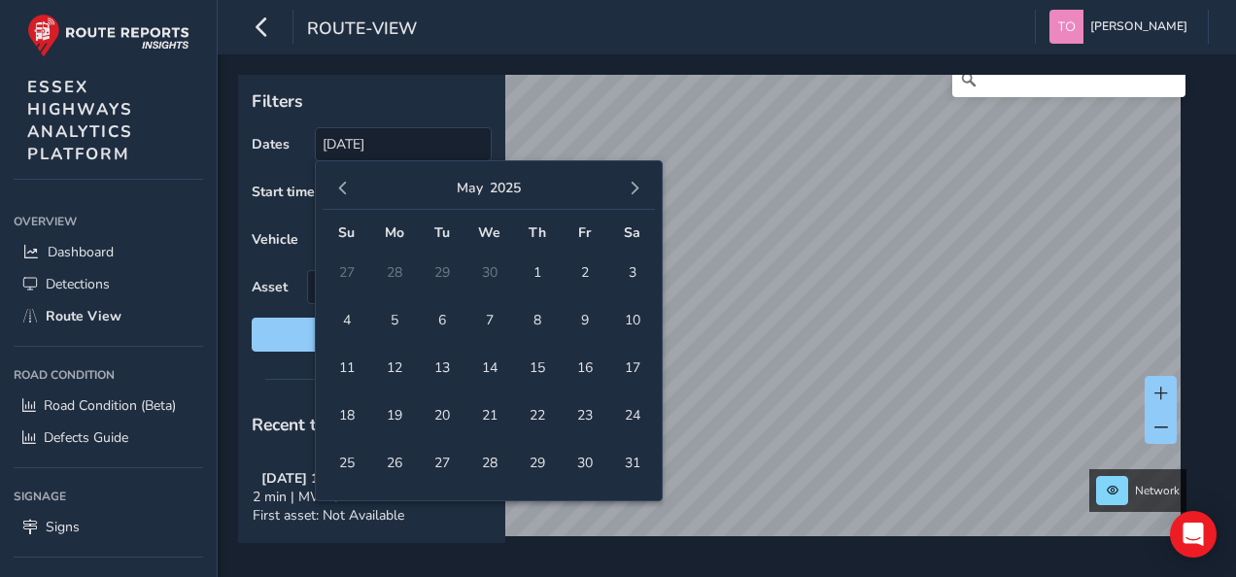
click at [631, 190] on span "button" at bounding box center [635, 189] width 14 height 14
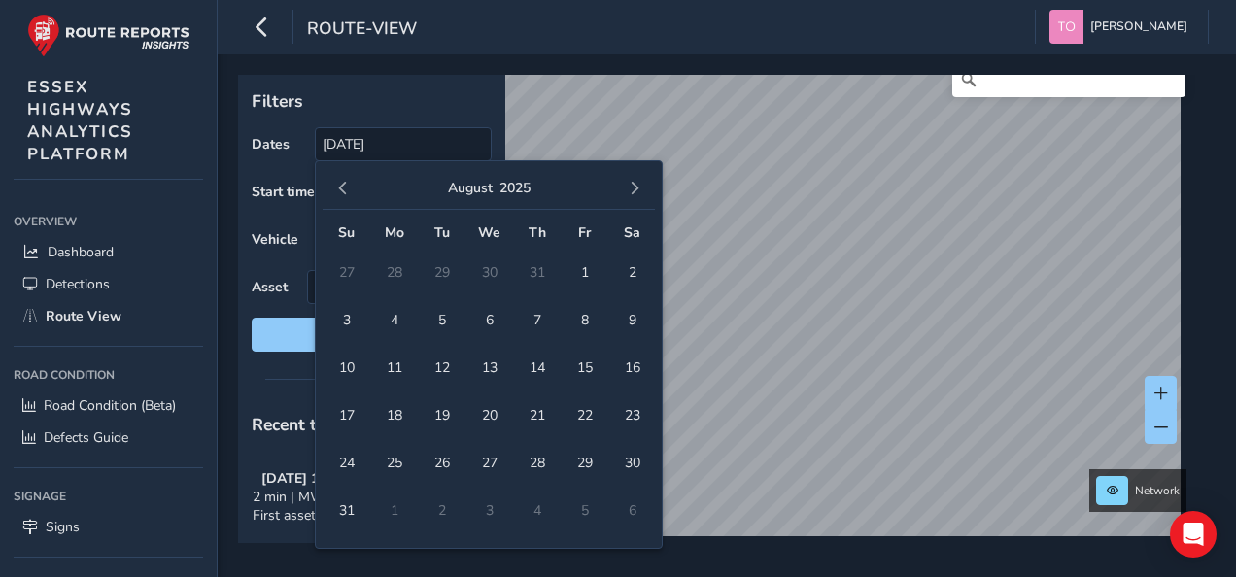
click at [631, 190] on span "button" at bounding box center [635, 189] width 14 height 14
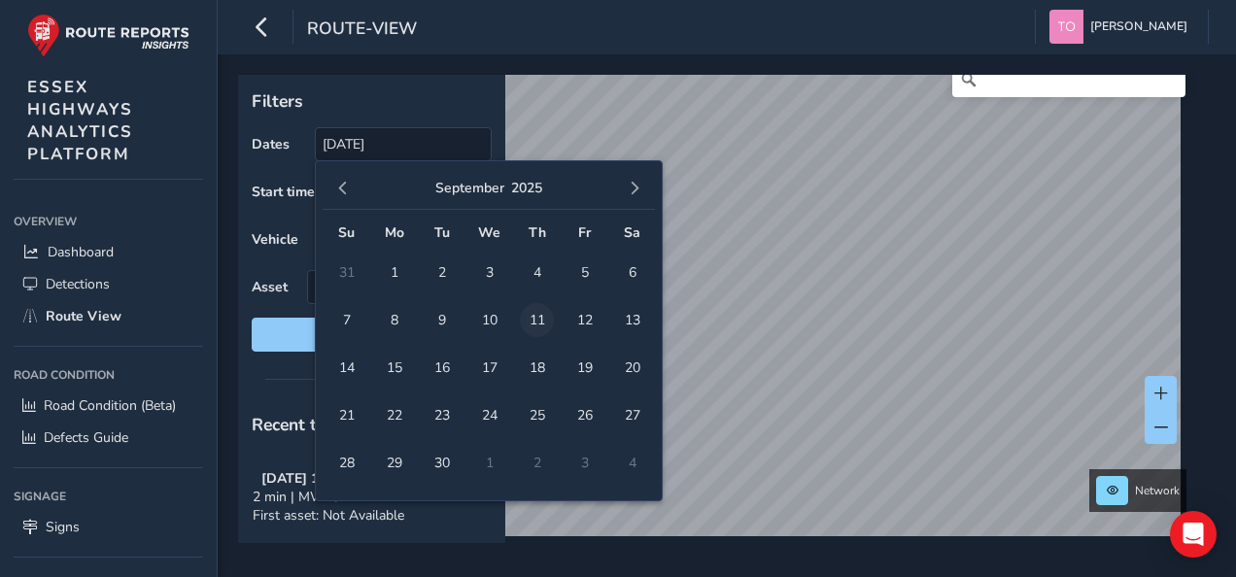
click at [546, 315] on span "11" at bounding box center [537, 320] width 34 height 34
type input "01/01/2025 - 11/09/2025"
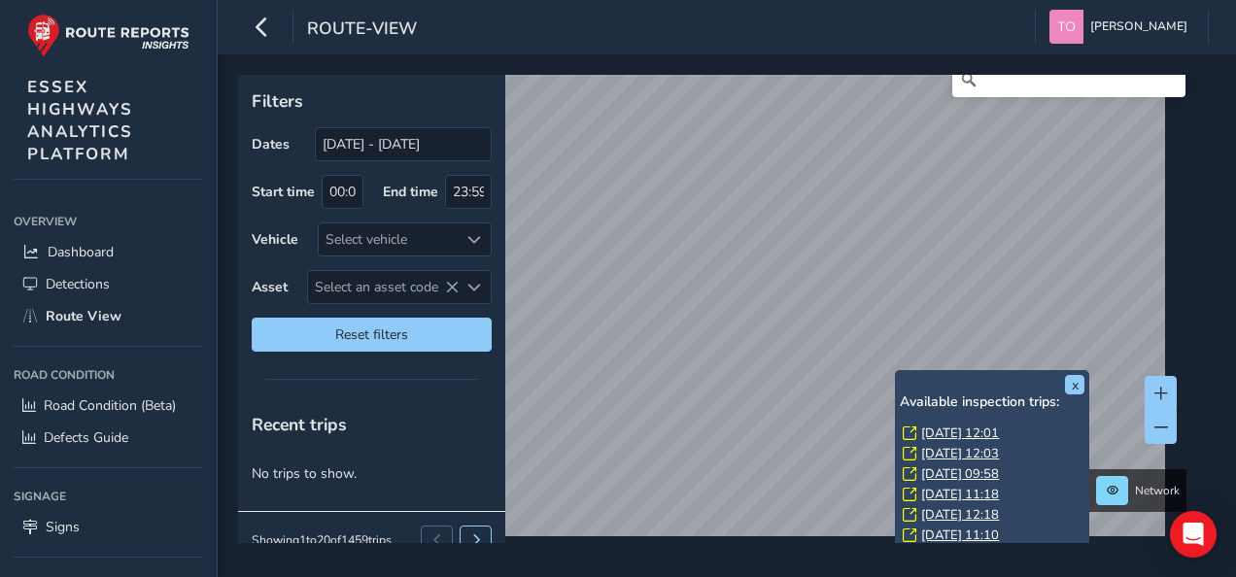
click at [950, 430] on link "Mon, 21 Jul, 12:01" at bounding box center [960, 433] width 78 height 17
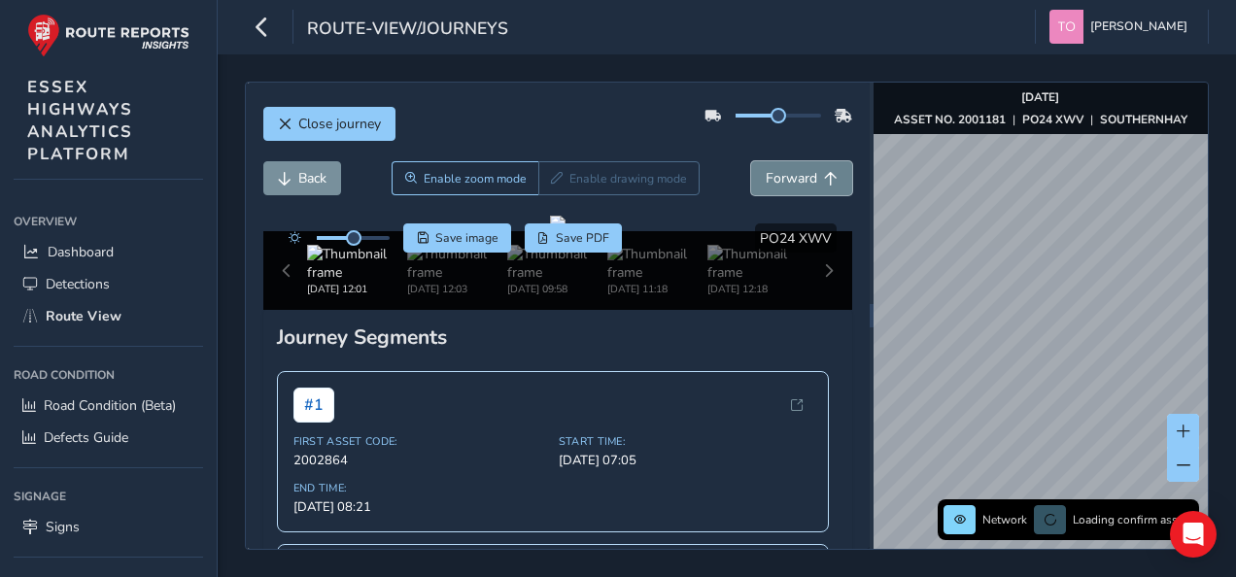
click at [768, 177] on span "Forward" at bounding box center [790, 178] width 51 height 18
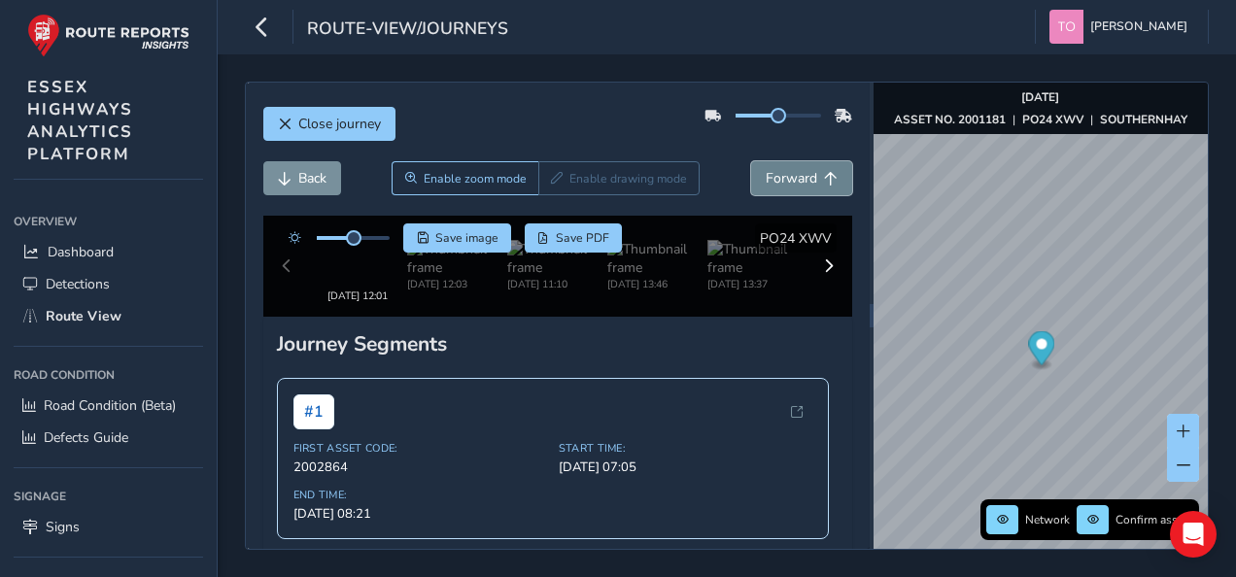
click at [768, 177] on span "Forward" at bounding box center [790, 178] width 51 height 18
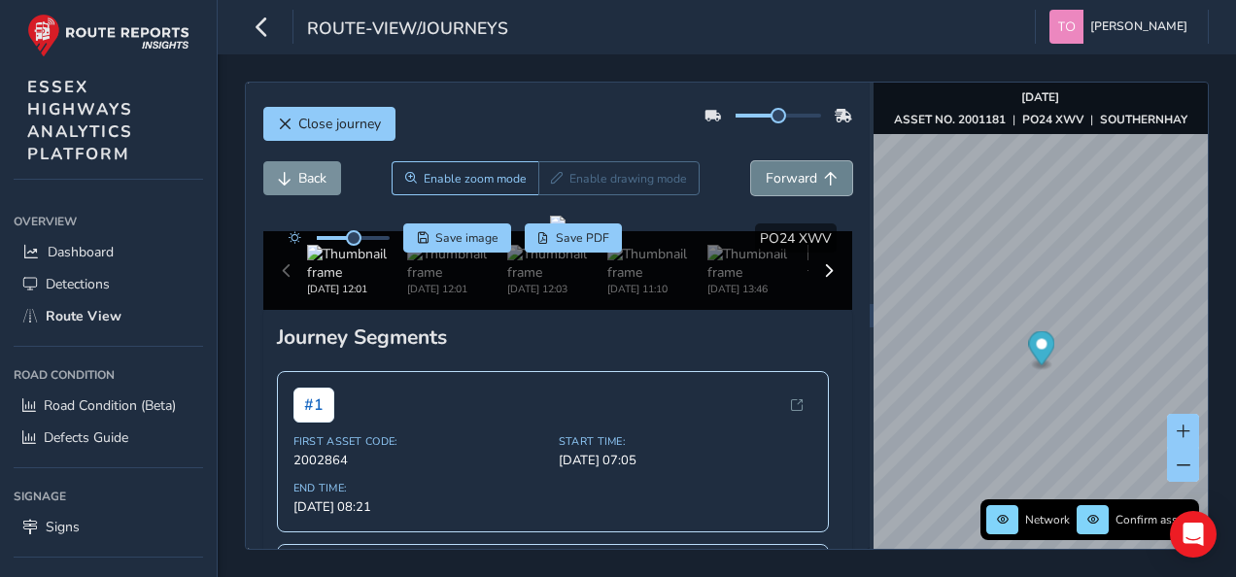
click at [768, 177] on span "Forward" at bounding box center [790, 178] width 51 height 18
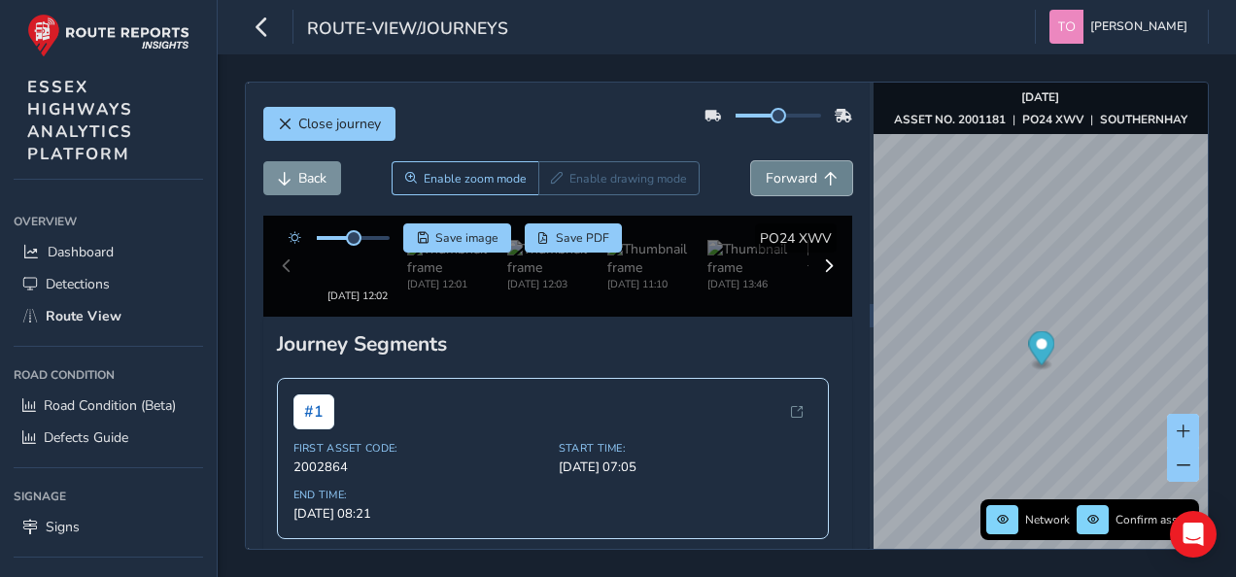
click at [768, 177] on span "Forward" at bounding box center [790, 178] width 51 height 18
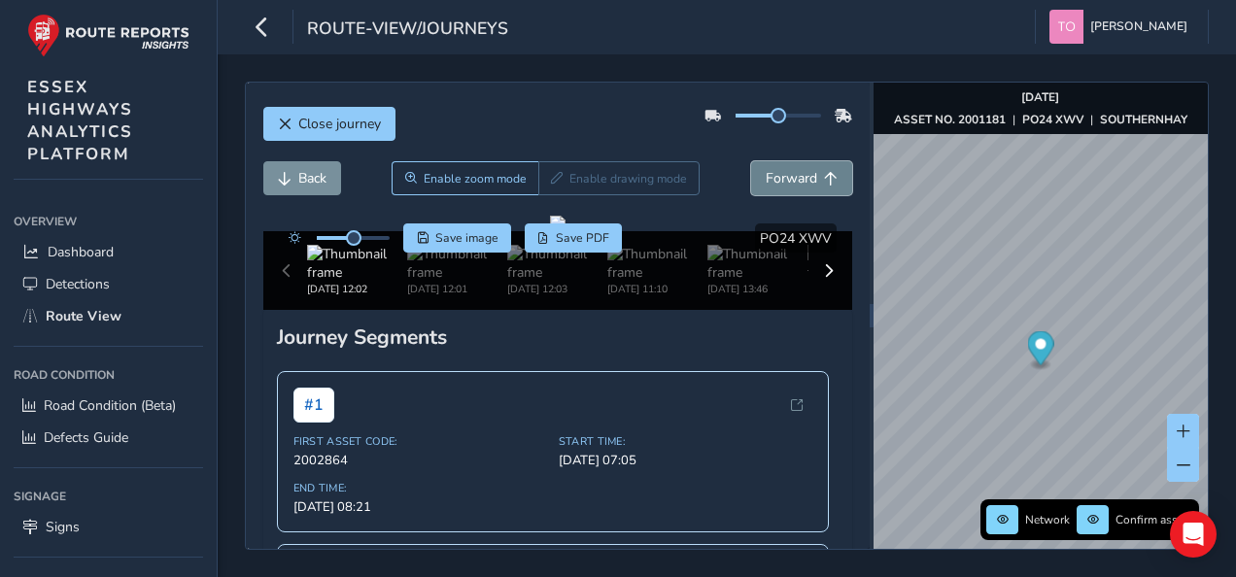
click at [768, 177] on span "Forward" at bounding box center [790, 178] width 51 height 18
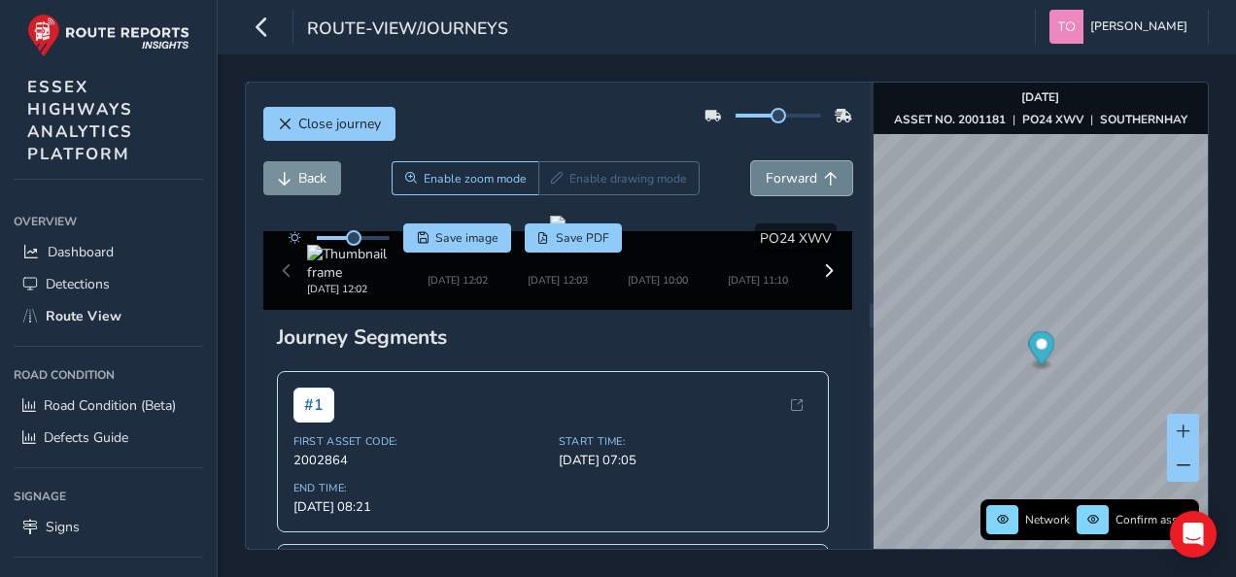
click at [768, 177] on span "Forward" at bounding box center [790, 178] width 51 height 18
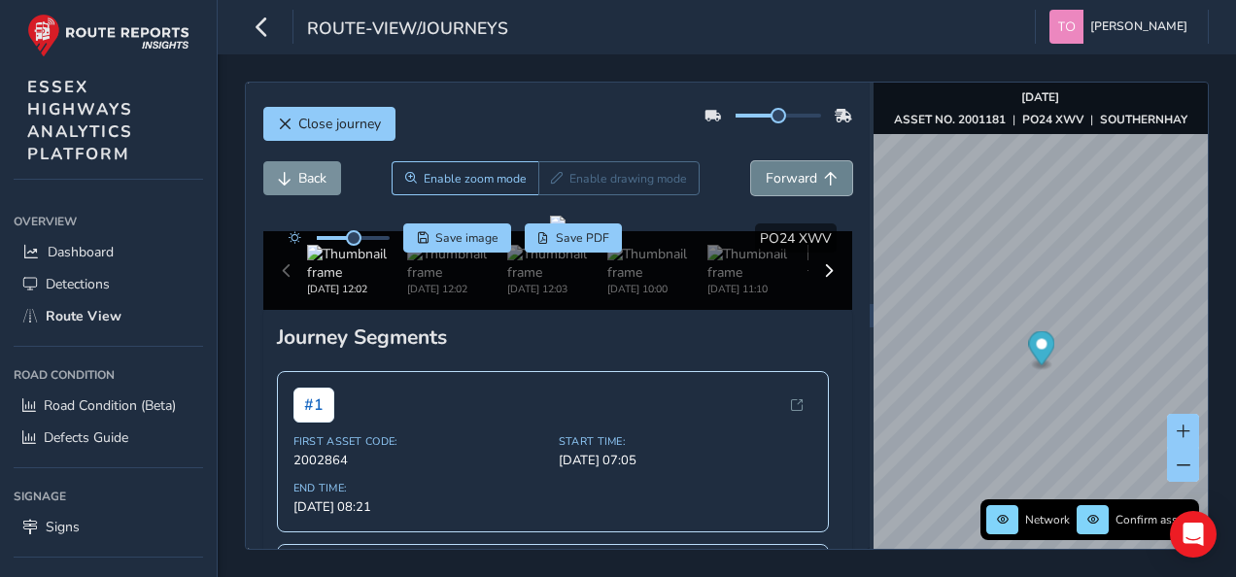
click at [768, 177] on span "Forward" at bounding box center [790, 178] width 51 height 18
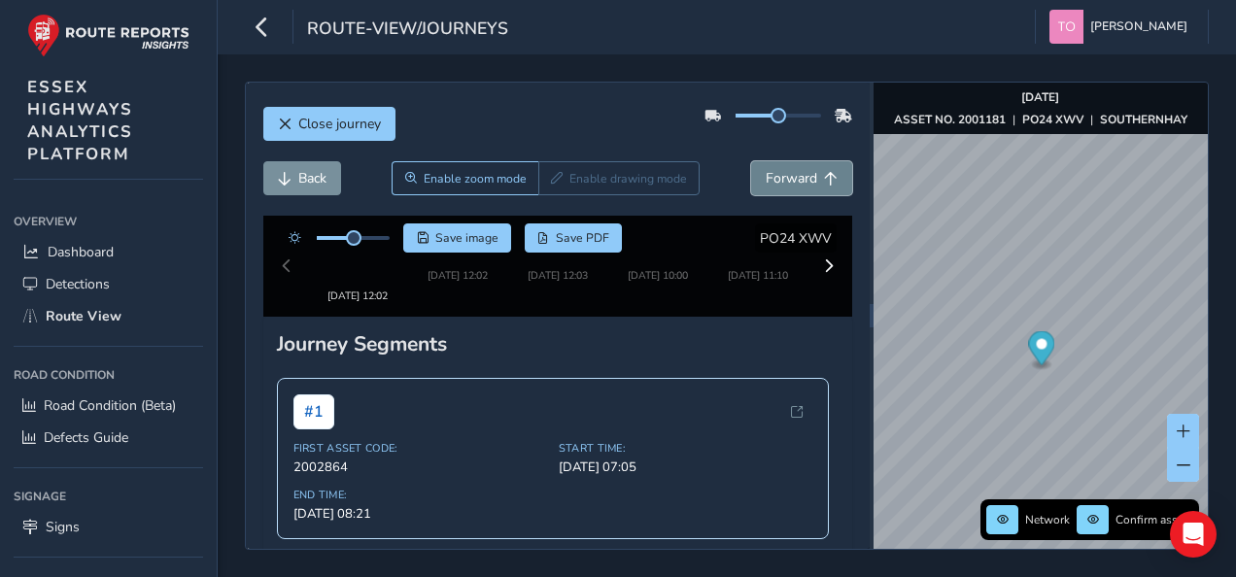
click at [768, 177] on span "Forward" at bounding box center [790, 178] width 51 height 18
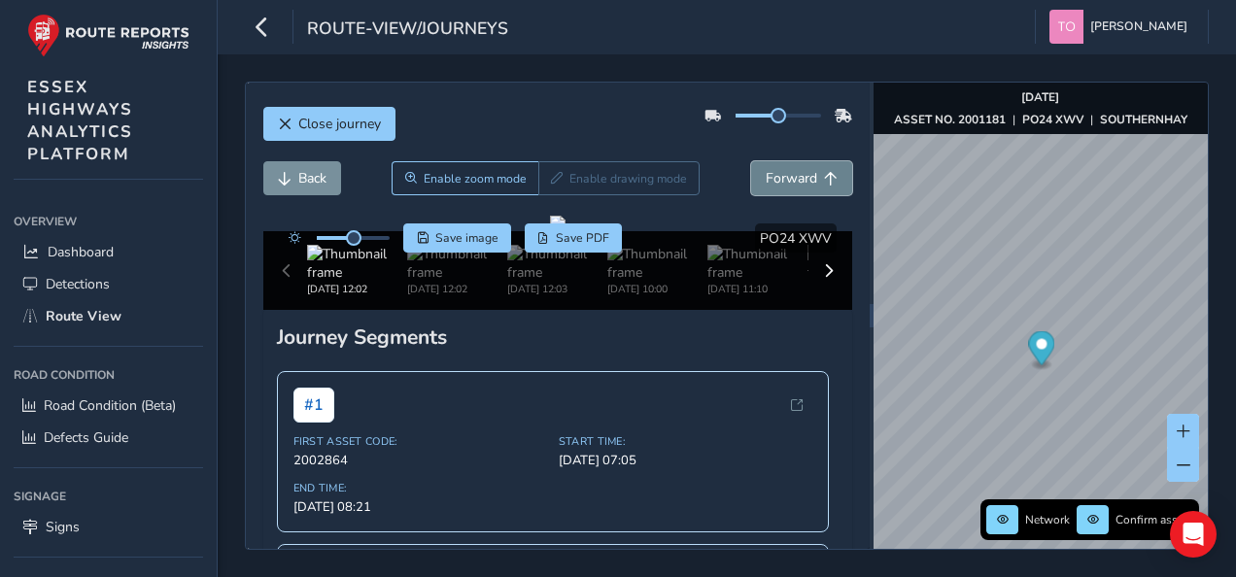
click at [768, 177] on span "Forward" at bounding box center [790, 178] width 51 height 18
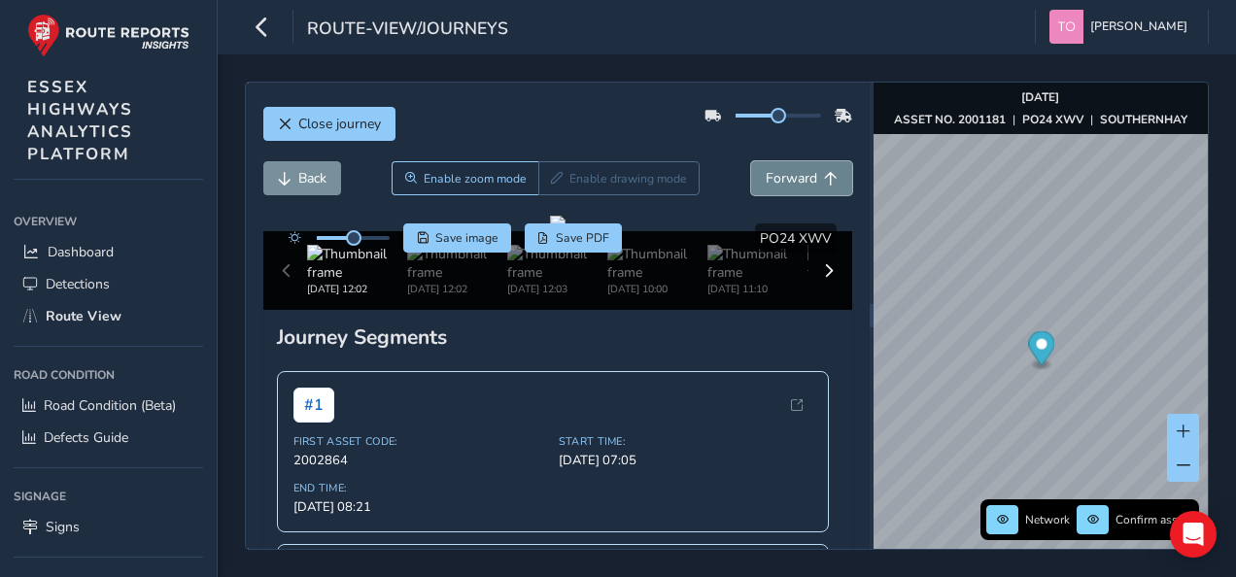
click at [768, 177] on span "Forward" at bounding box center [790, 178] width 51 height 18
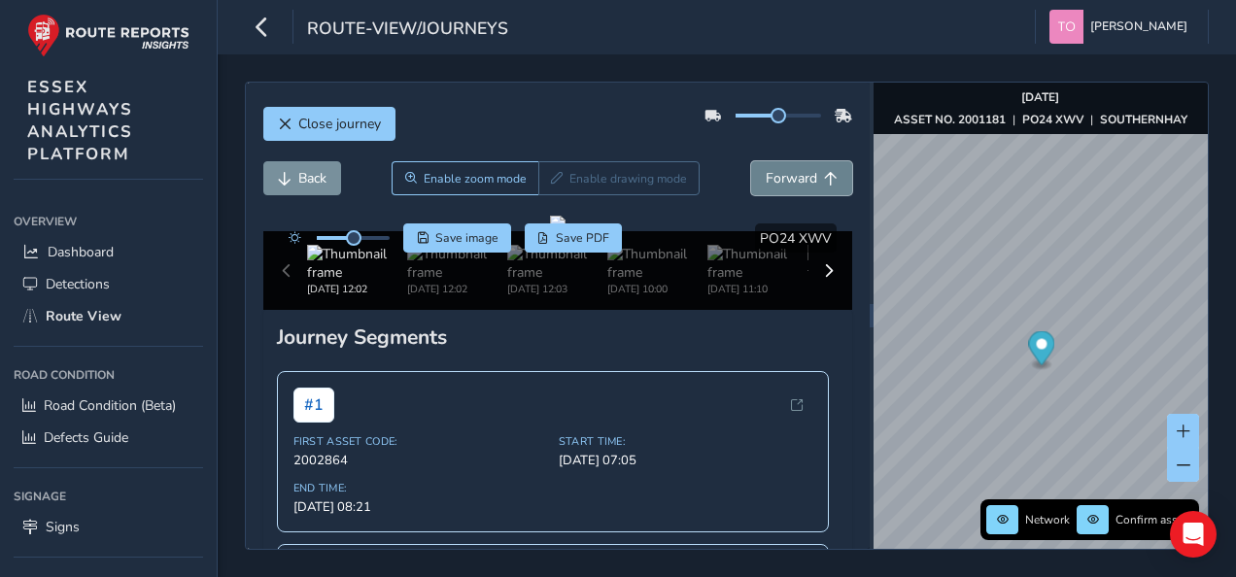
click at [768, 177] on span "Forward" at bounding box center [790, 178] width 51 height 18
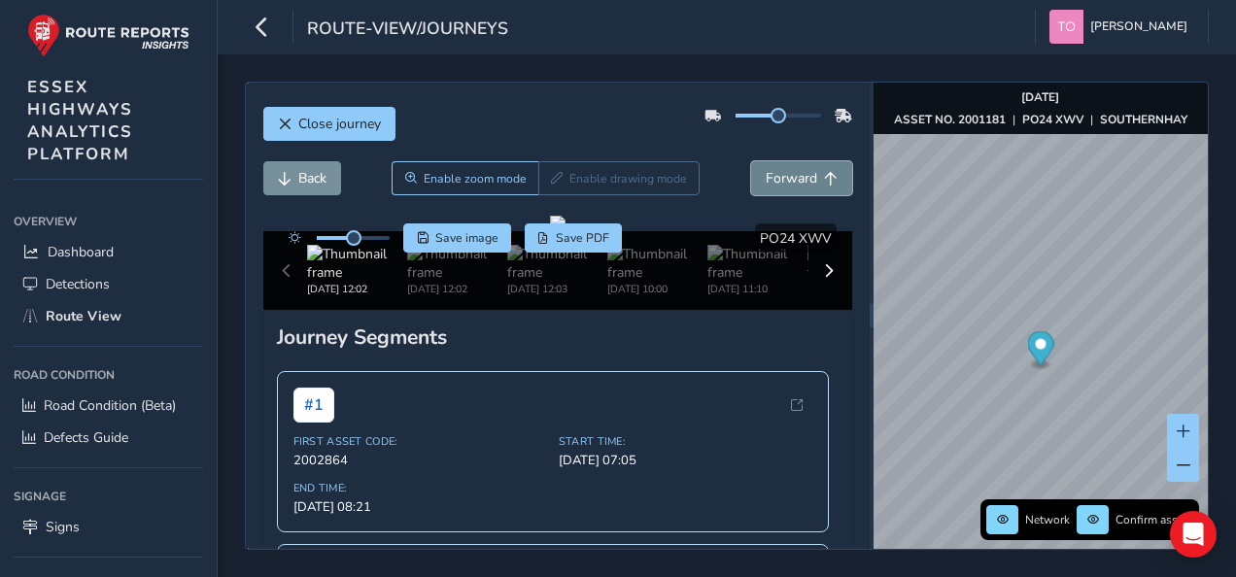
click at [768, 177] on span "Forward" at bounding box center [790, 178] width 51 height 18
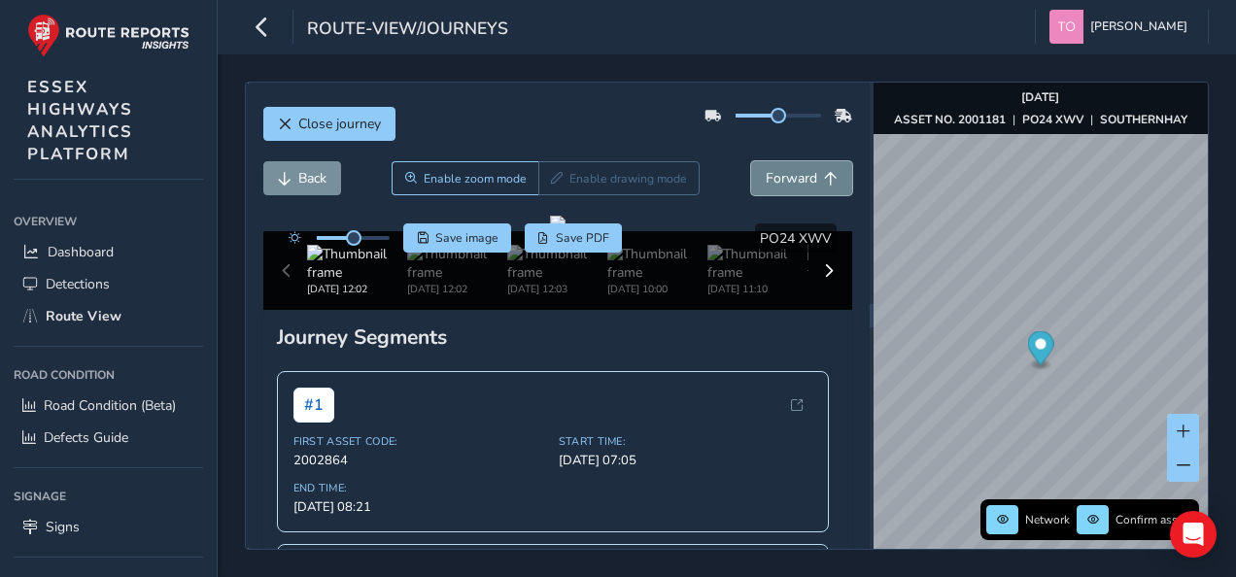
click at [768, 177] on span "Forward" at bounding box center [790, 178] width 51 height 18
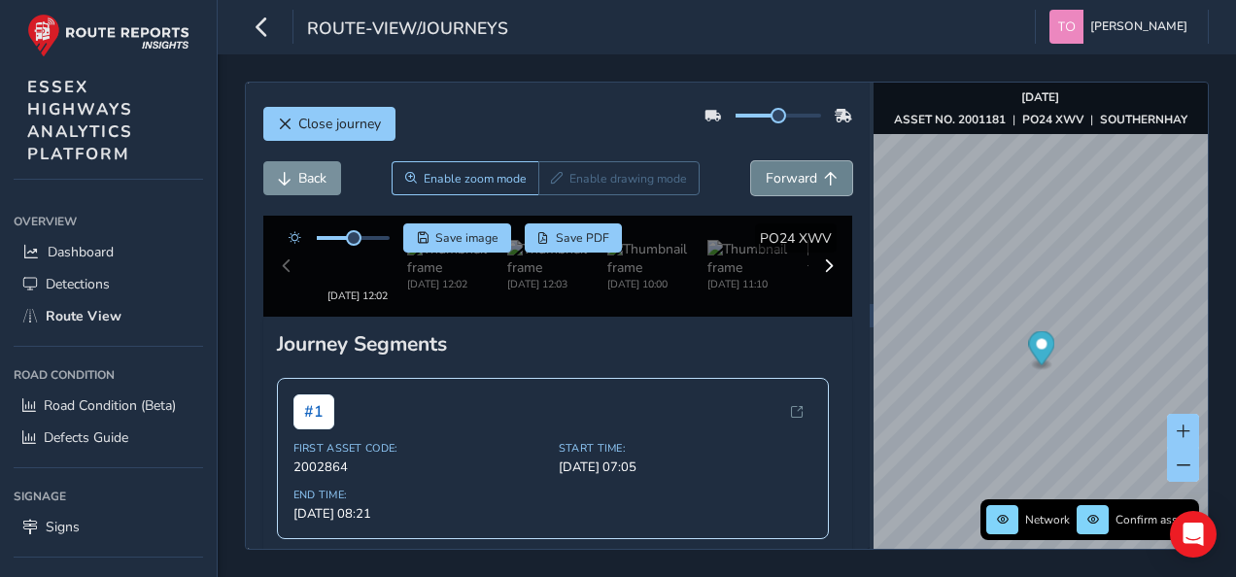
click at [768, 177] on span "Forward" at bounding box center [790, 178] width 51 height 18
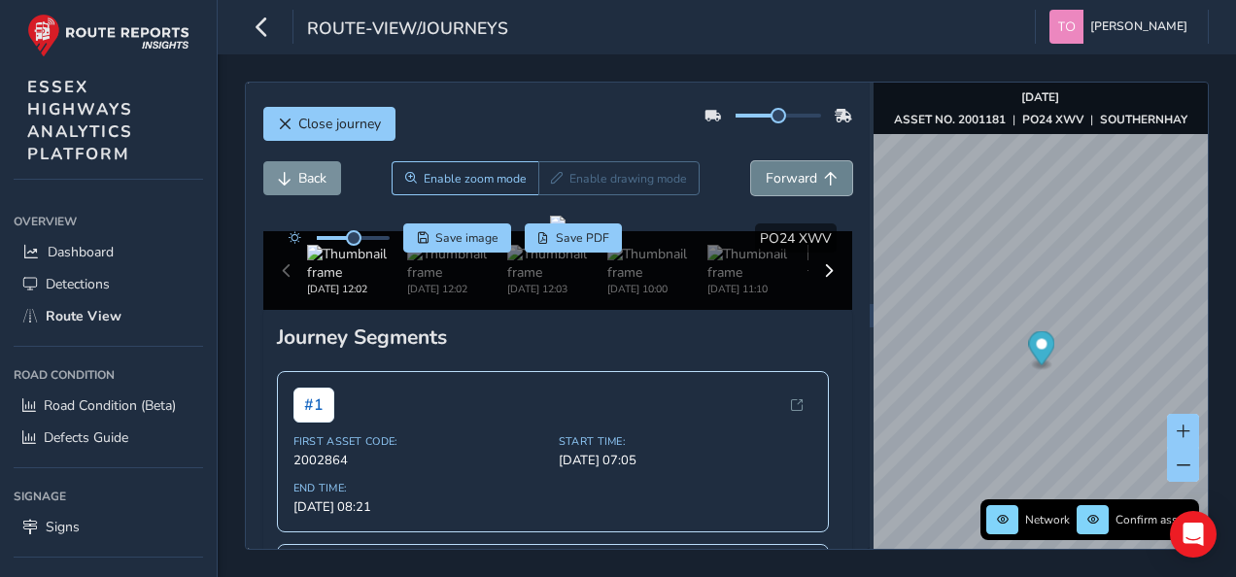
click at [768, 177] on span "Forward" at bounding box center [790, 178] width 51 height 18
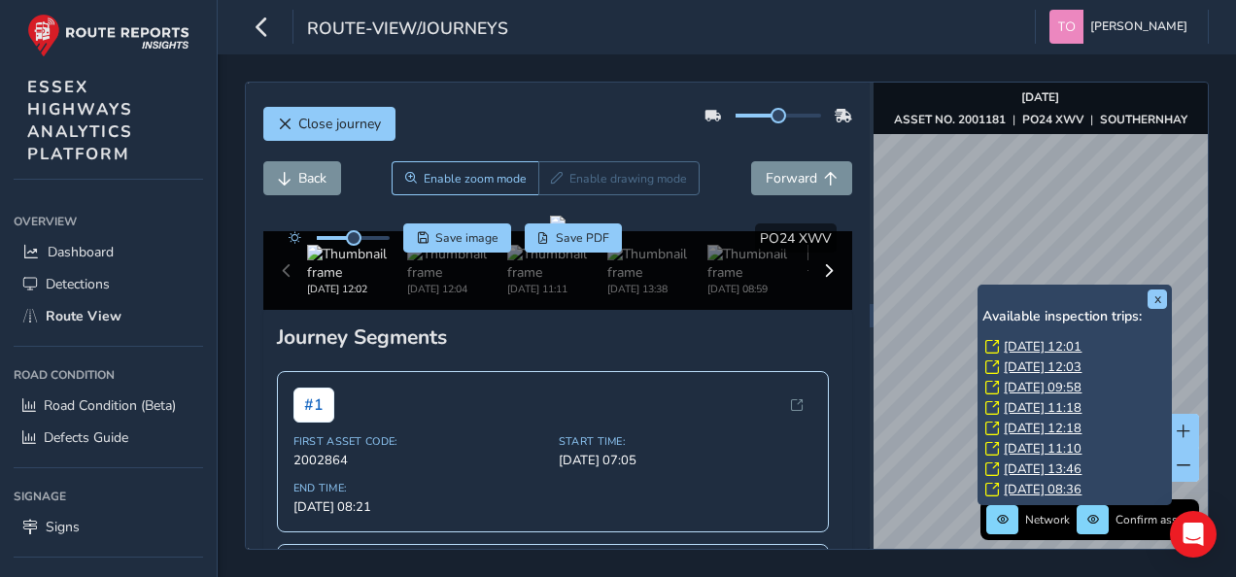
click at [1017, 385] on link "Tue, 17 Jun, 09:58" at bounding box center [1042, 387] width 78 height 17
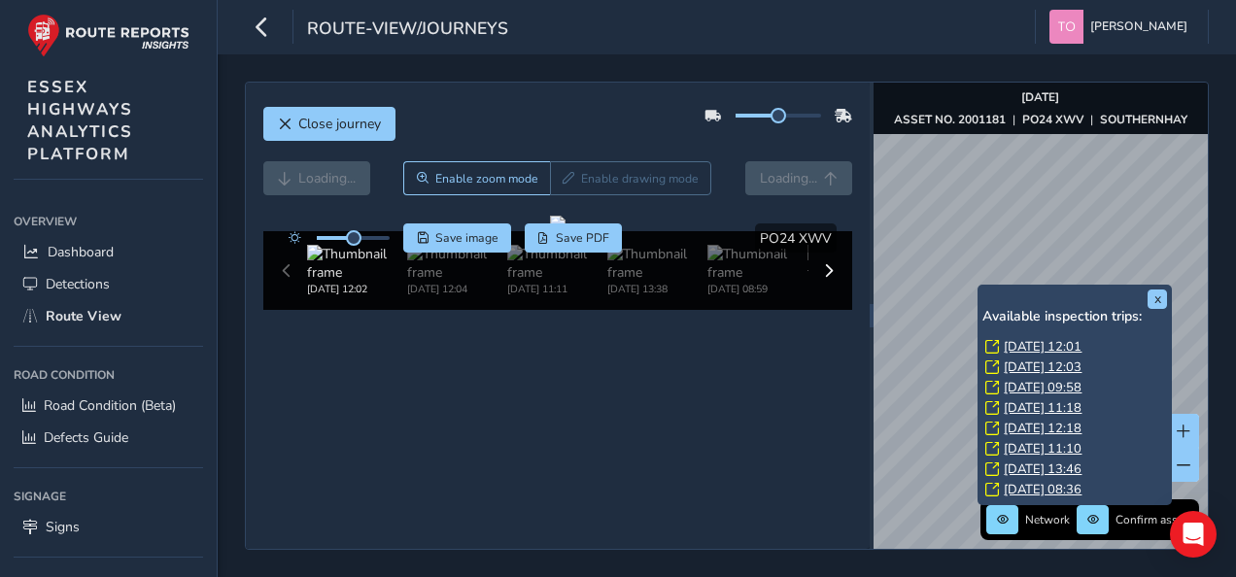
click at [1017, 387] on link "Tue, 17 Jun, 09:58" at bounding box center [1042, 387] width 78 height 17
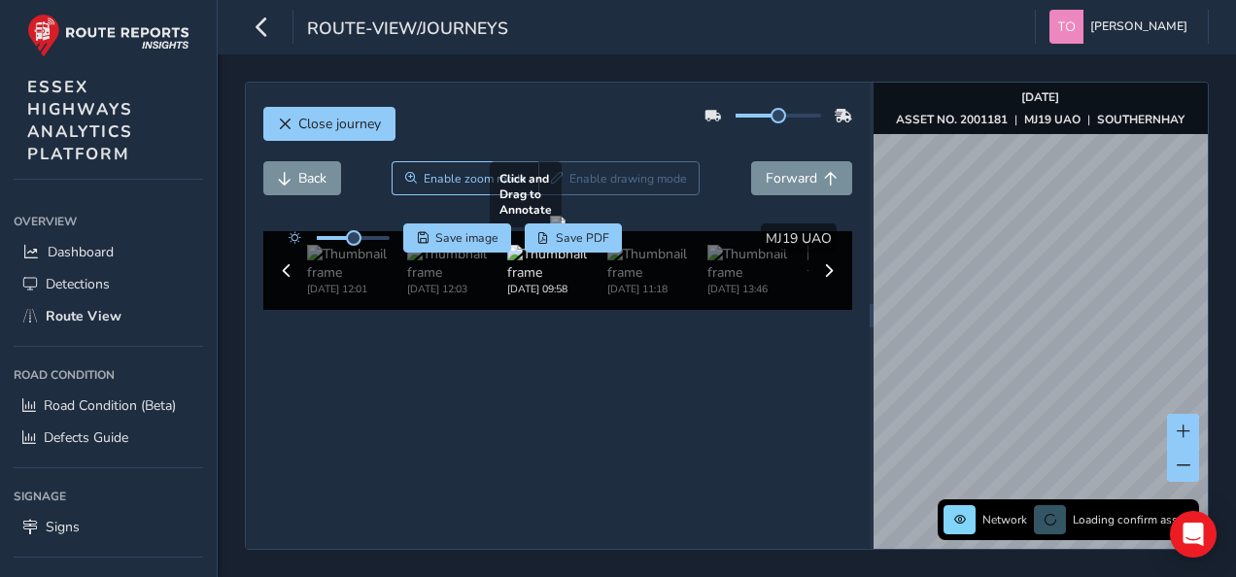
click at [565, 231] on div at bounding box center [558, 224] width 16 height 16
click at [785, 183] on span "Forward" at bounding box center [790, 178] width 51 height 18
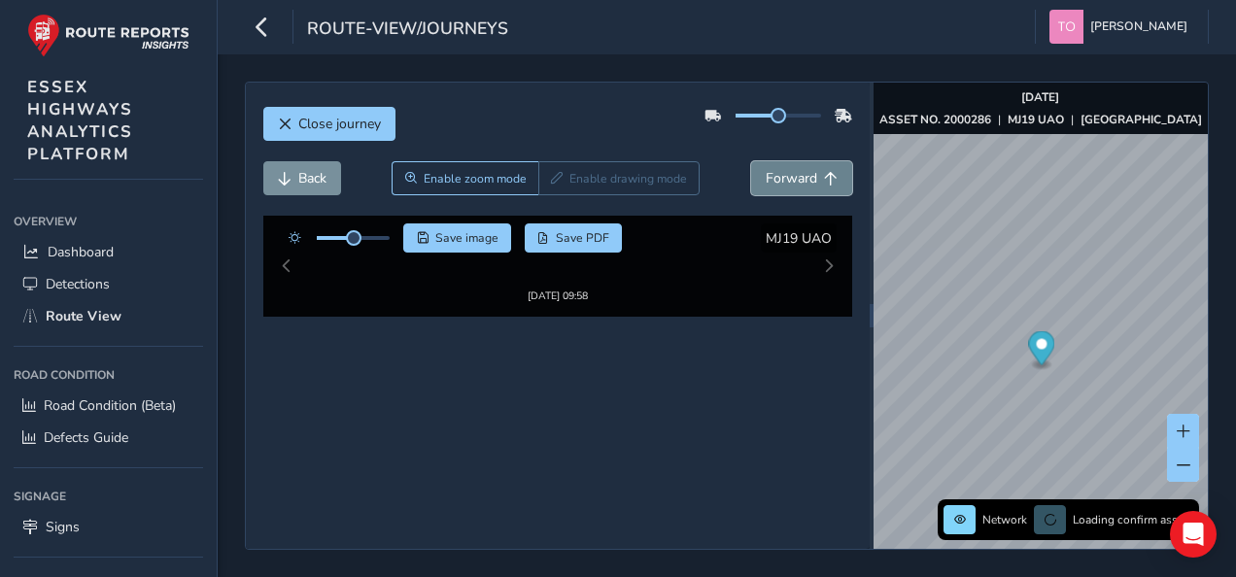
click at [785, 183] on span "Forward" at bounding box center [790, 178] width 51 height 18
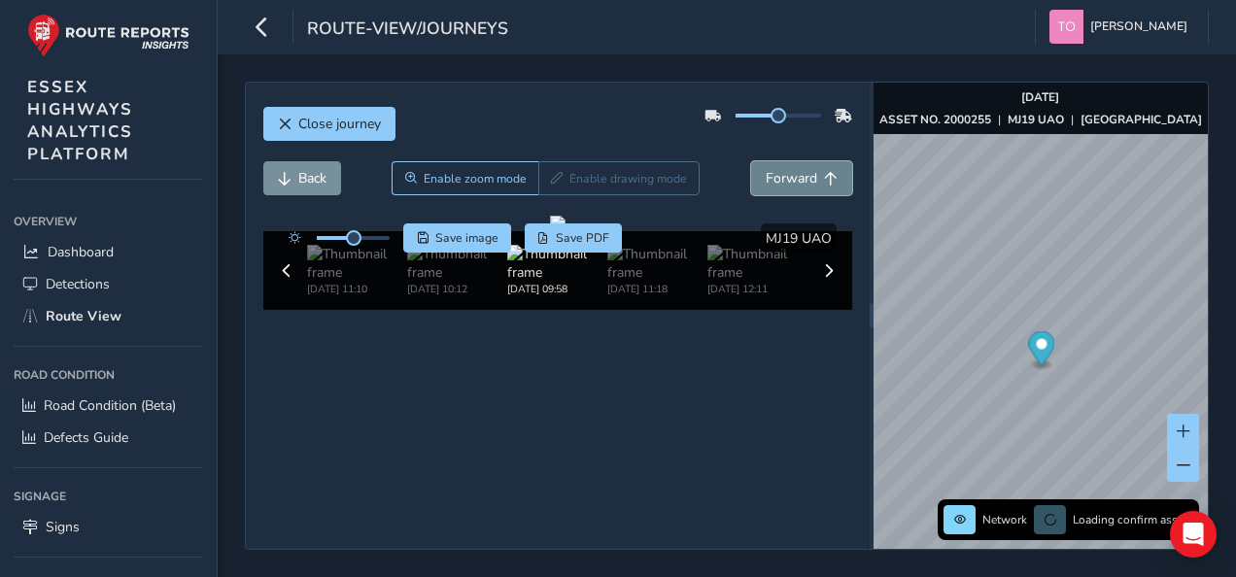
click at [785, 183] on span "Forward" at bounding box center [790, 178] width 51 height 18
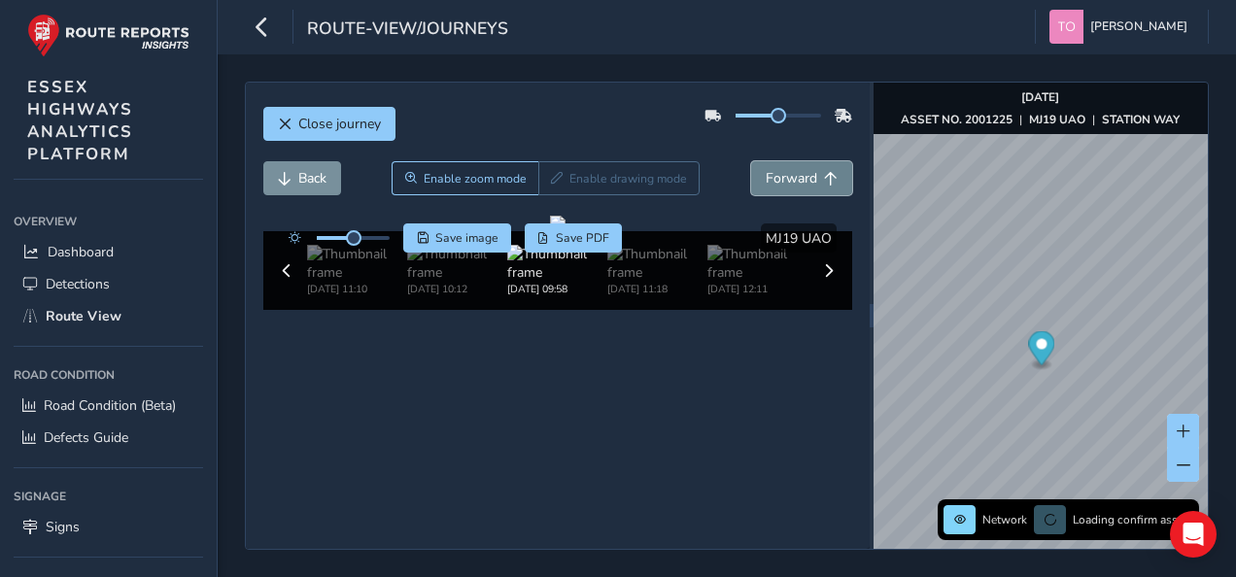
click at [785, 183] on span "Forward" at bounding box center [790, 178] width 51 height 18
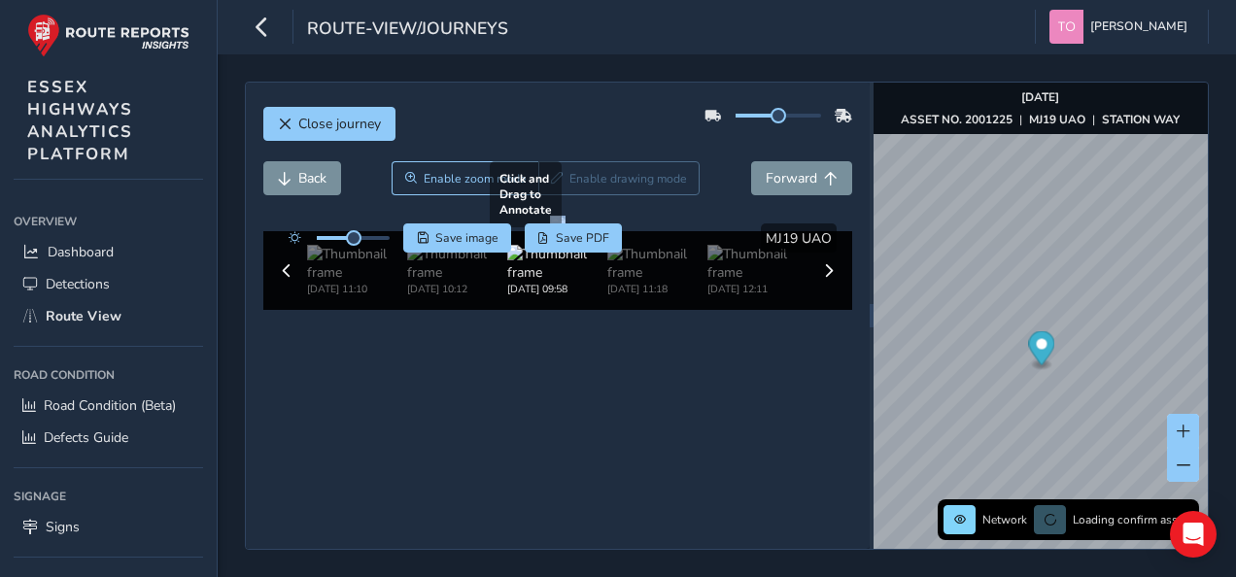
drag, startPoint x: 843, startPoint y: 287, endPoint x: 789, endPoint y: 440, distance: 162.8
click at [789, 440] on div "Close journey Back Enable zoom mode Enable drawing mode Forward Click and Drag …" at bounding box center [558, 316] width 624 height 466
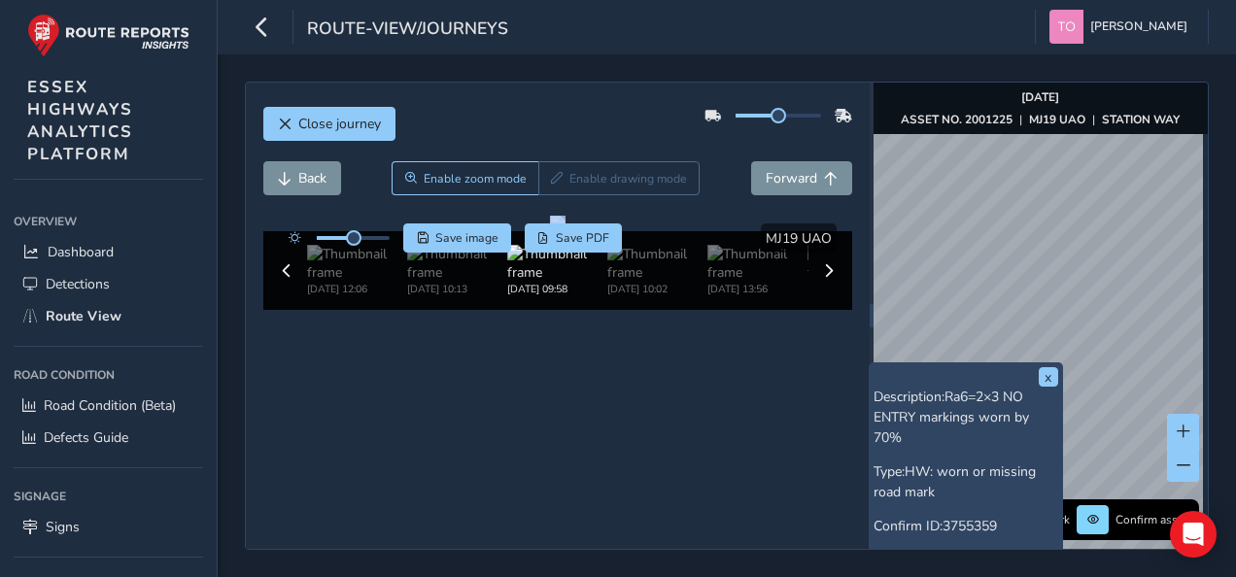
scroll to position [83, 0]
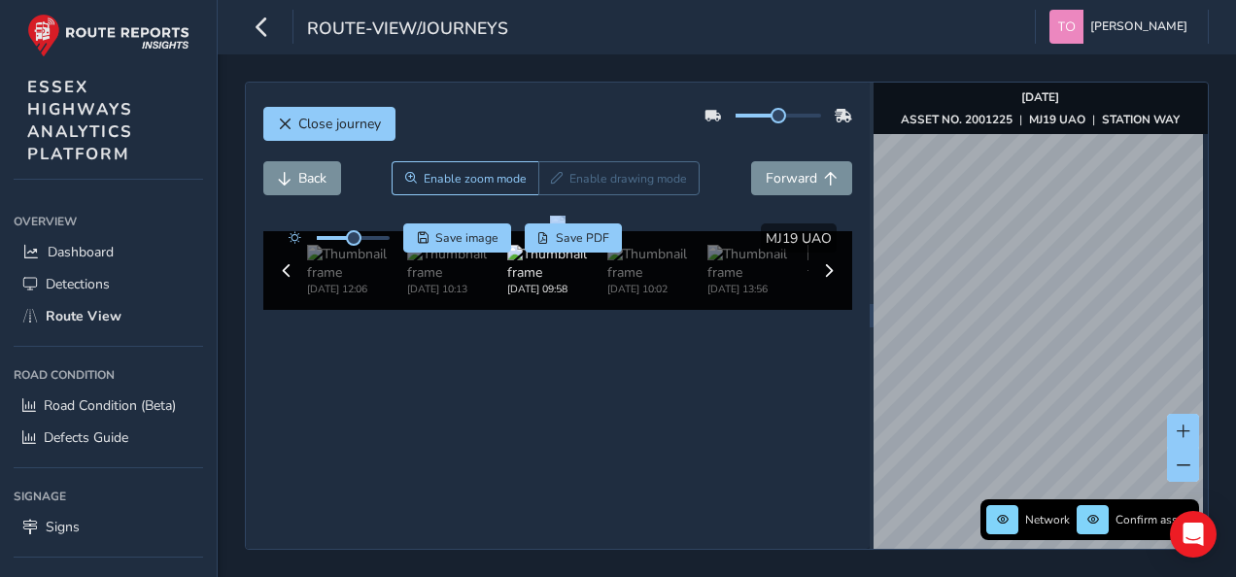
scroll to position [83, 0]
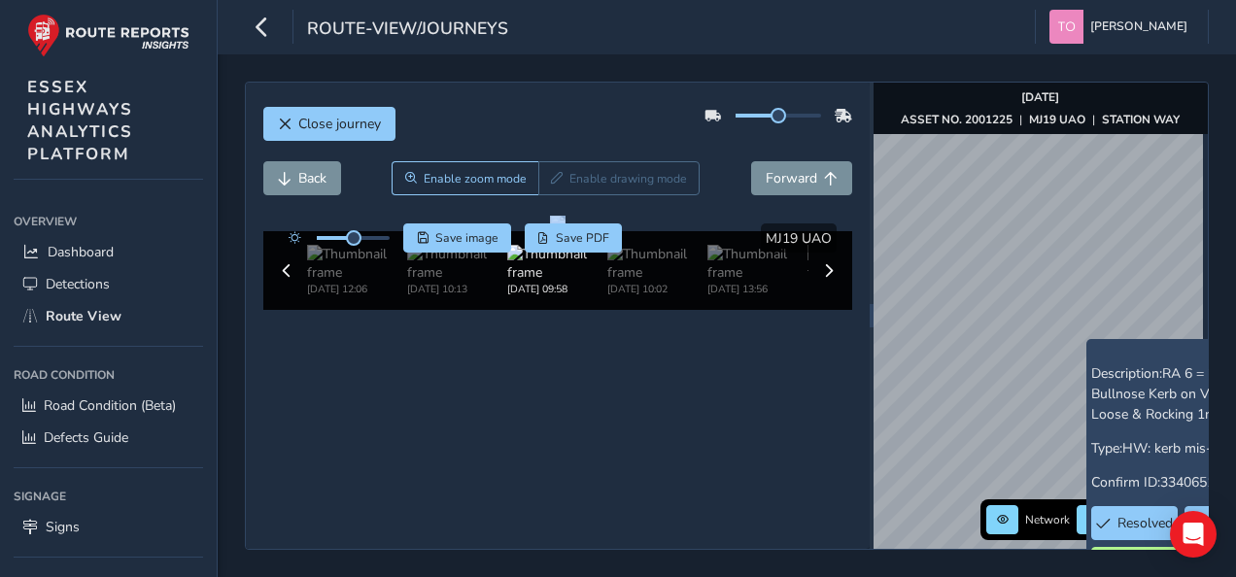
scroll to position [83, 0]
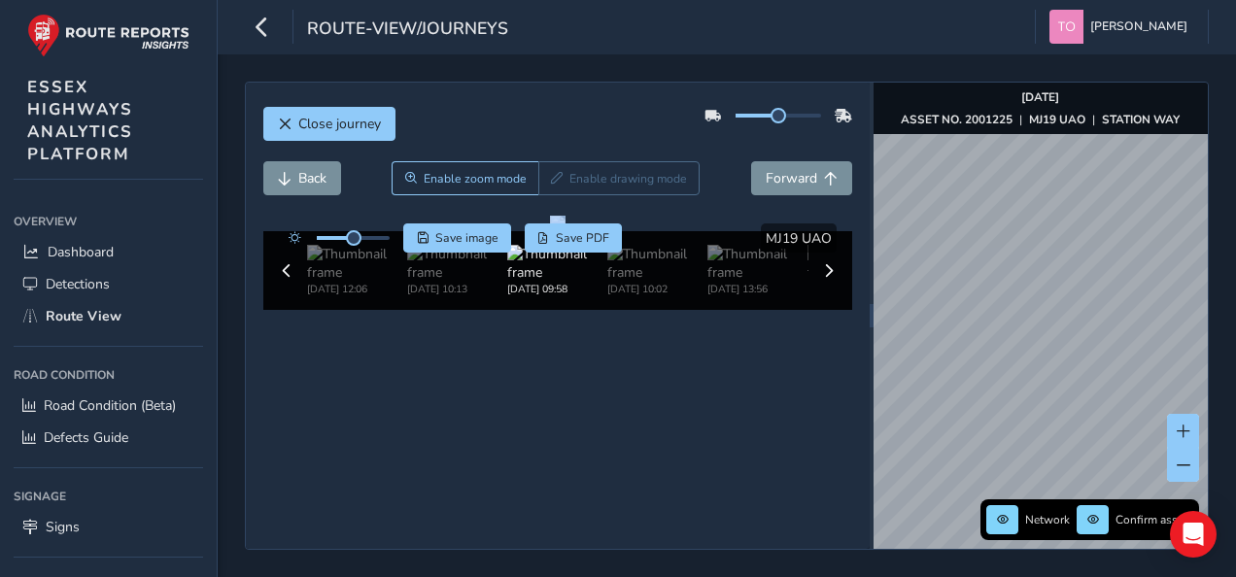
scroll to position [83, 0]
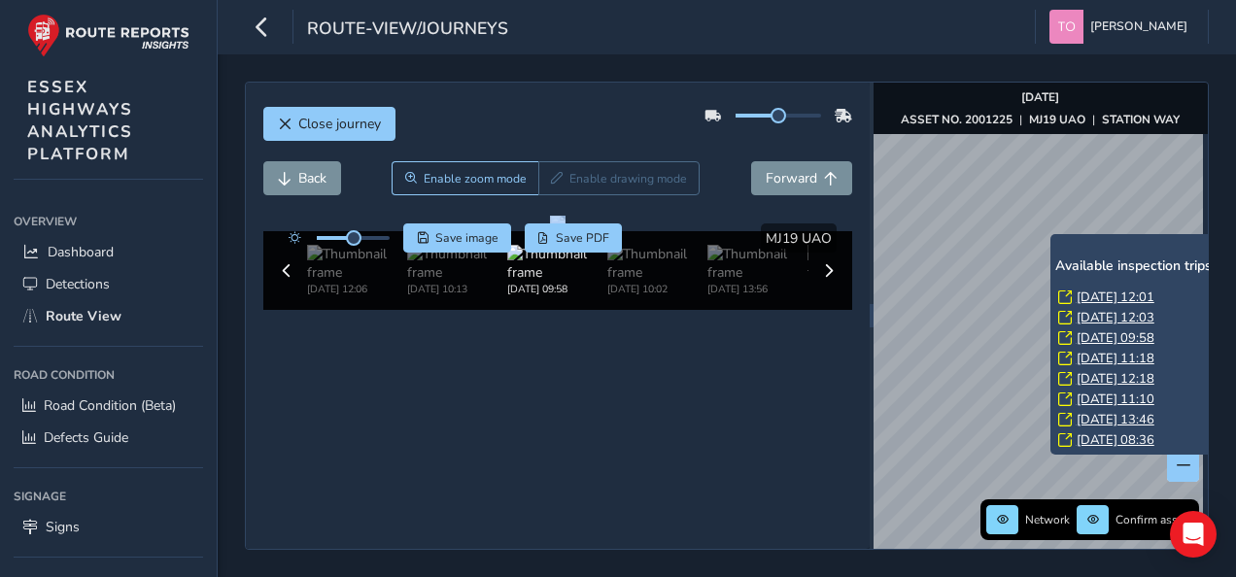
scroll to position [76, 0]
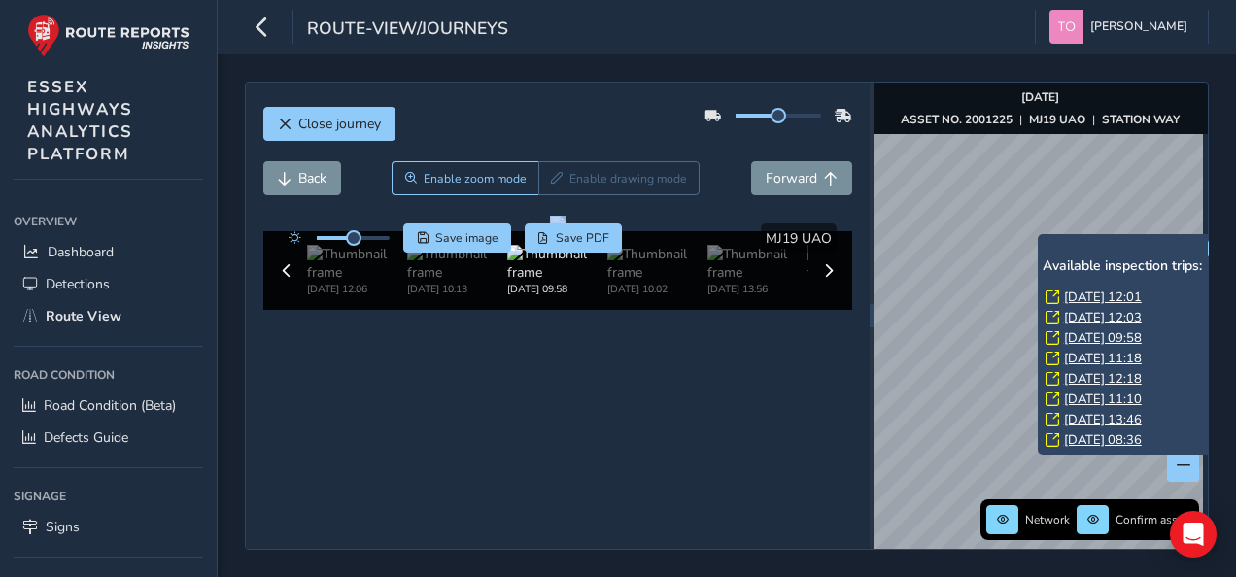
click at [1105, 293] on link "Mon, 21 Jul, 12:01" at bounding box center [1103, 297] width 78 height 17
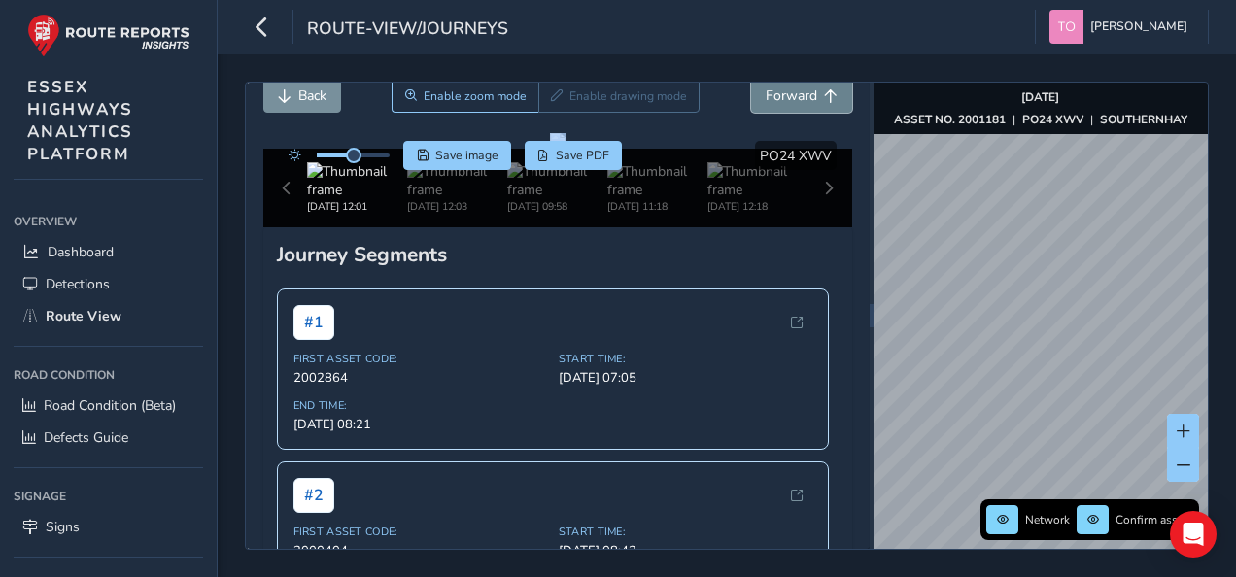
click at [765, 101] on span "Forward" at bounding box center [790, 95] width 51 height 18
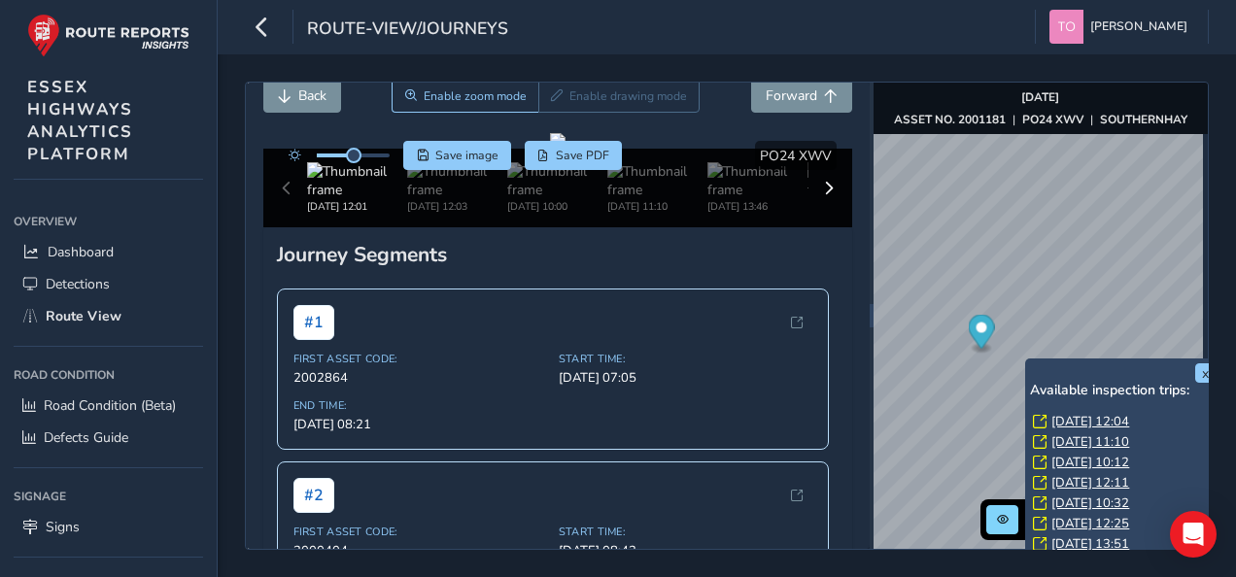
click at [1026, 361] on div "x Available inspection trips: Fri, 20 Jun, 12:04 Thu, 19 Jun, 11:10 Tue, 17 Jun…" at bounding box center [1122, 468] width 194 height 221
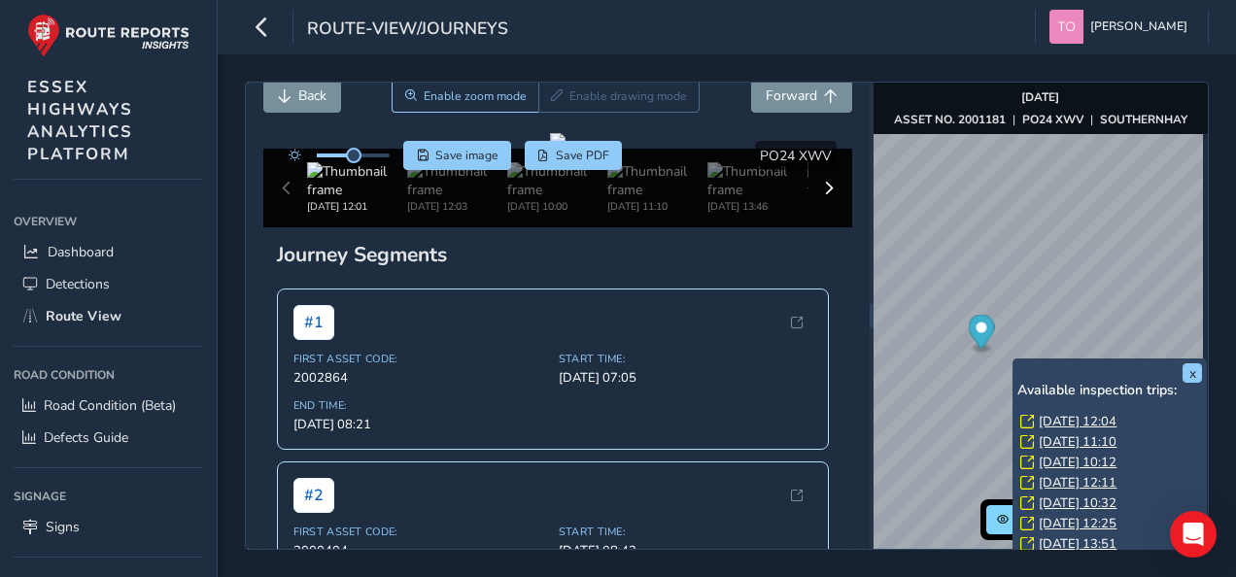
click at [1014, 361] on div "x Available inspection trips: Fri, 20 Jun, 12:04 Thu, 19 Jun, 11:10 Tue, 17 Jun…" at bounding box center [1109, 468] width 194 height 221
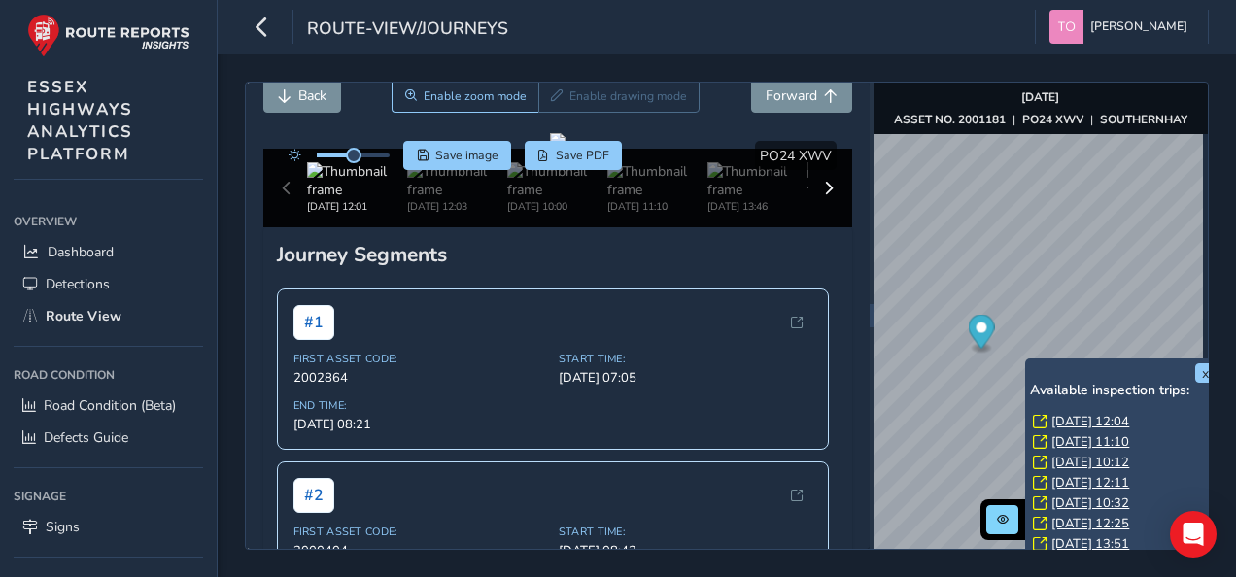
click at [1026, 363] on div "x Available inspection trips: Fri, 20 Jun, 12:04 Thu, 19 Jun, 11:10 Tue, 17 Jun…" at bounding box center [1122, 468] width 194 height 221
click at [1051, 423] on link "Fri, 20 Jun, 12:04" at bounding box center [1090, 421] width 78 height 17
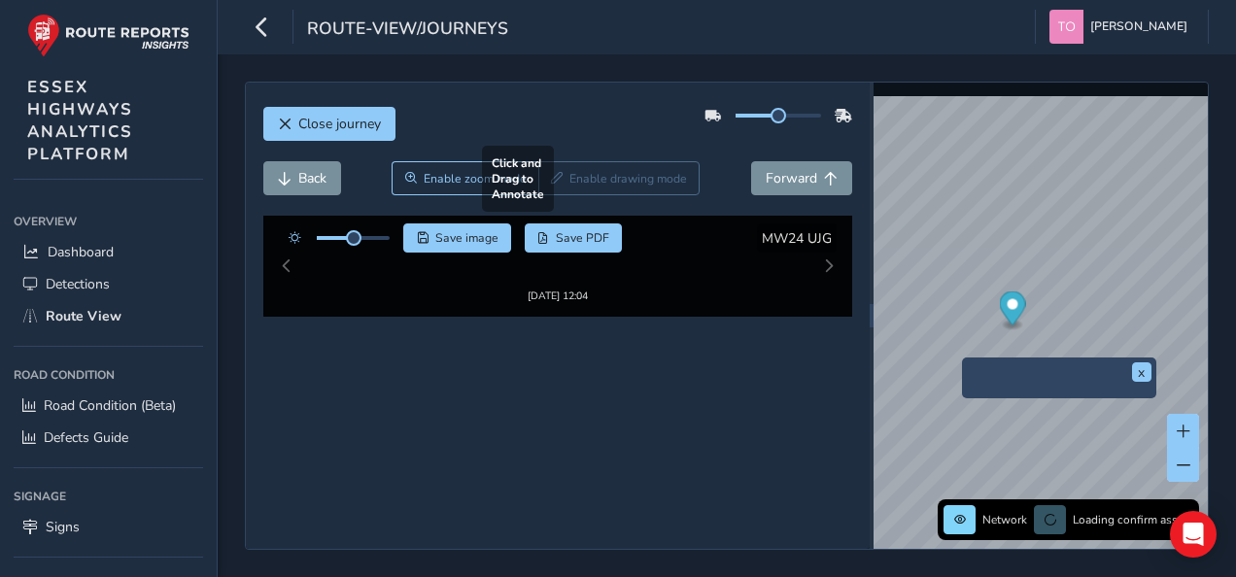
scroll to position [76, 0]
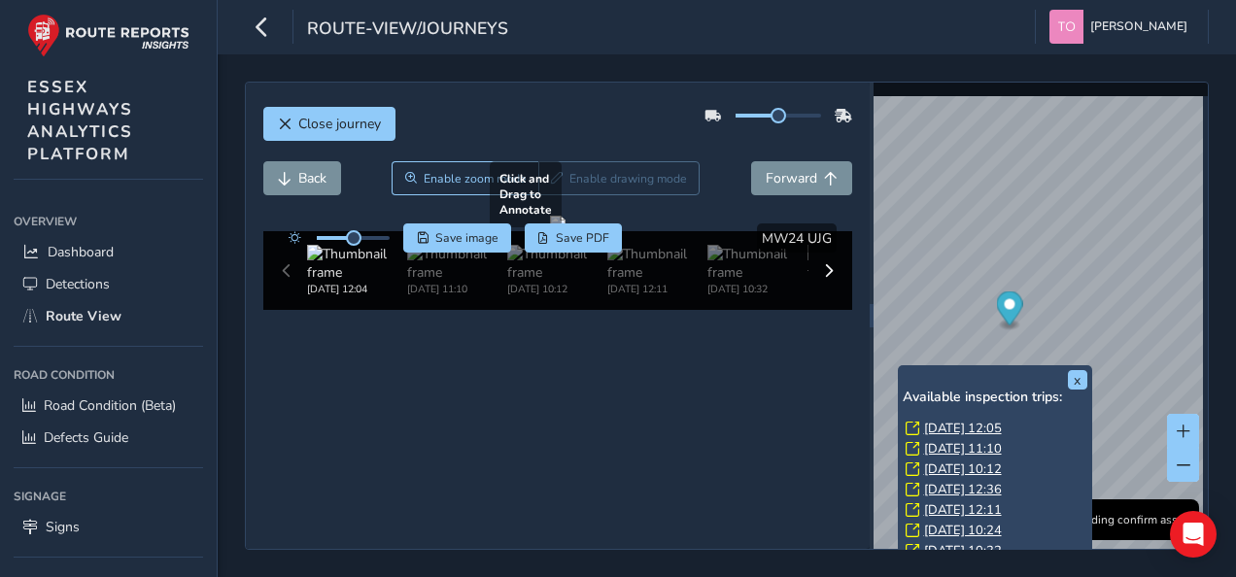
click at [565, 231] on div at bounding box center [558, 224] width 16 height 16
click at [766, 169] on span "Forward" at bounding box center [790, 178] width 51 height 18
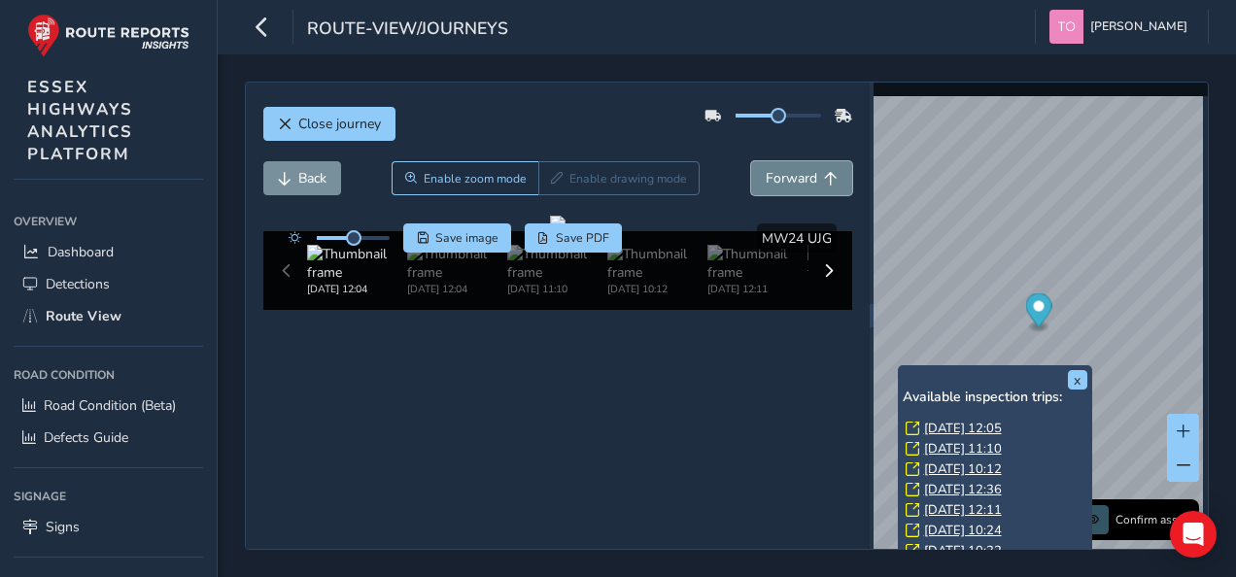
click at [766, 169] on span "Forward" at bounding box center [790, 178] width 51 height 18
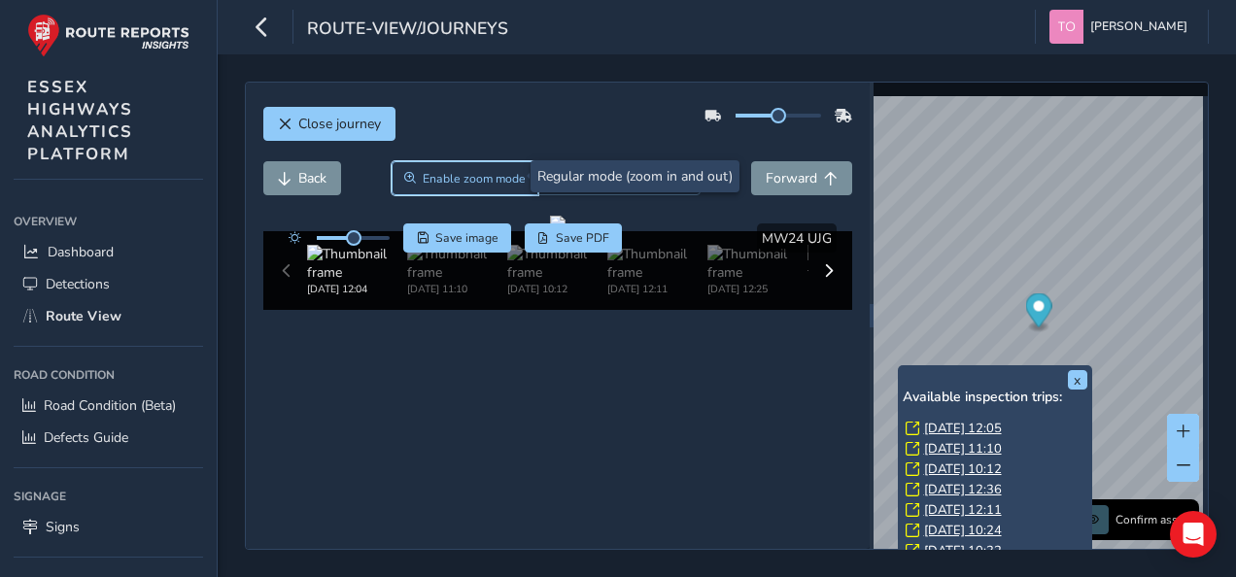
click at [449, 172] on span "Enable zoom mode" at bounding box center [474, 179] width 103 height 16
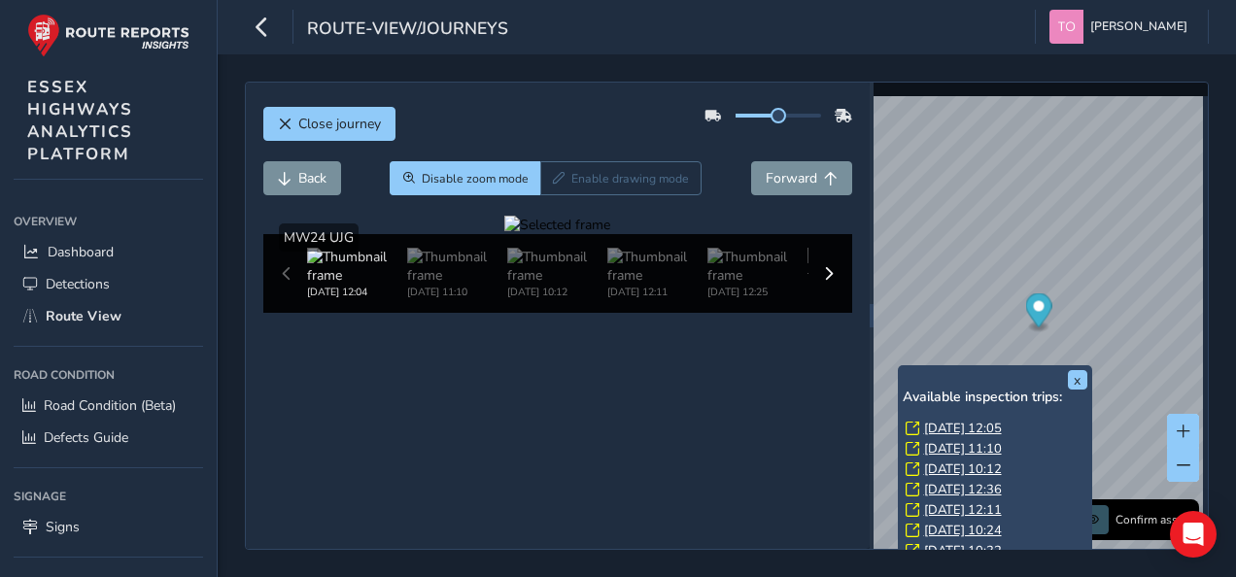
click at [610, 234] on div at bounding box center [557, 225] width 106 height 18
